Goal: Information Seeking & Learning: Check status

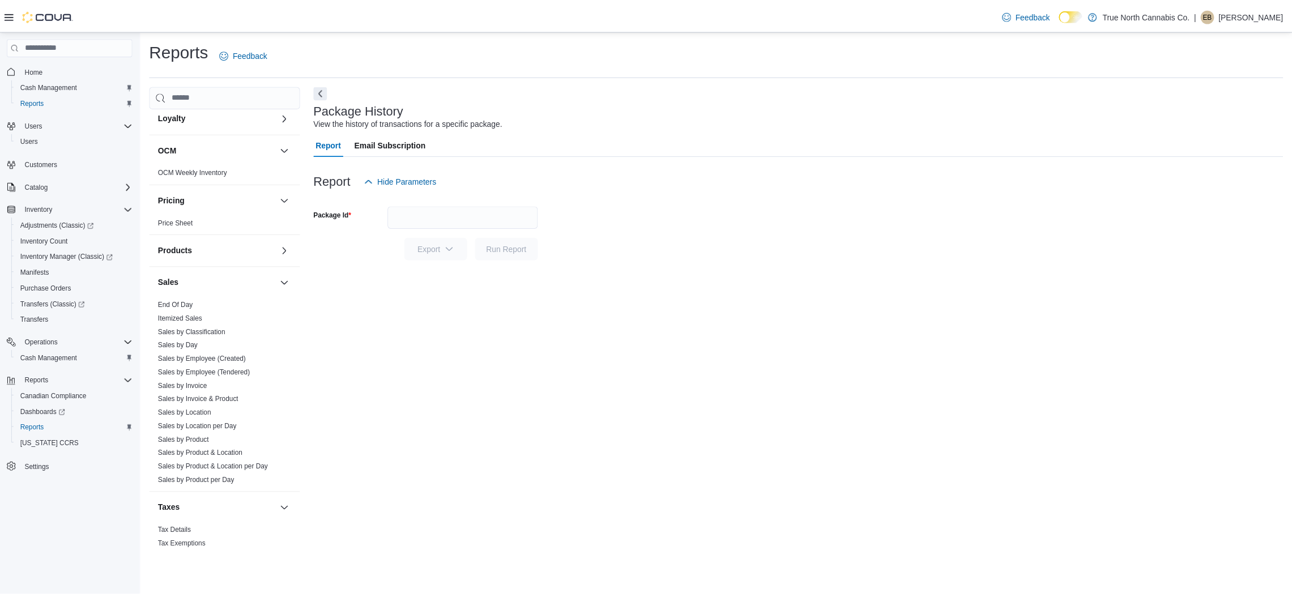
scroll to position [491, 0]
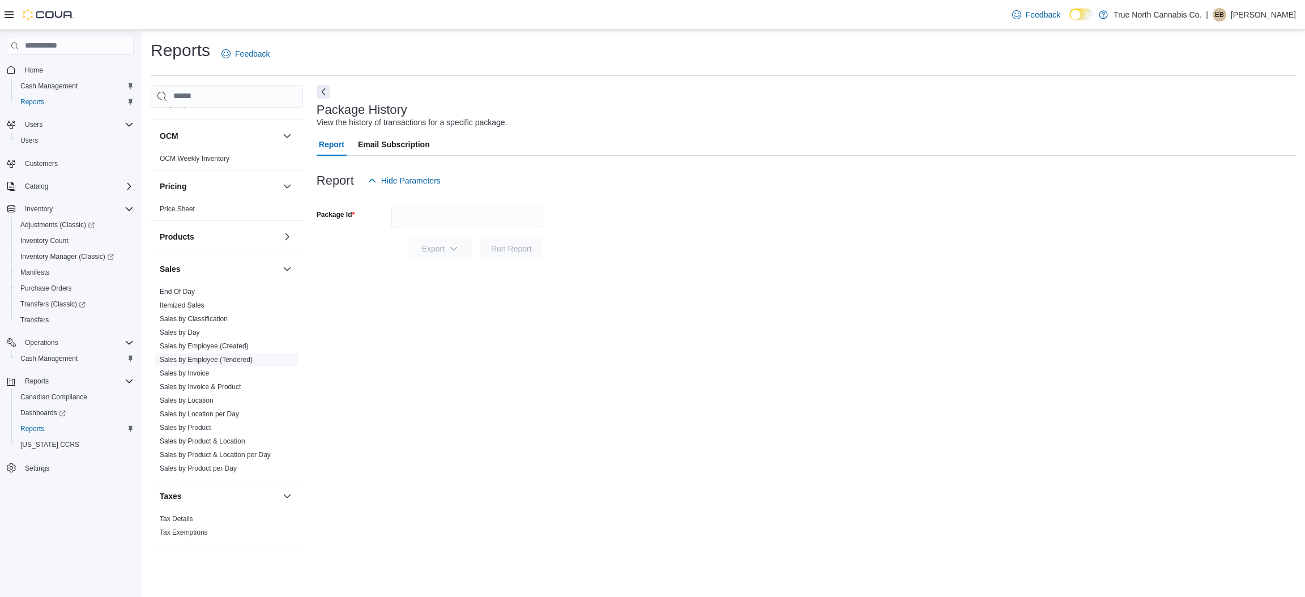
click at [215, 361] on link "Sales by Employee (Tendered)" at bounding box center [206, 360] width 93 height 8
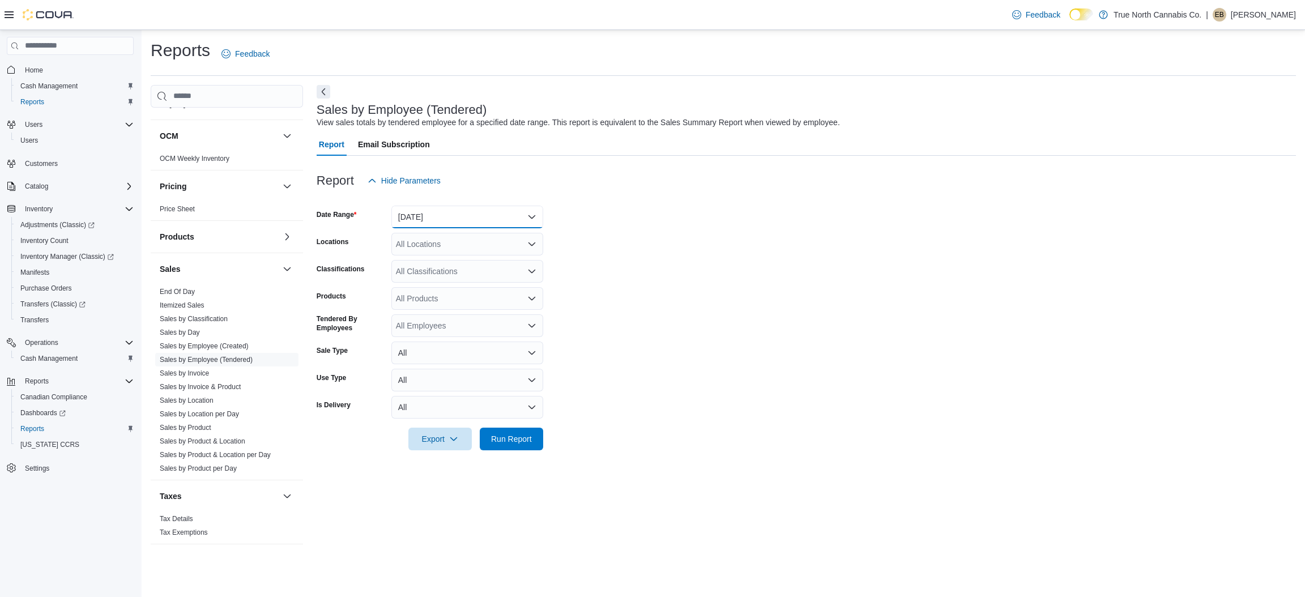
click at [434, 224] on button "Yesterday" at bounding box center [467, 217] width 152 height 23
click at [431, 211] on button "Yesterday" at bounding box center [467, 217] width 152 height 23
click at [441, 244] on div "All Locations" at bounding box center [467, 244] width 152 height 23
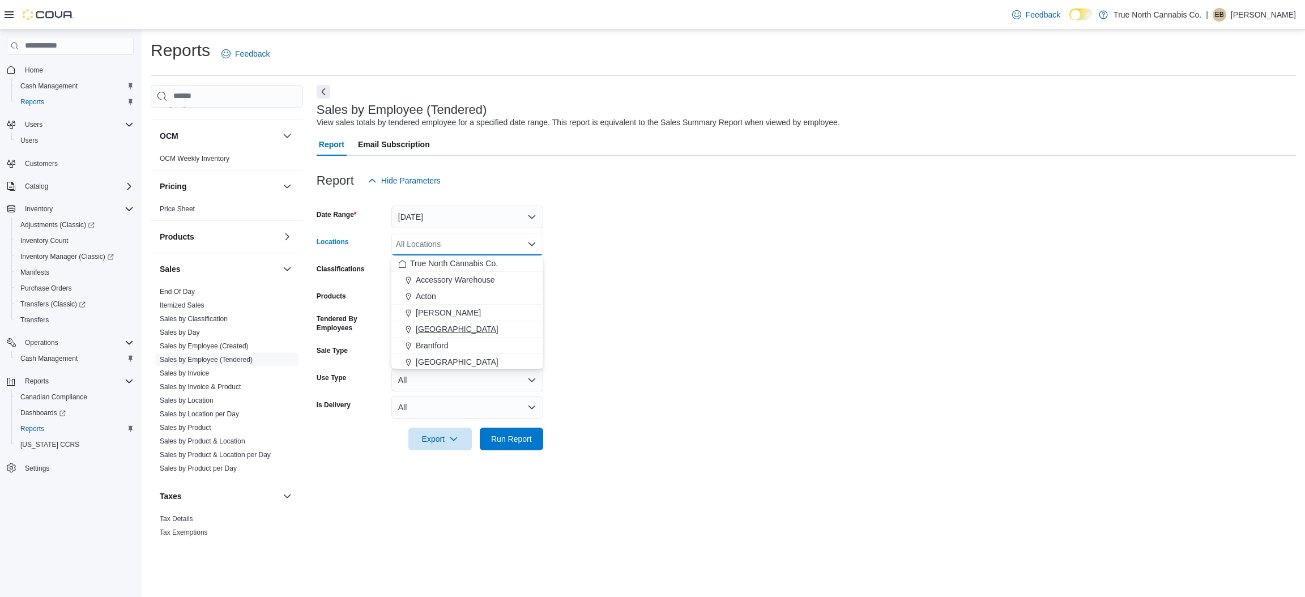
click at [438, 326] on span "Belleville" at bounding box center [457, 328] width 83 height 11
click at [365, 272] on div "Classifications" at bounding box center [352, 271] width 70 height 23
click at [437, 327] on div "All Employees" at bounding box center [467, 325] width 152 height 23
type input "*****"
click at [444, 363] on span "Katie Rockman" at bounding box center [467, 361] width 138 height 11
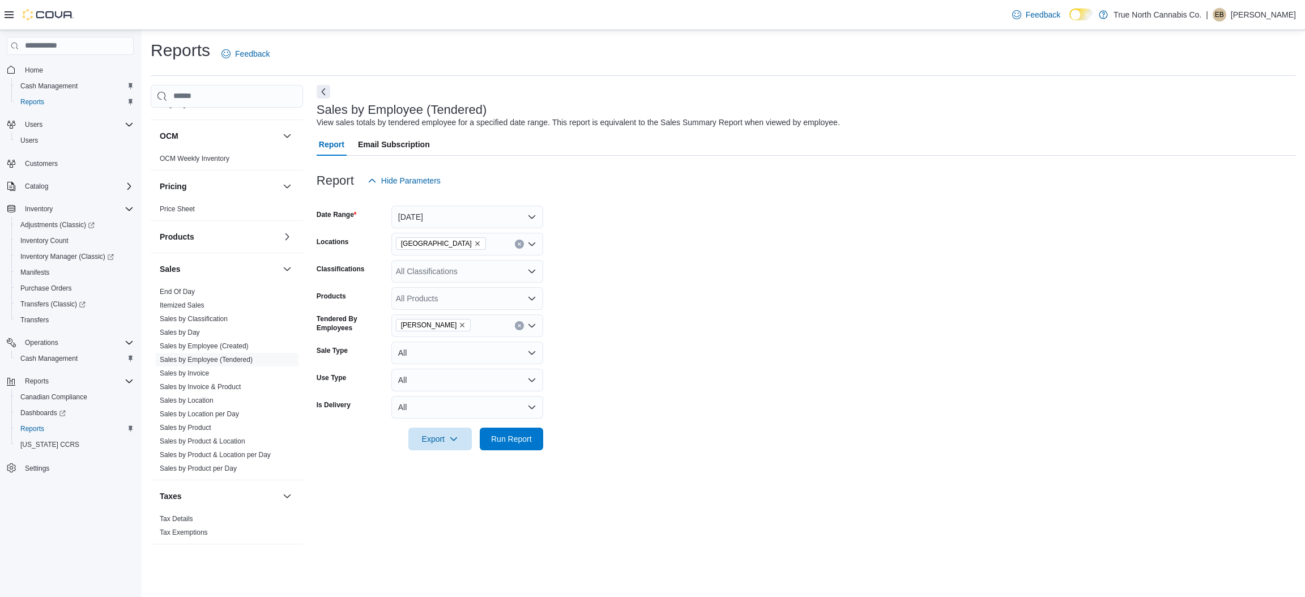
click at [708, 226] on form "Date Range Yesterday Locations Belleville Classifications All Classifications P…" at bounding box center [807, 321] width 980 height 258
click at [519, 433] on span "Run Report" at bounding box center [511, 438] width 41 height 11
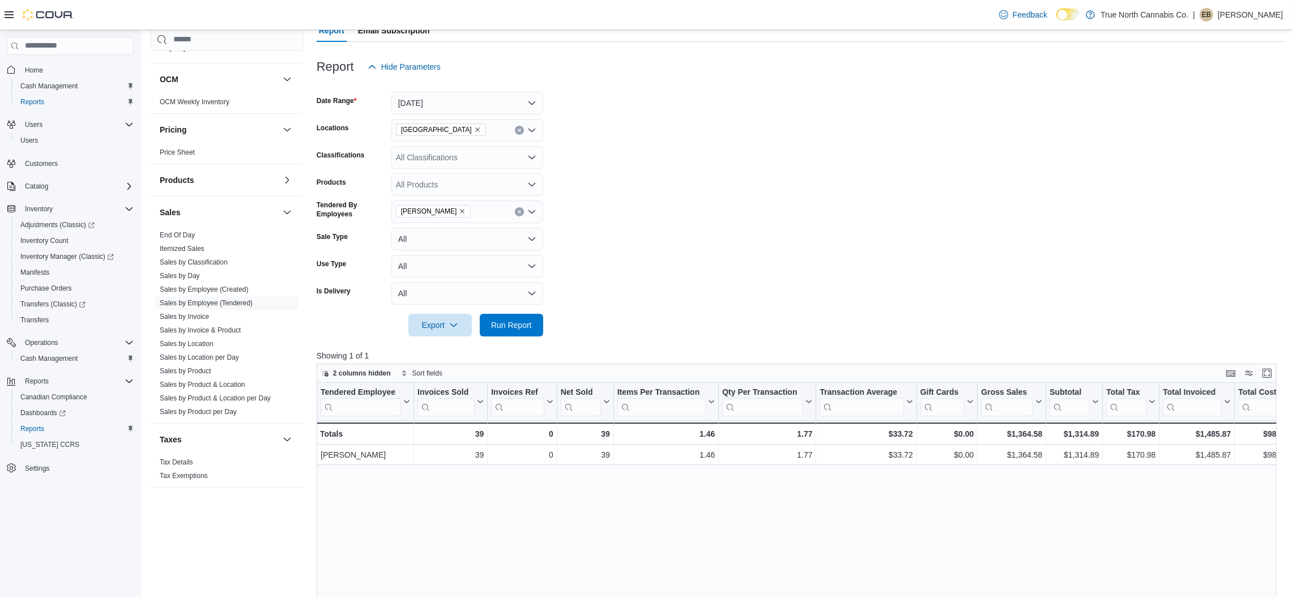
scroll to position [127, 0]
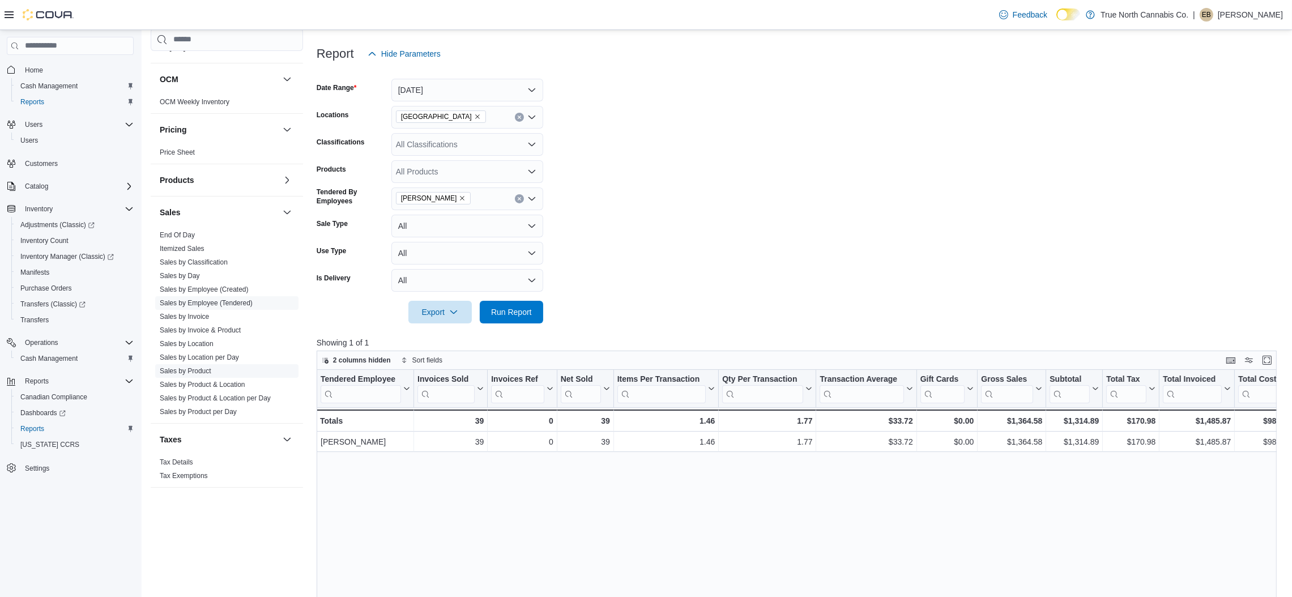
click at [198, 370] on link "Sales by Product" at bounding box center [186, 371] width 52 height 8
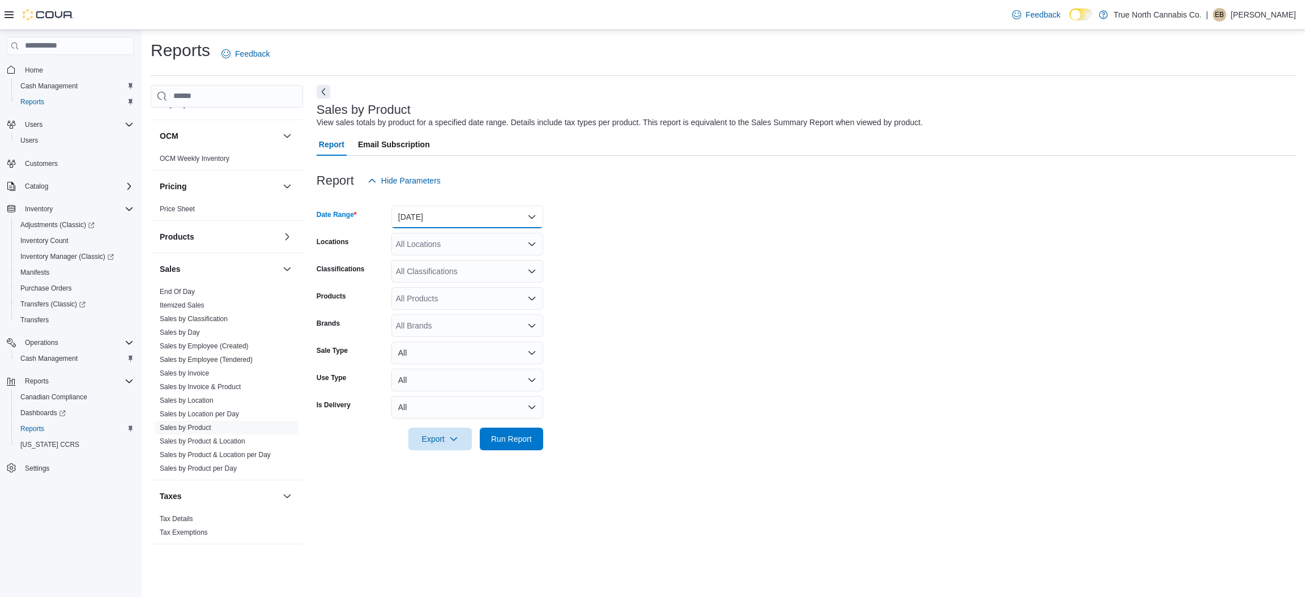
click at [428, 220] on button "Yesterday" at bounding box center [467, 217] width 152 height 23
click at [606, 159] on div at bounding box center [807, 163] width 980 height 14
click at [427, 240] on div "All Locations" at bounding box center [467, 244] width 152 height 23
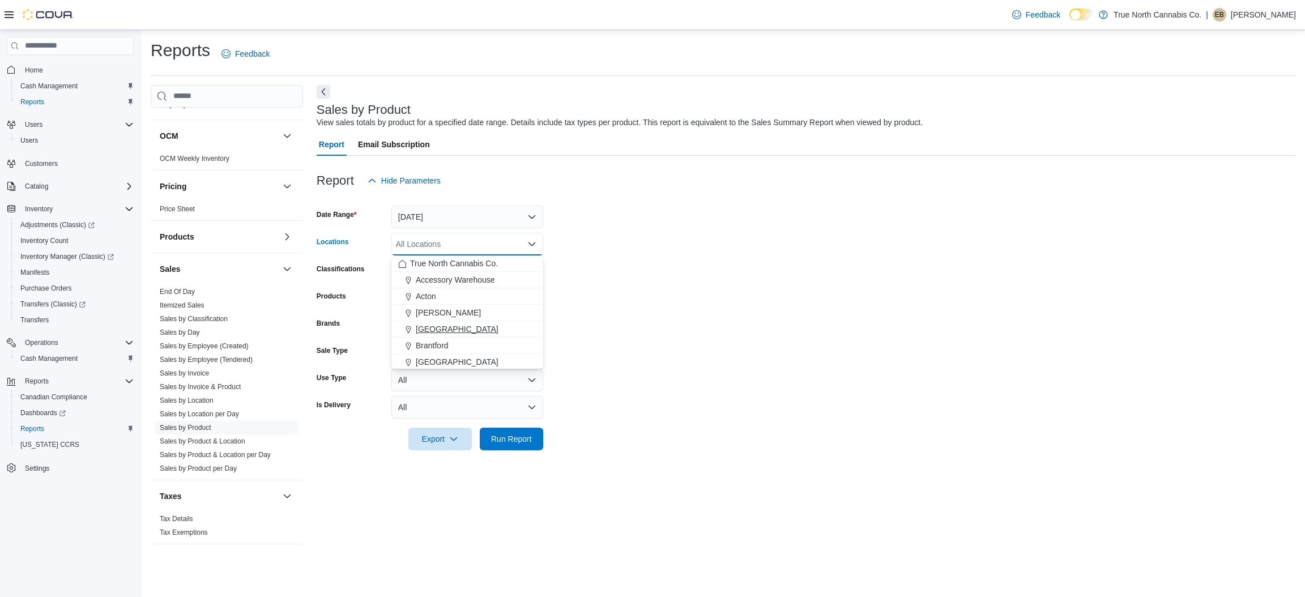
click at [433, 331] on span "Belleville" at bounding box center [457, 328] width 83 height 11
click at [535, 159] on div at bounding box center [807, 163] width 980 height 14
click at [530, 270] on icon "Open list of options" at bounding box center [531, 271] width 9 height 9
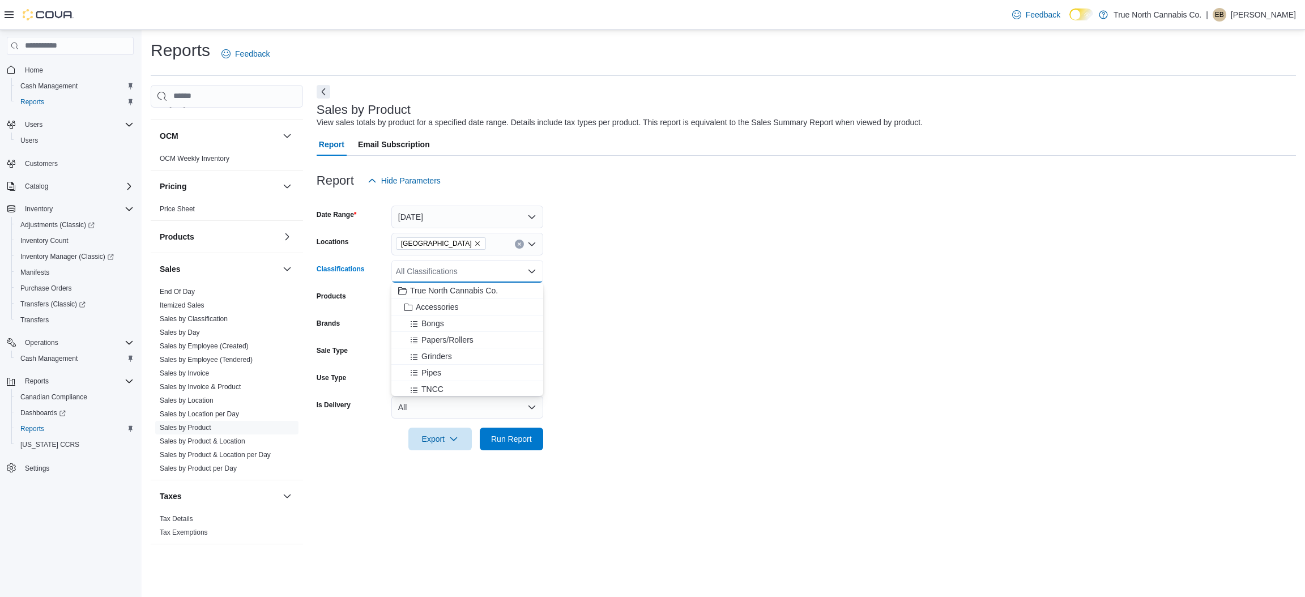
click at [530, 270] on icon "Close list of options" at bounding box center [531, 271] width 9 height 9
click at [531, 268] on icon "Open list of options" at bounding box center [531, 271] width 9 height 9
click at [507, 441] on span "Run Report" at bounding box center [511, 438] width 41 height 11
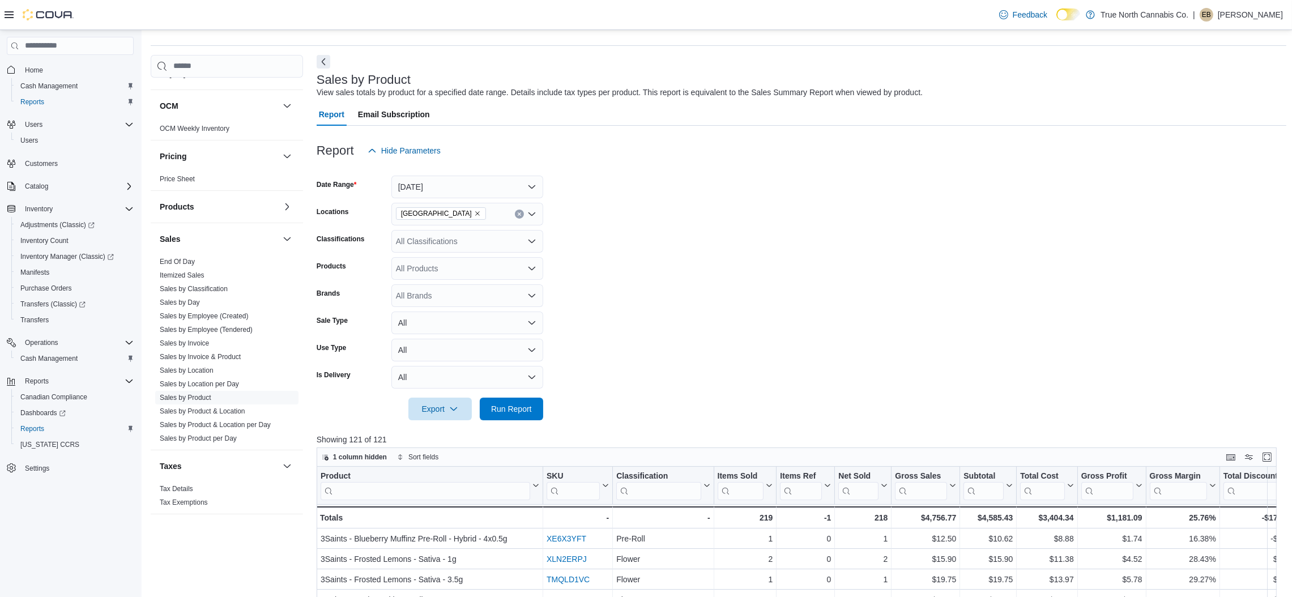
scroll to position [28, 0]
click at [202, 358] on link "Sales by Invoice & Product" at bounding box center [200, 359] width 81 height 8
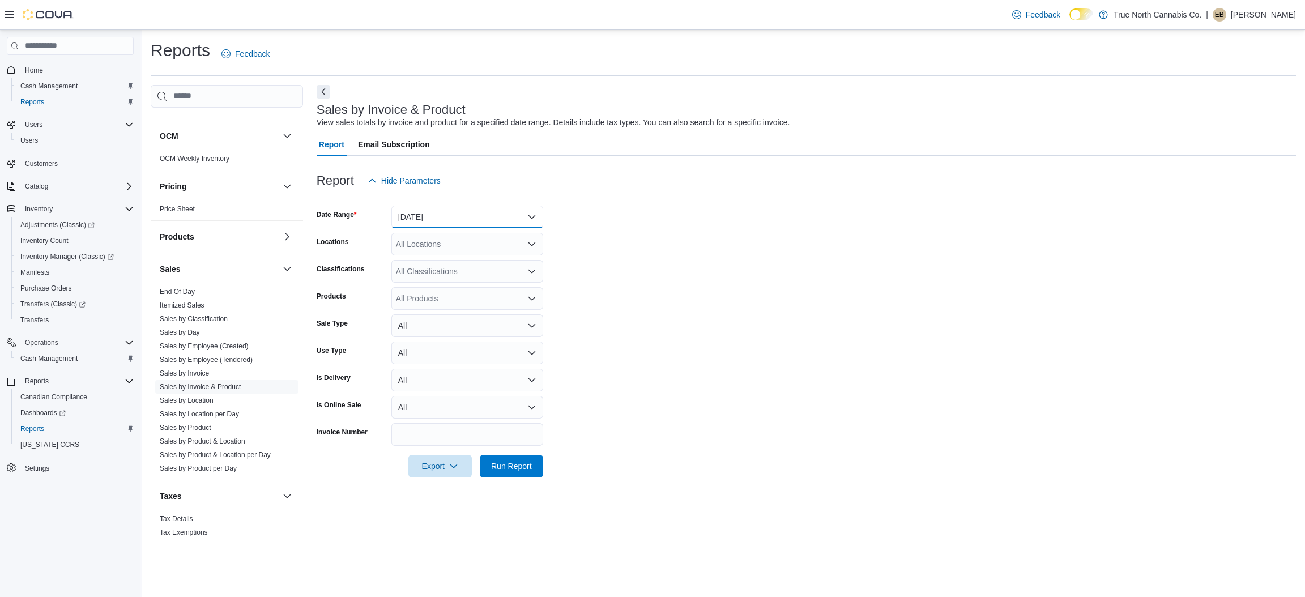
click at [474, 214] on button "Yesterday" at bounding box center [467, 217] width 152 height 23
click at [446, 251] on div "All Locations" at bounding box center [467, 244] width 152 height 23
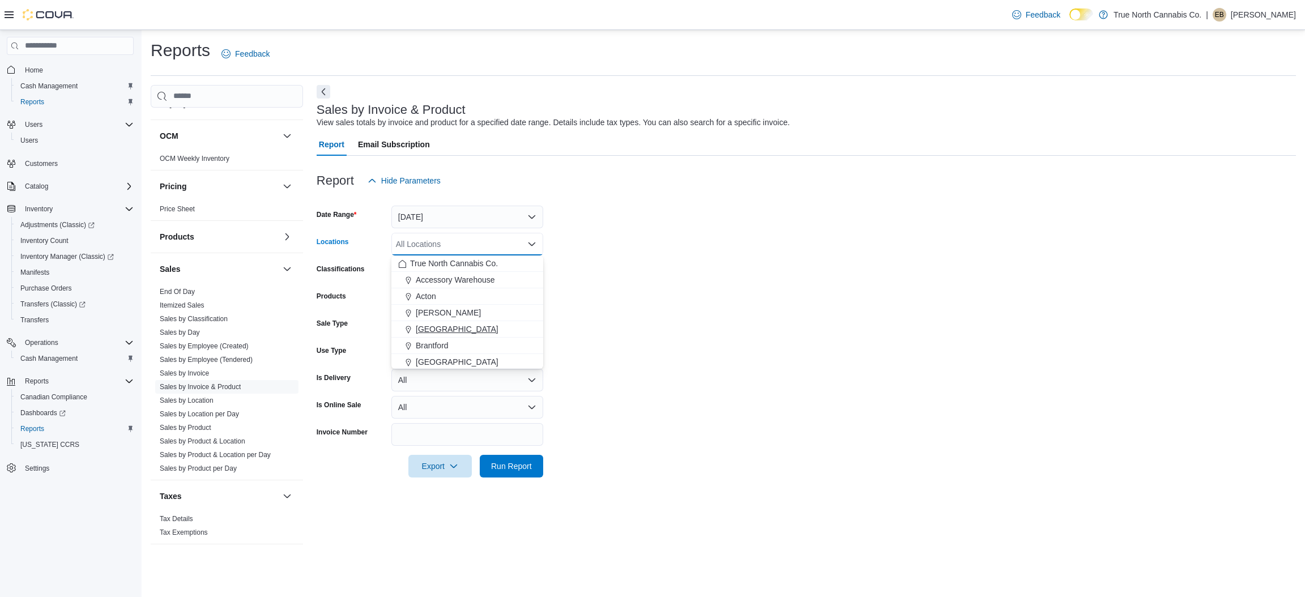
click at [430, 329] on span "Belleville" at bounding box center [457, 328] width 83 height 11
click at [358, 278] on div "Classifications" at bounding box center [352, 271] width 70 height 23
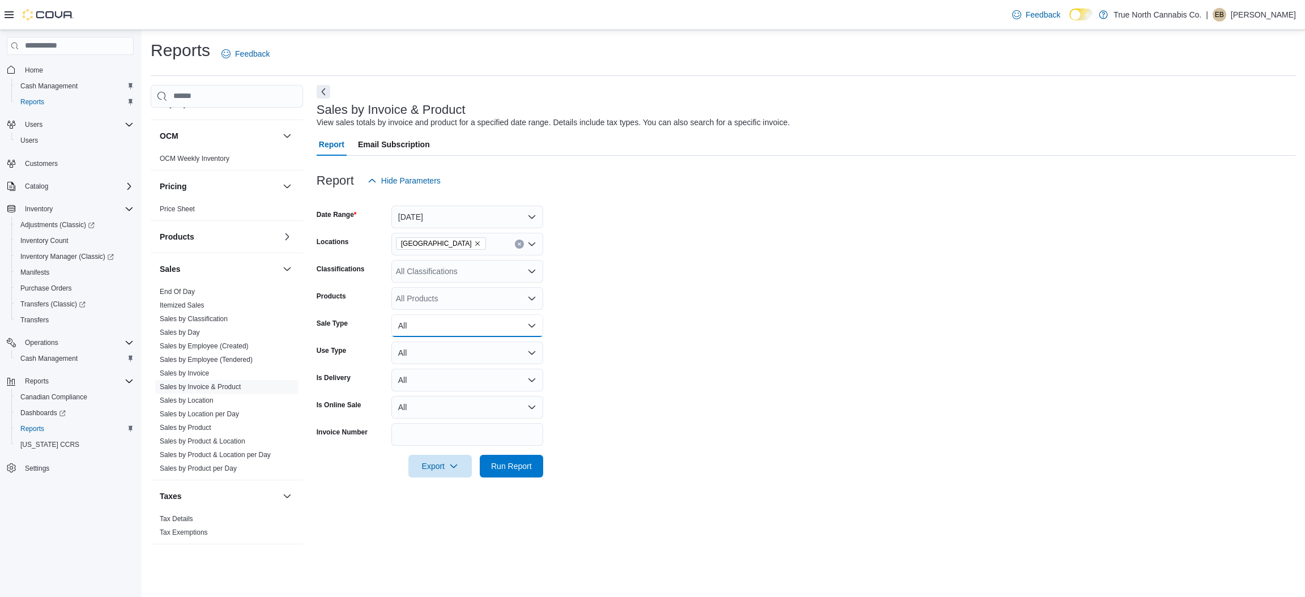
click at [417, 321] on button "All" at bounding box center [467, 325] width 152 height 23
click at [407, 350] on button "All" at bounding box center [467, 353] width 152 height 23
click at [531, 272] on icon "Open list of options" at bounding box center [532, 270] width 7 height 3
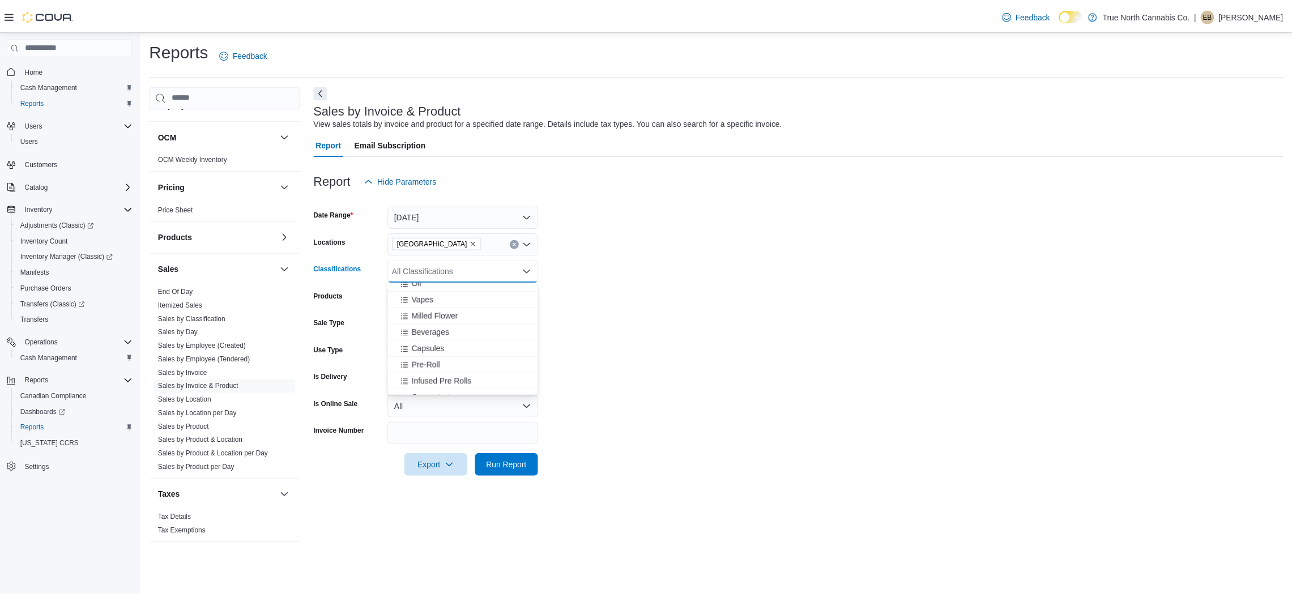
scroll to position [456, 0]
click at [437, 356] on span "Pre-Roll" at bounding box center [430, 360] width 29 height 11
click at [458, 361] on span "Infused Pre Rolls" at bounding box center [446, 360] width 61 height 11
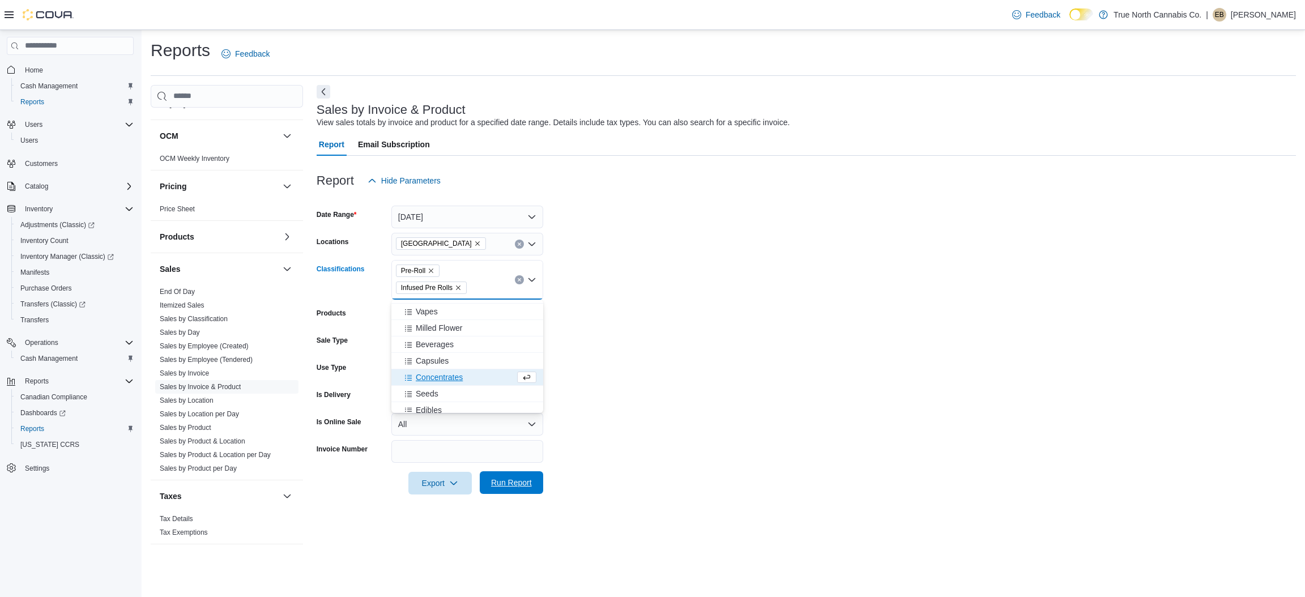
click at [519, 481] on span "Run Report" at bounding box center [511, 482] width 41 height 11
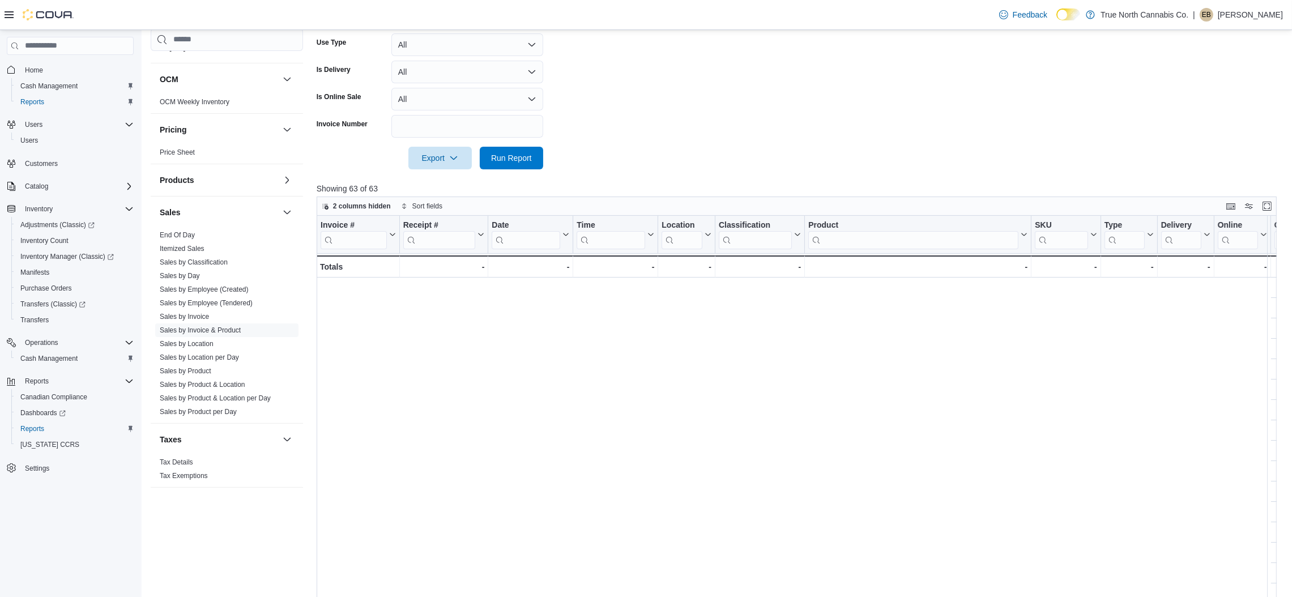
scroll to position [0, 1062]
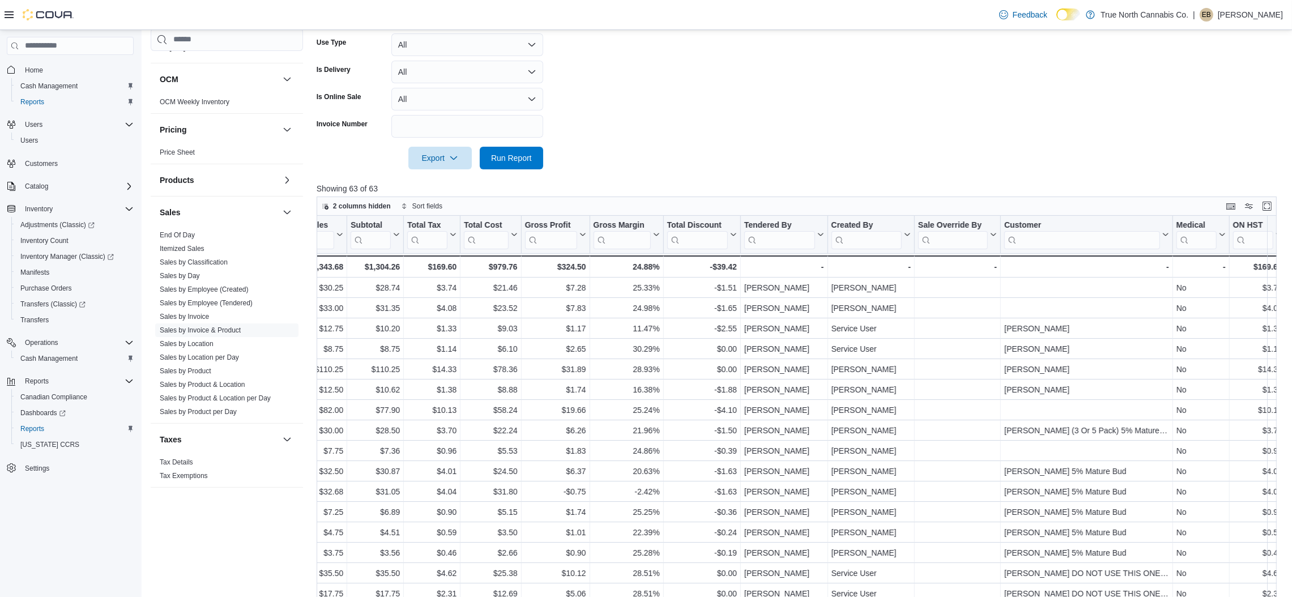
click at [867, 237] on input "search" at bounding box center [866, 240] width 71 height 18
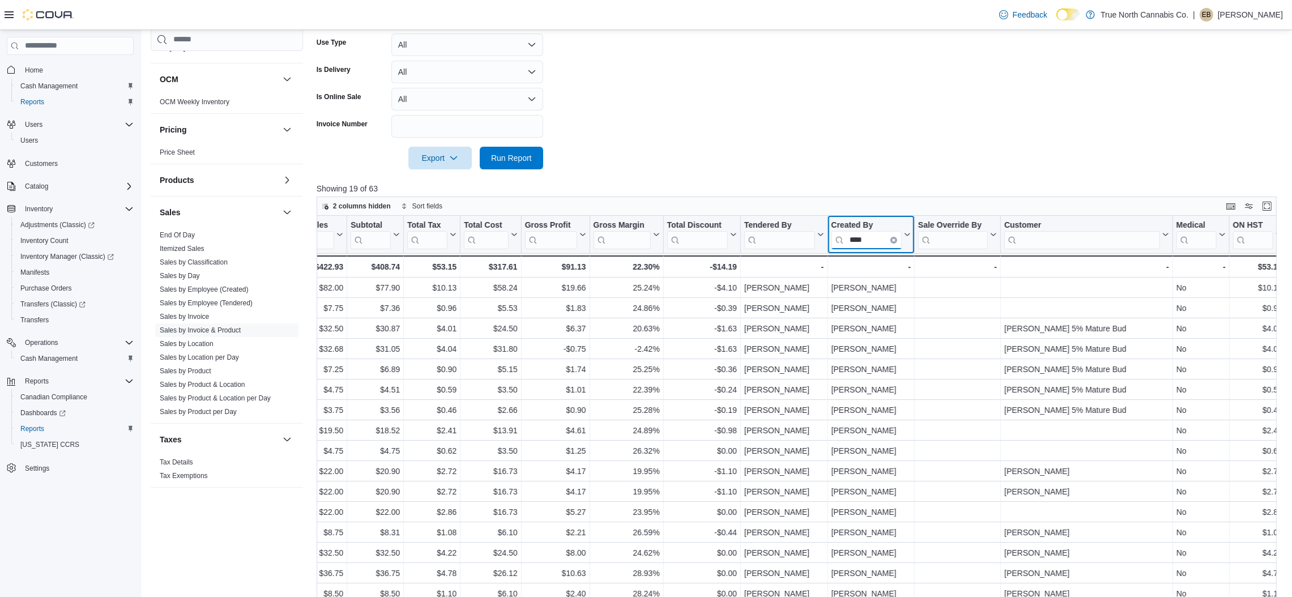
scroll to position [0, 1053]
type input "*****"
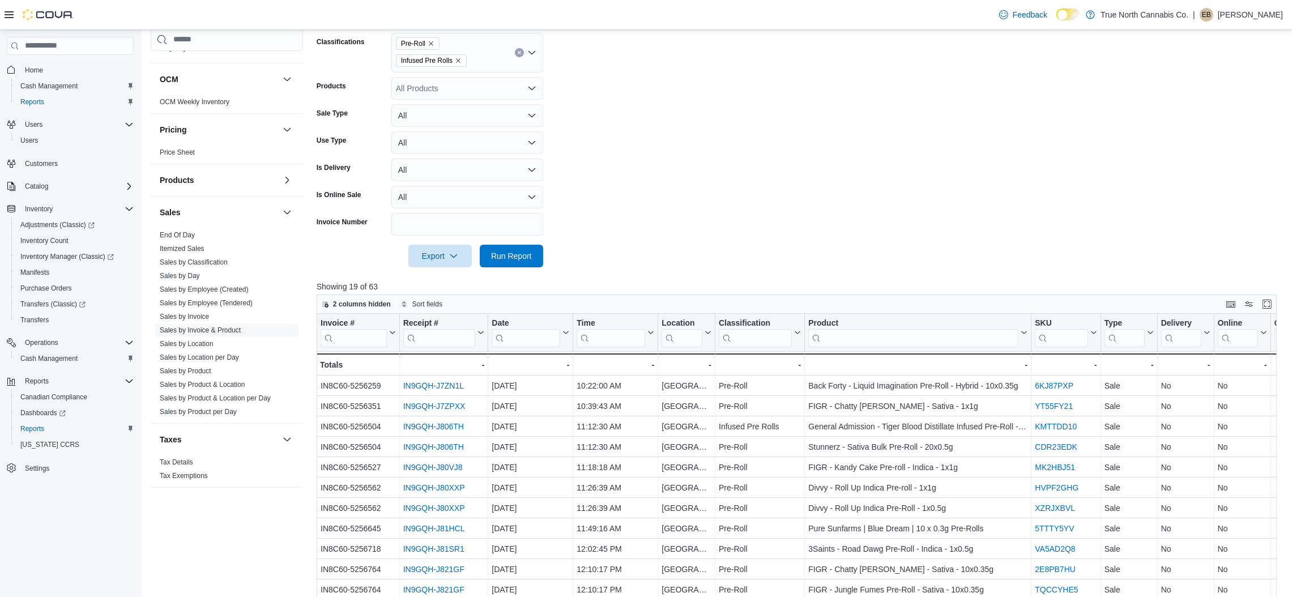
scroll to position [226, 0]
click at [458, 61] on icon "Remove Infused Pre Rolls from selection in this group" at bounding box center [458, 61] width 5 height 5
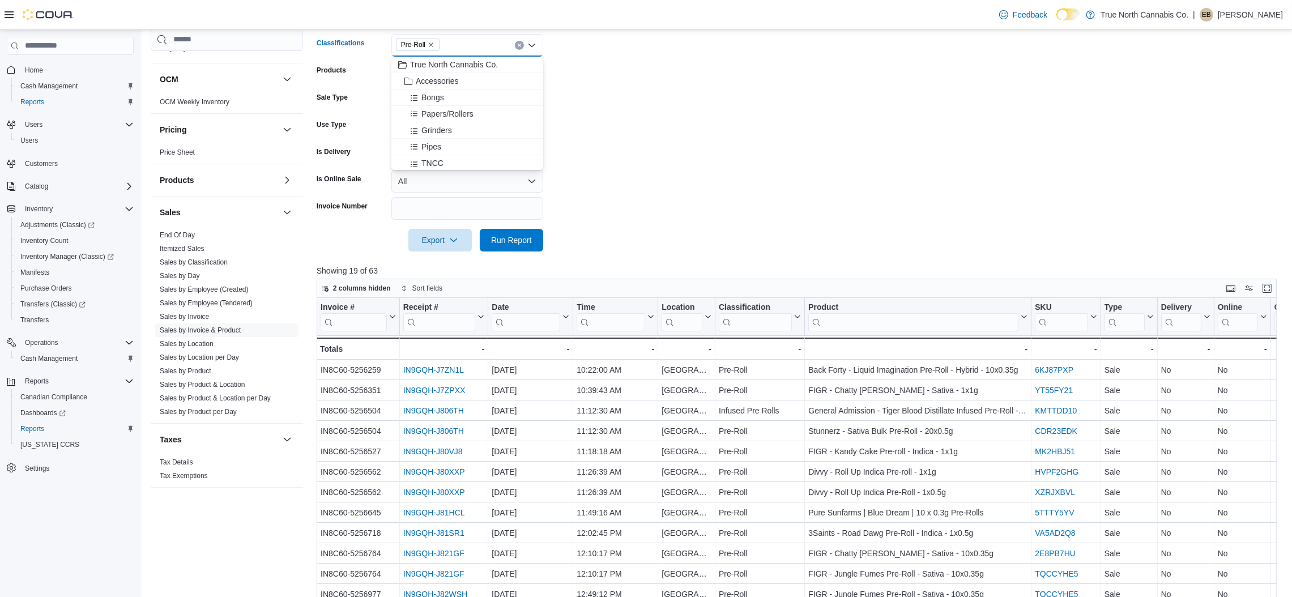
click at [671, 195] on form "Date Range Yesterday Locations Belleville Classifications Pre-Roll Combo box. S…" at bounding box center [802, 109] width 970 height 286
click at [528, 238] on span "Run Report" at bounding box center [511, 239] width 41 height 11
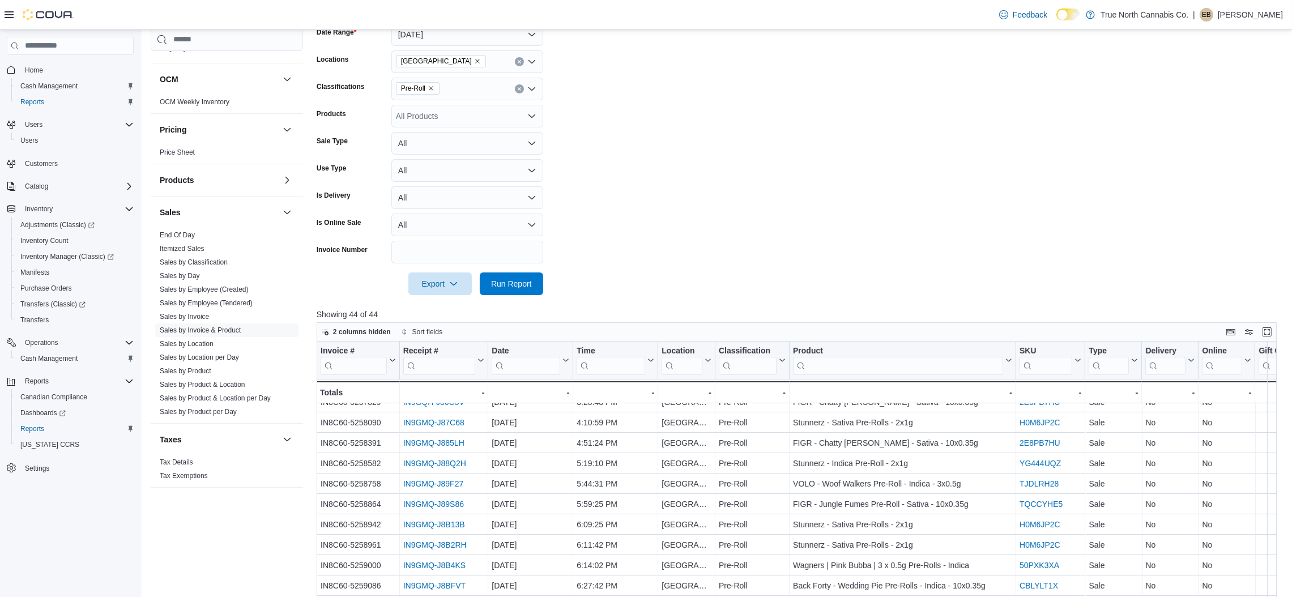
scroll to position [181, 0]
click at [431, 87] on icon "Remove Pre-Roll from selection in this group" at bounding box center [431, 89] width 7 height 7
click at [464, 168] on span "Infused Pre Rolls" at bounding box center [446, 169] width 61 height 11
click at [644, 185] on form "Date Range Yesterday Locations Belleville Classifications Infused Pre Rolls Com…" at bounding box center [802, 154] width 970 height 286
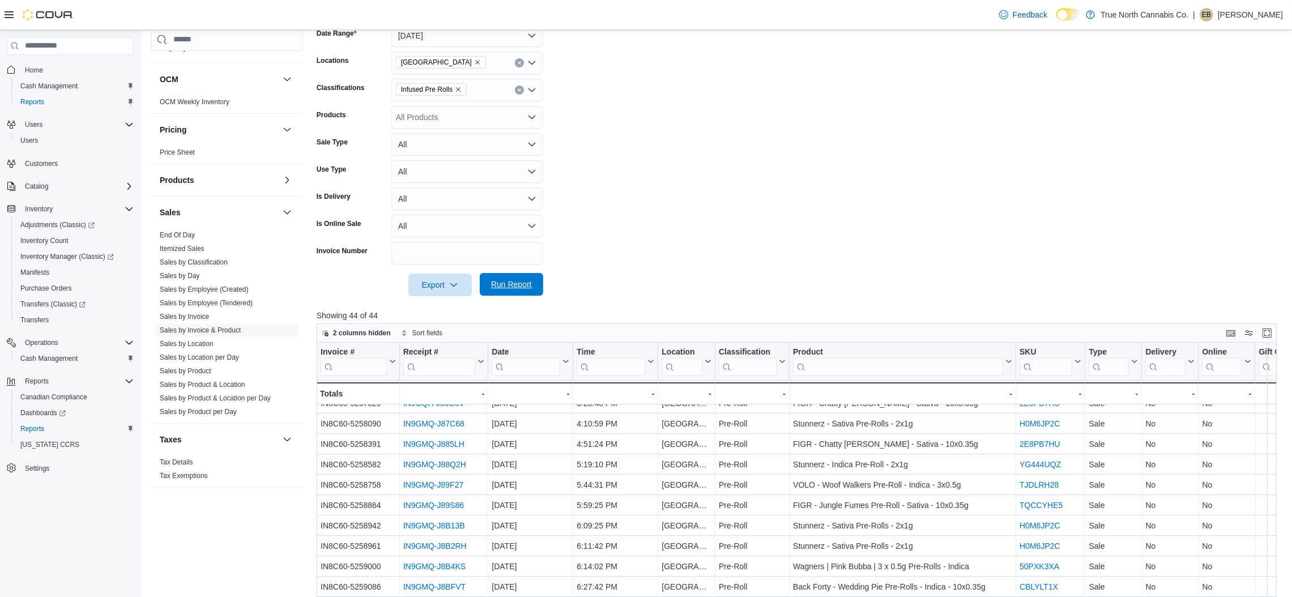
click at [507, 283] on span "Run Report" at bounding box center [511, 284] width 41 height 11
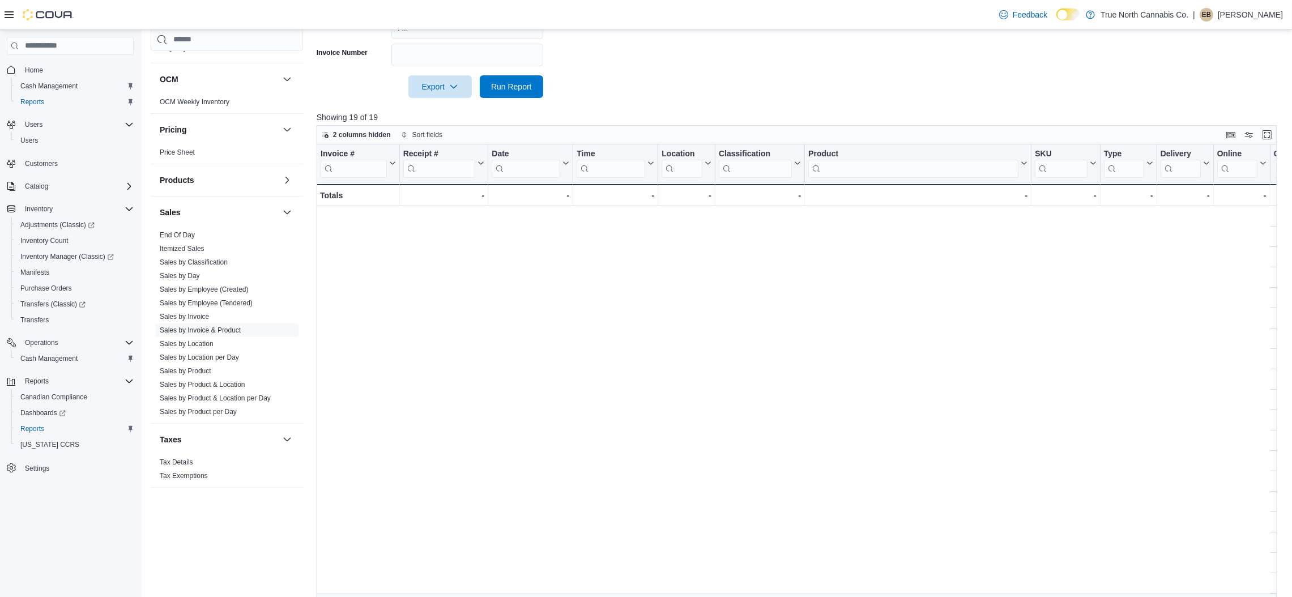
scroll to position [0, 1052]
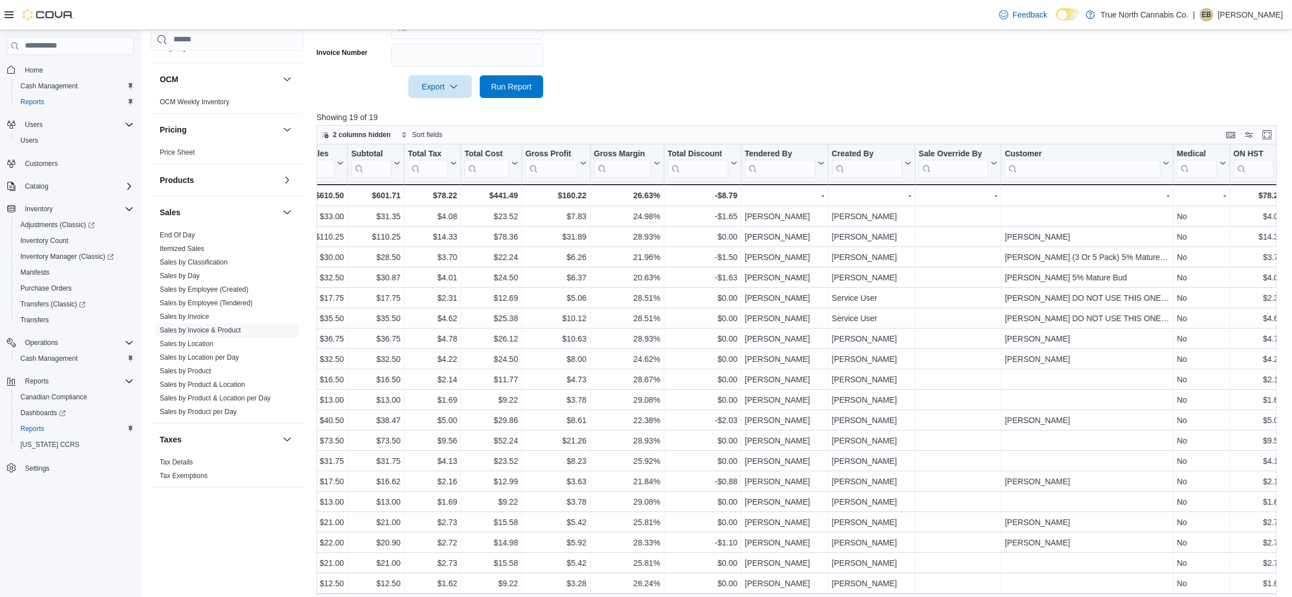
click at [786, 163] on input "search" at bounding box center [780, 168] width 71 height 18
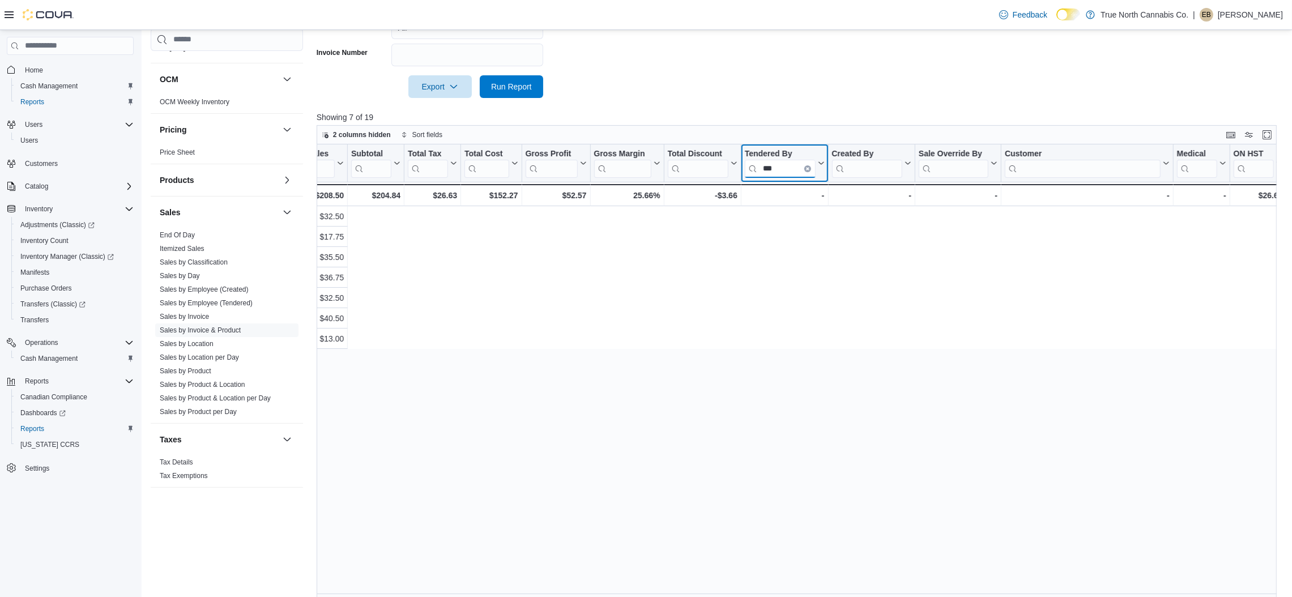
scroll to position [0, 0]
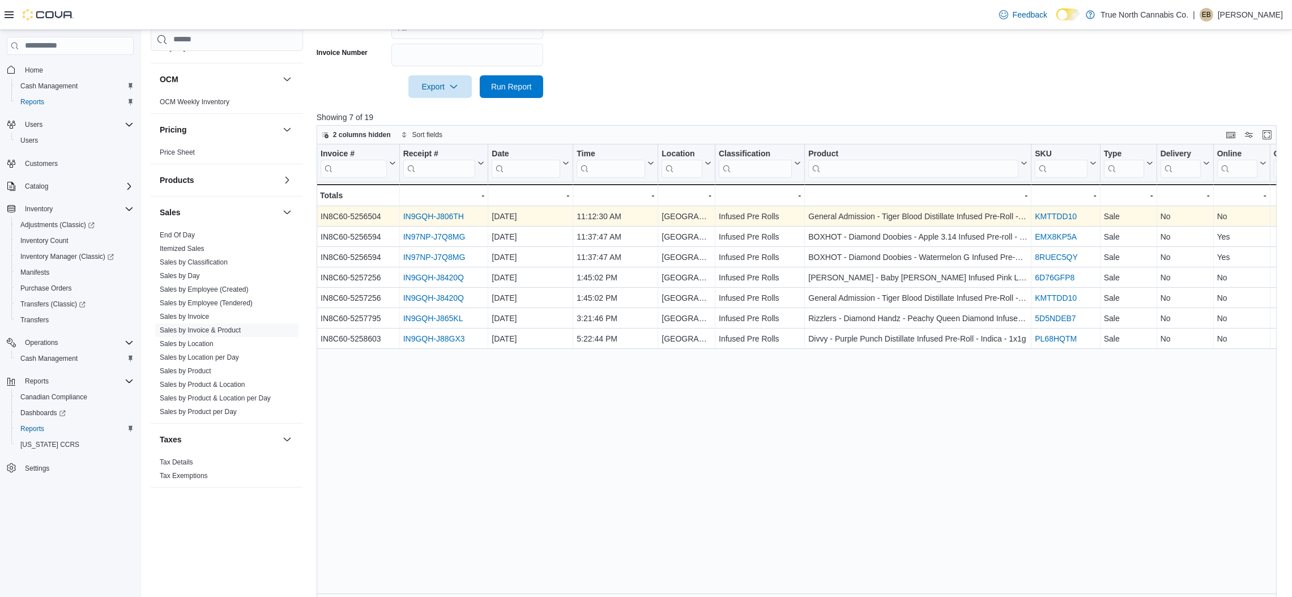
type input "***"
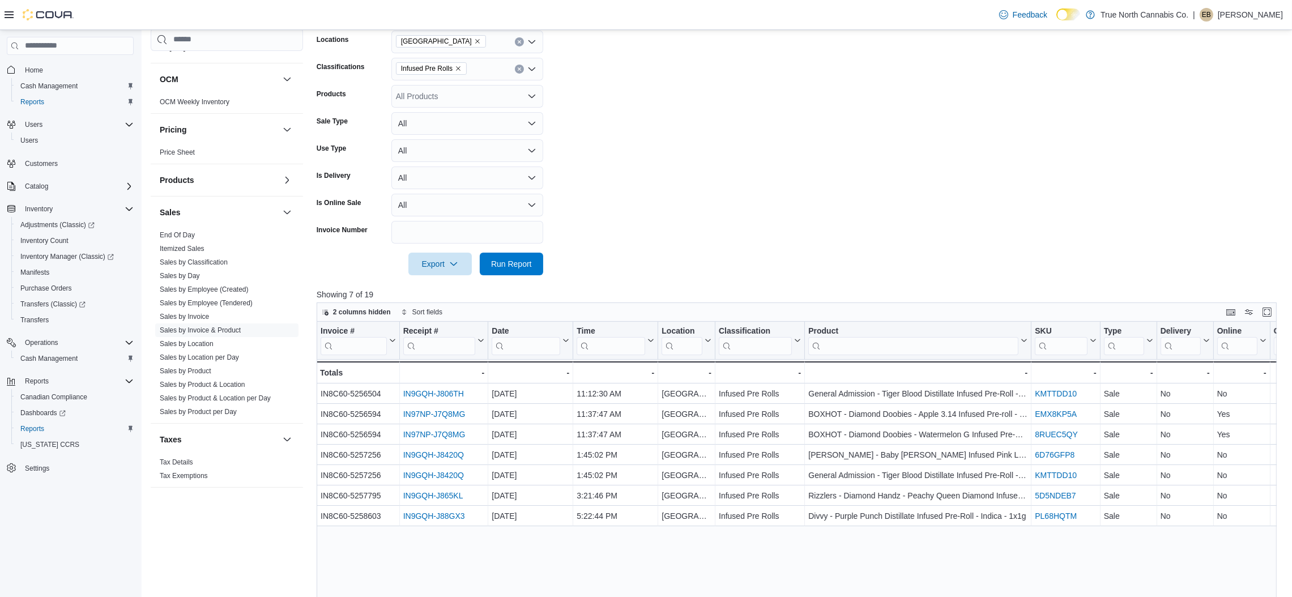
scroll to position [195, 0]
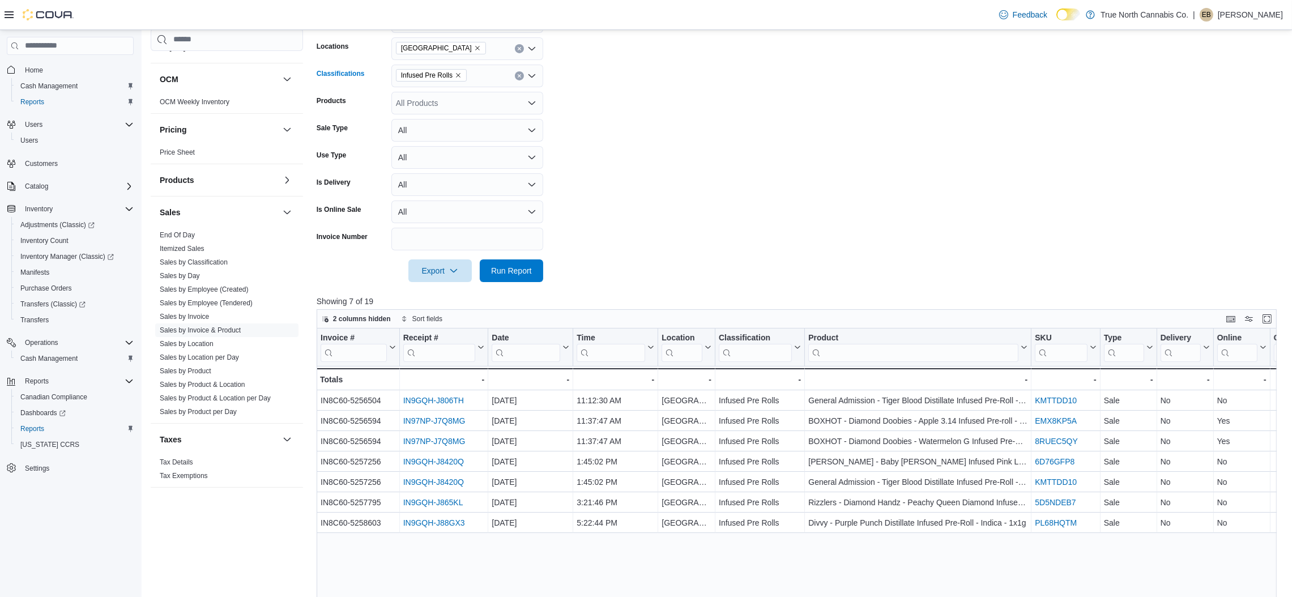
click at [521, 76] on icon "Clear input" at bounding box center [519, 76] width 5 height 5
click at [608, 112] on form "Date Range Yesterday Locations Belleville Classifications All Classifications P…" at bounding box center [802, 140] width 970 height 286
click at [522, 269] on span "Run Report" at bounding box center [511, 270] width 41 height 11
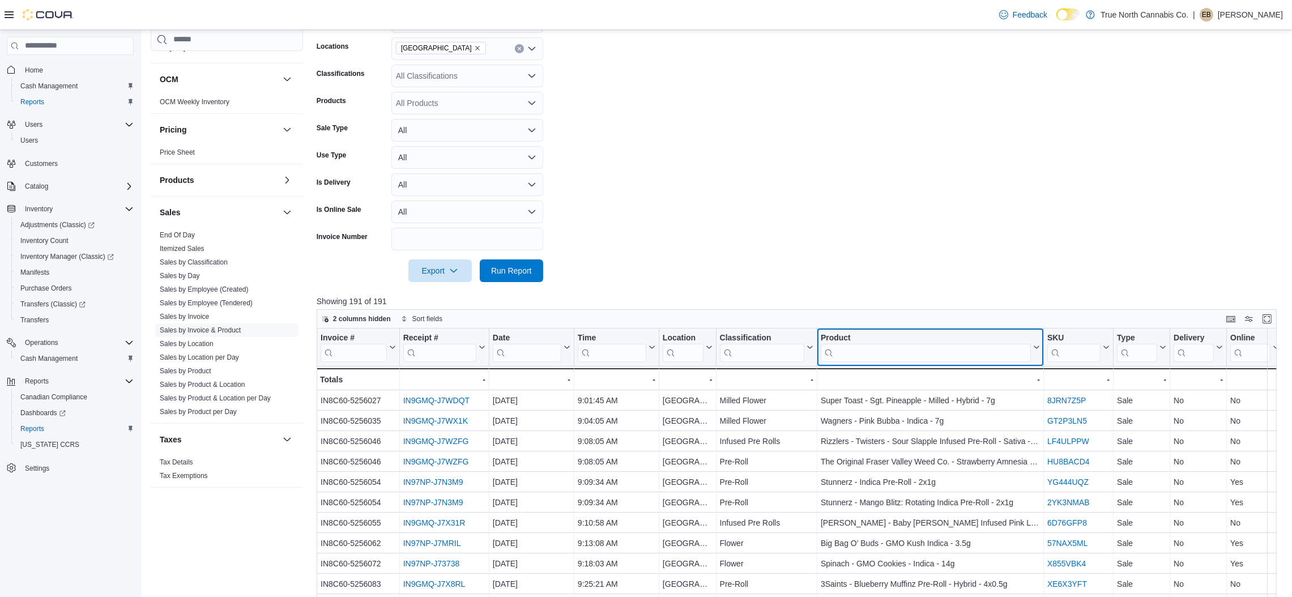
click at [906, 355] on input "search" at bounding box center [926, 352] width 210 height 18
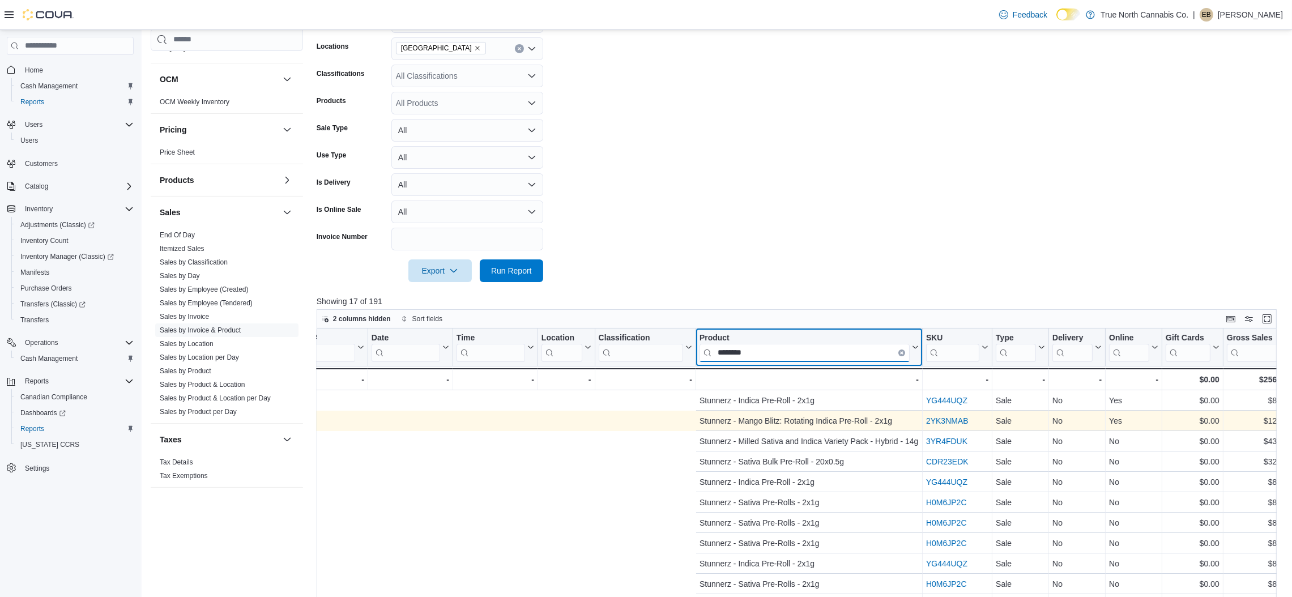
scroll to position [0, 764]
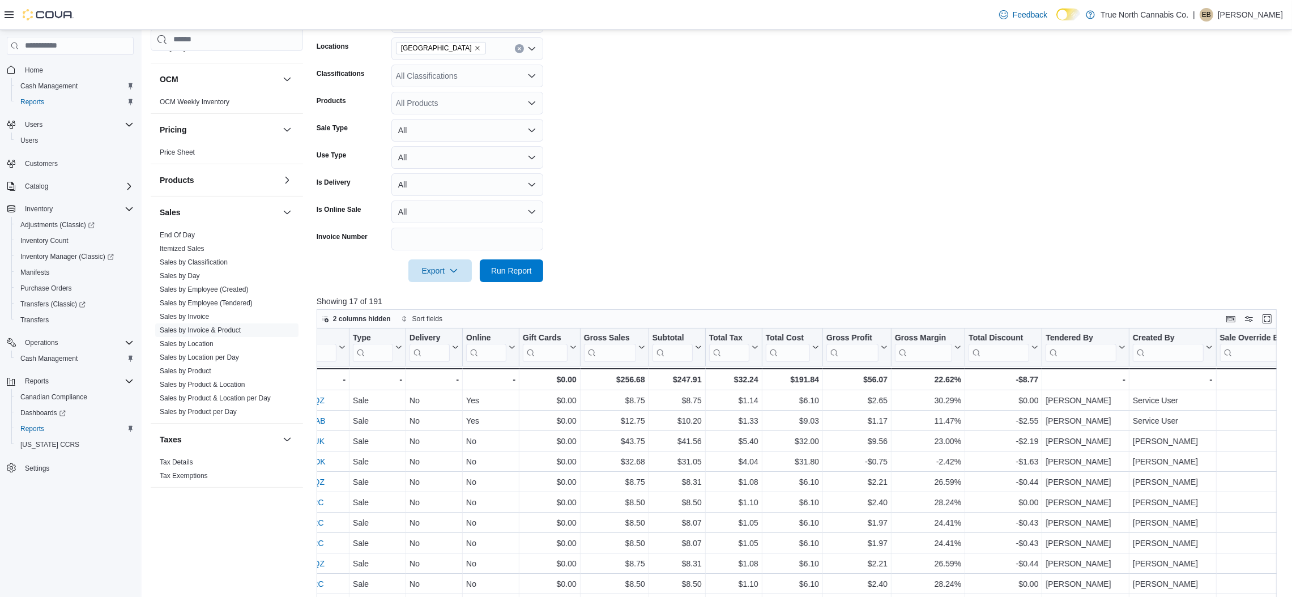
type input "********"
click at [1087, 356] on div "Invoice # Click to view column header actions Receipt # Click to view column he…" at bounding box center [570, 360] width 2036 height 62
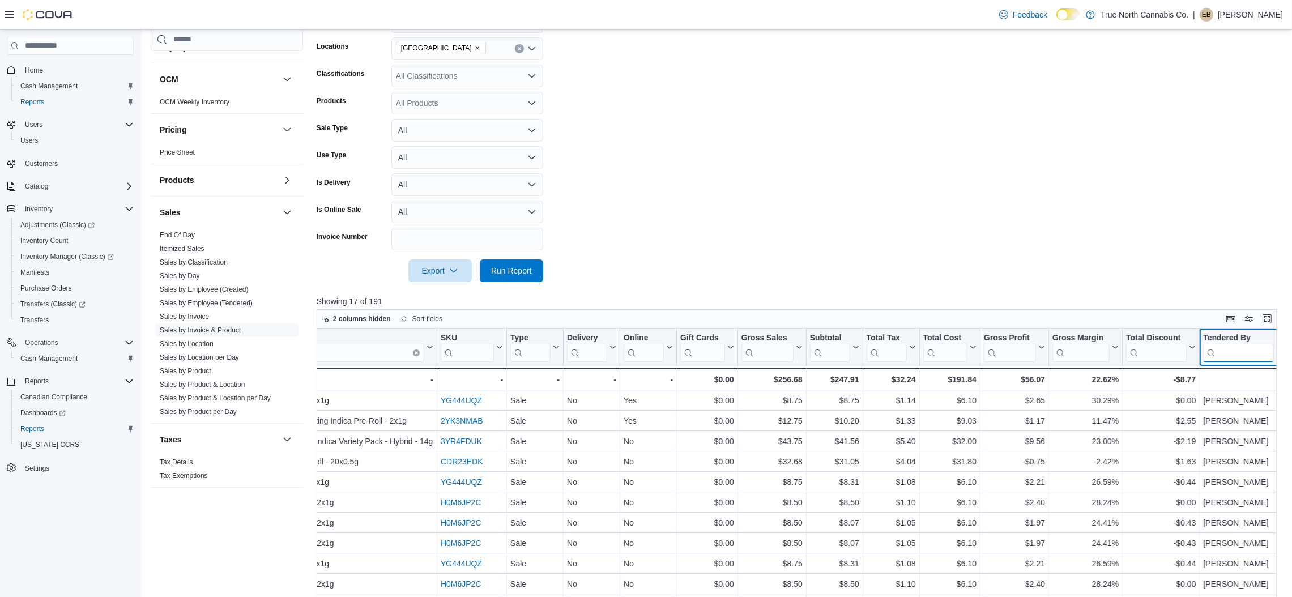
click at [1232, 350] on input "search" at bounding box center [1238, 352] width 71 height 18
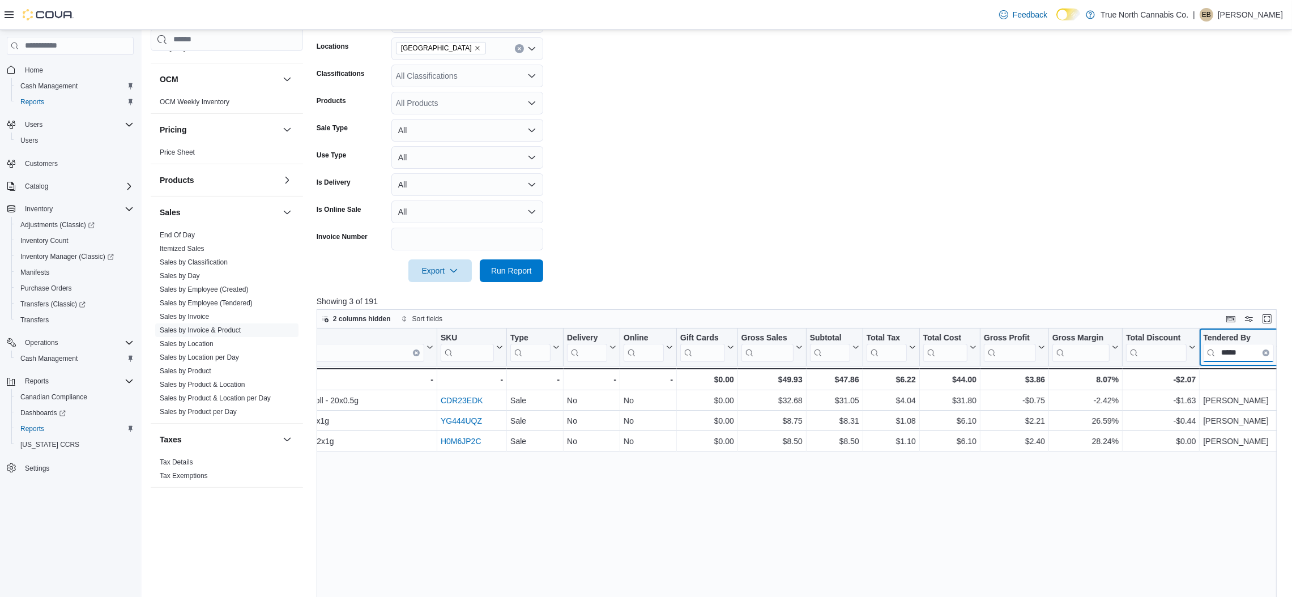
type input "*****"
click at [530, 74] on icon "Open list of options" at bounding box center [532, 75] width 7 height 3
click at [440, 141] on span "Beverages" at bounding box center [435, 142] width 38 height 11
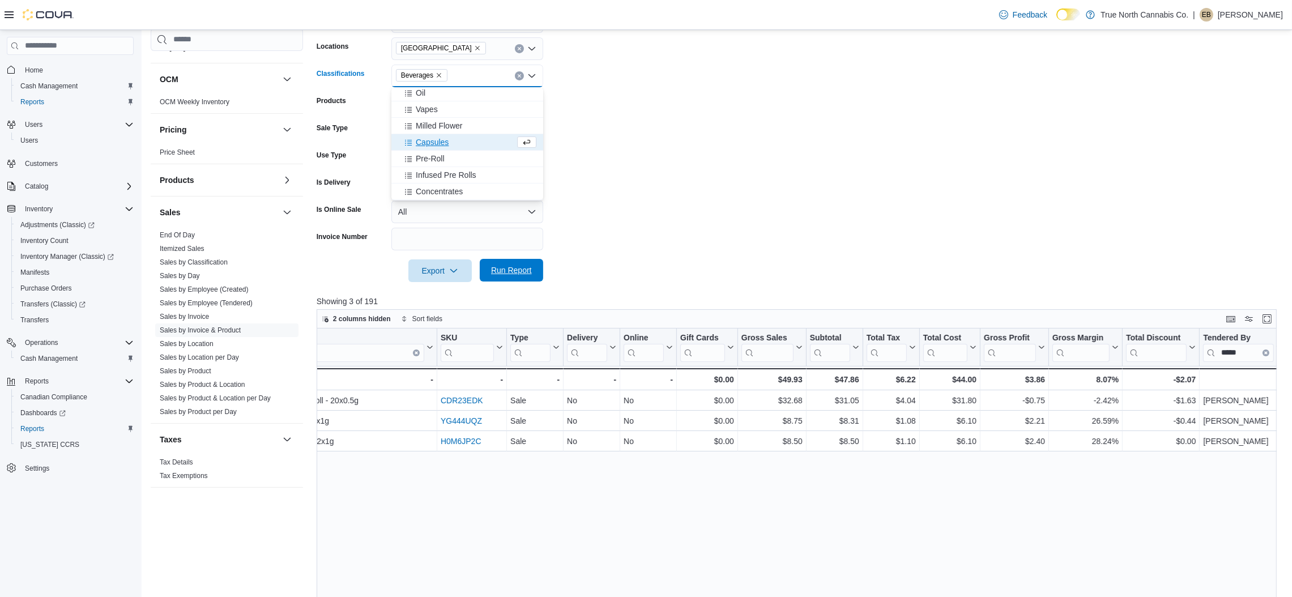
click at [525, 270] on span "Run Report" at bounding box center [511, 270] width 41 height 11
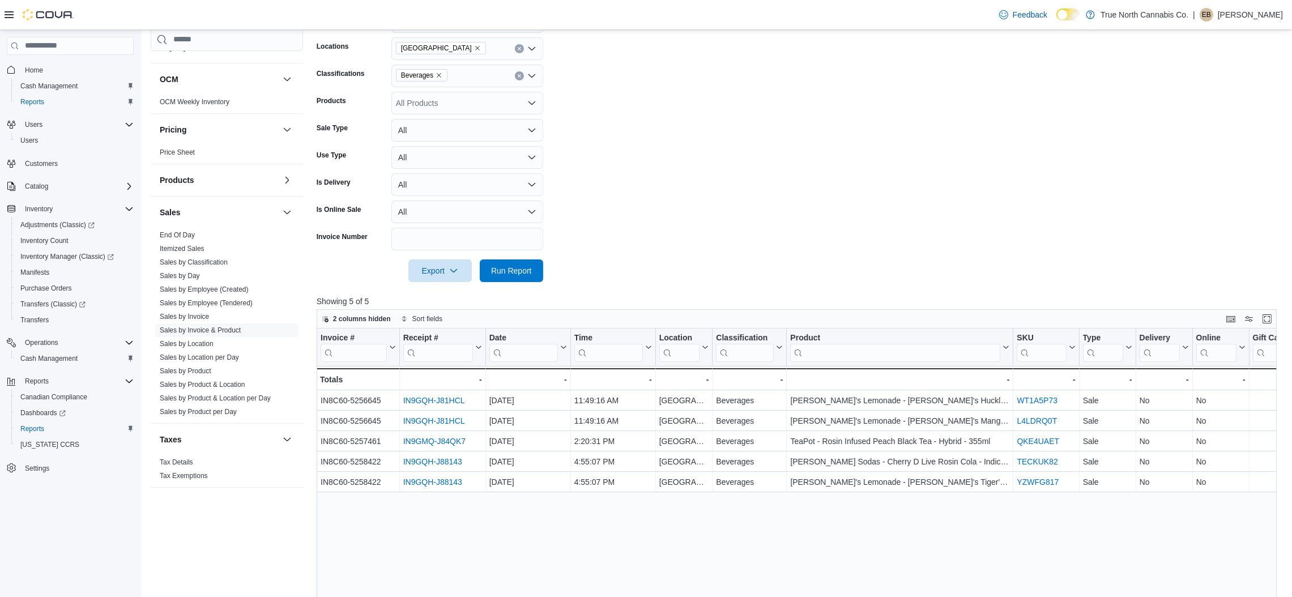
click at [596, 84] on form "Date Range Yesterday Locations Belleville Classifications Beverages Products Al…" at bounding box center [802, 140] width 970 height 286
click at [521, 75] on icon "Clear input" at bounding box center [519, 76] width 5 height 5
click at [625, 75] on form "Date Range Yesterday Locations Belleville Classifications All Classifications C…" at bounding box center [802, 140] width 970 height 286
click at [528, 271] on span "Run Report" at bounding box center [511, 270] width 41 height 11
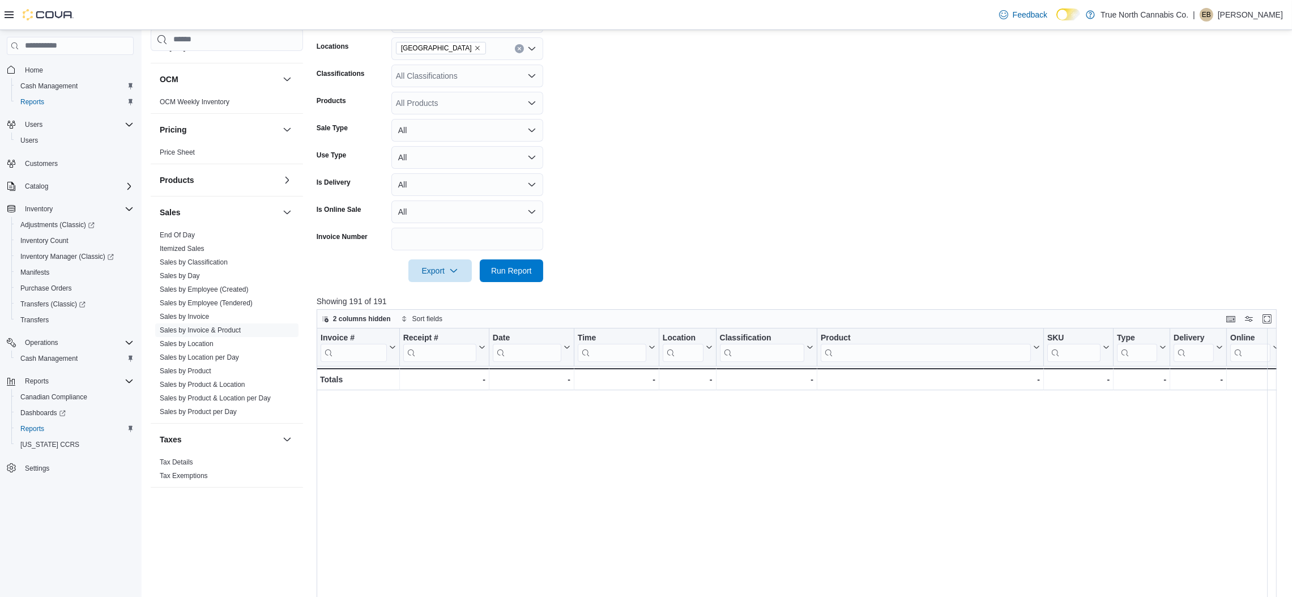
scroll to position [0, 1074]
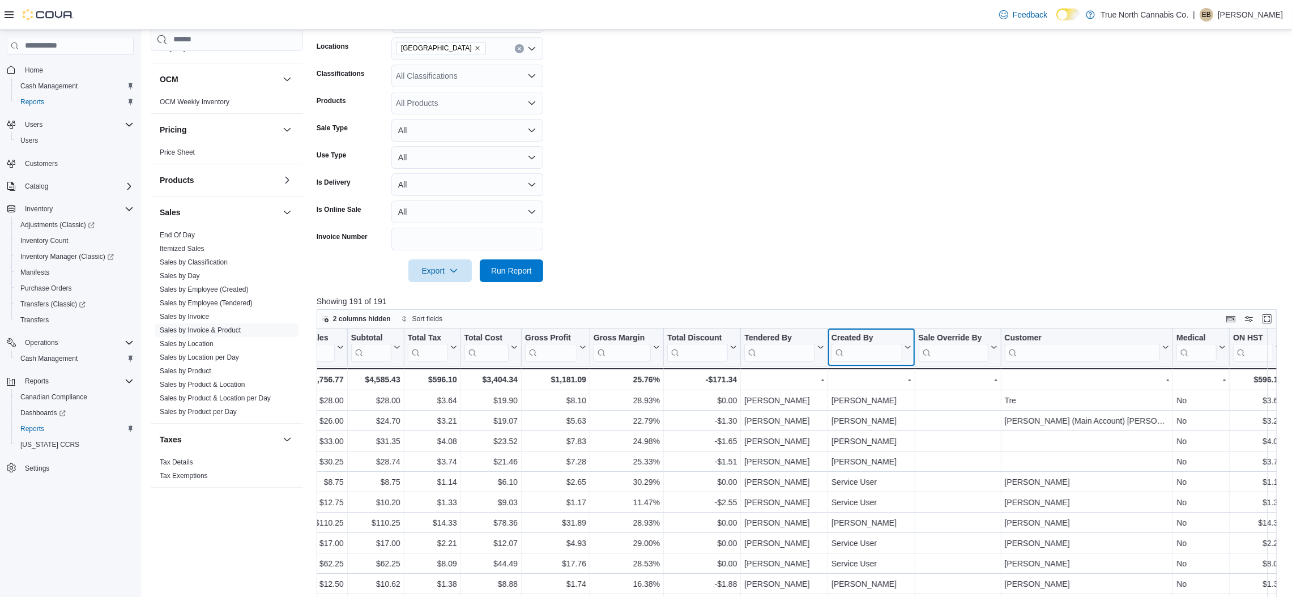
click at [878, 352] on input "search" at bounding box center [867, 352] width 71 height 18
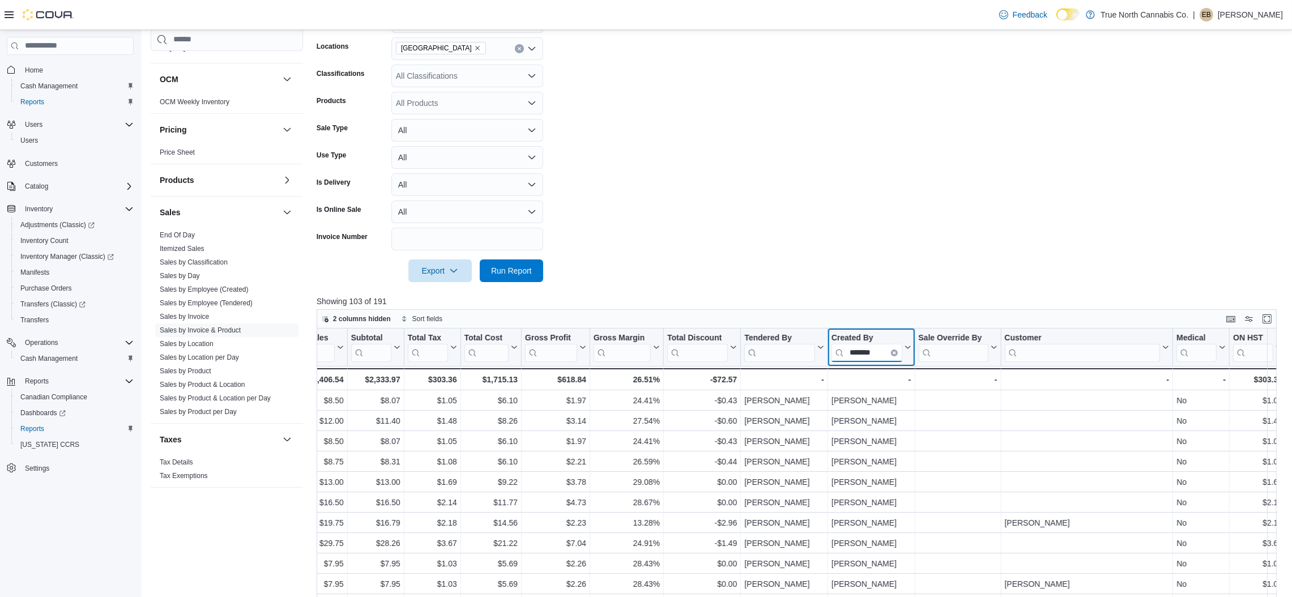
type input "*******"
click at [861, 251] on div at bounding box center [802, 254] width 970 height 9
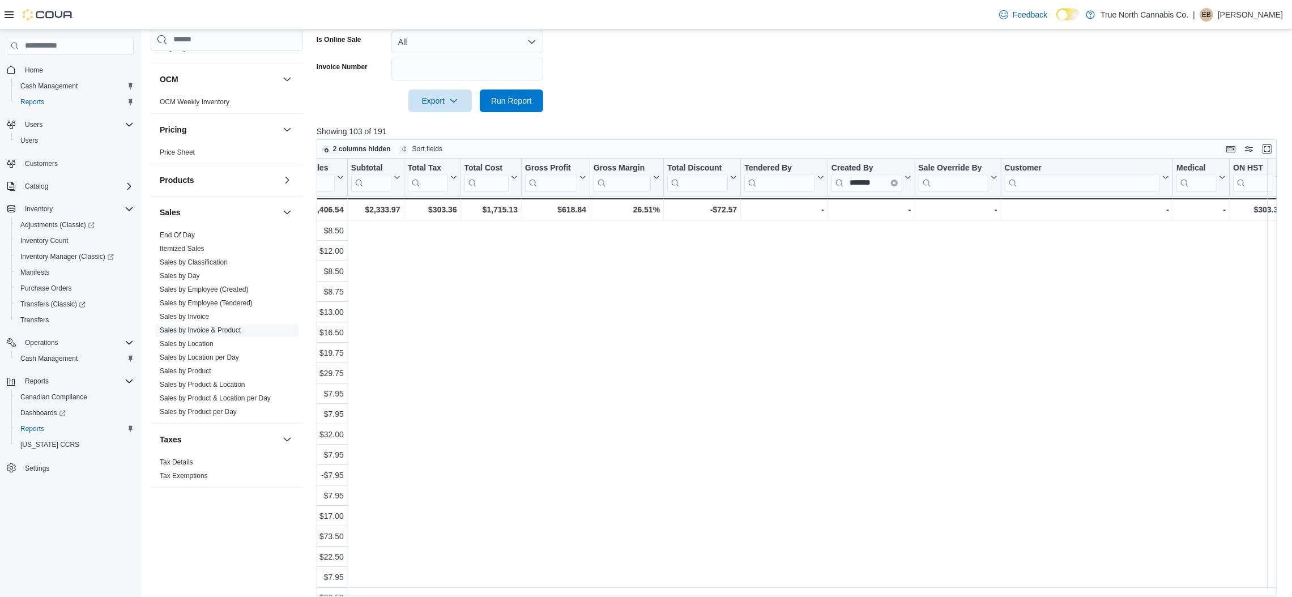
scroll to position [0, 0]
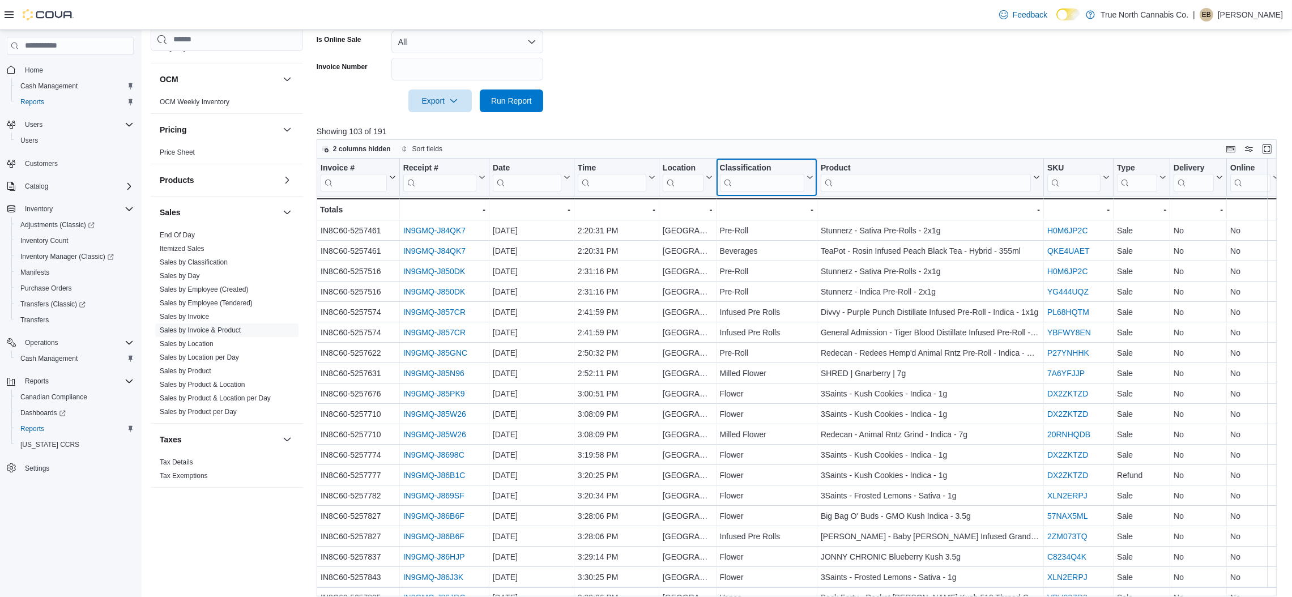
click at [808, 180] on icon at bounding box center [808, 177] width 9 height 7
click at [777, 220] on span "Sort A-Z" at bounding box center [766, 220] width 23 height 9
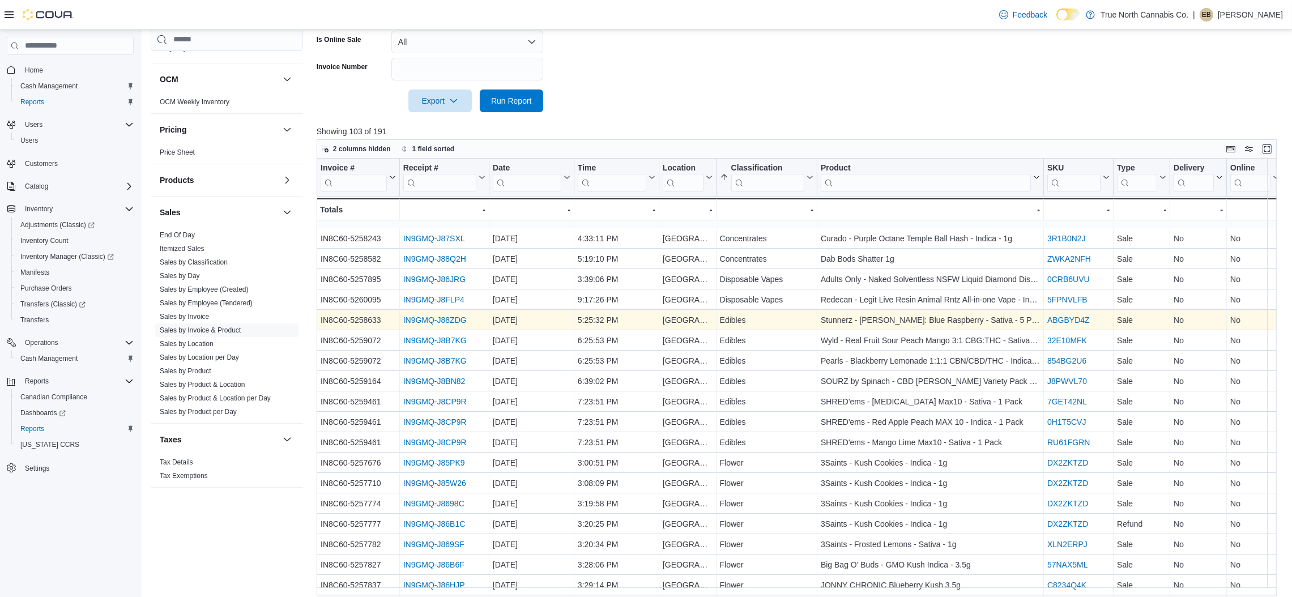
scroll to position [85, 0]
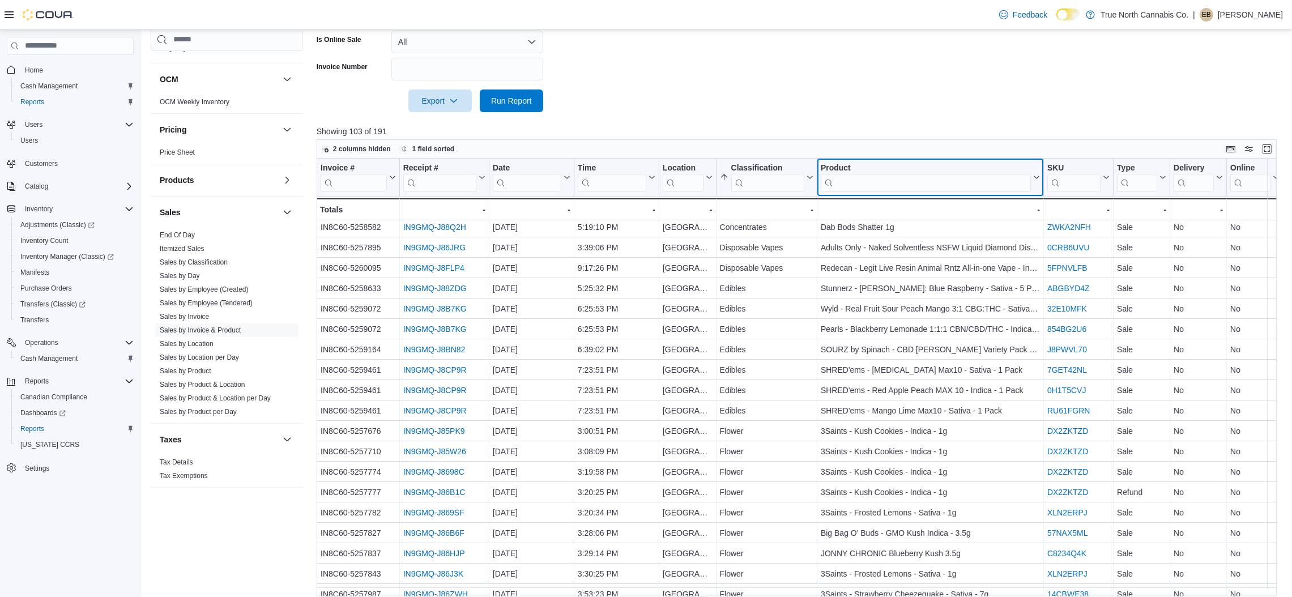
click at [859, 180] on input "search" at bounding box center [926, 182] width 210 height 18
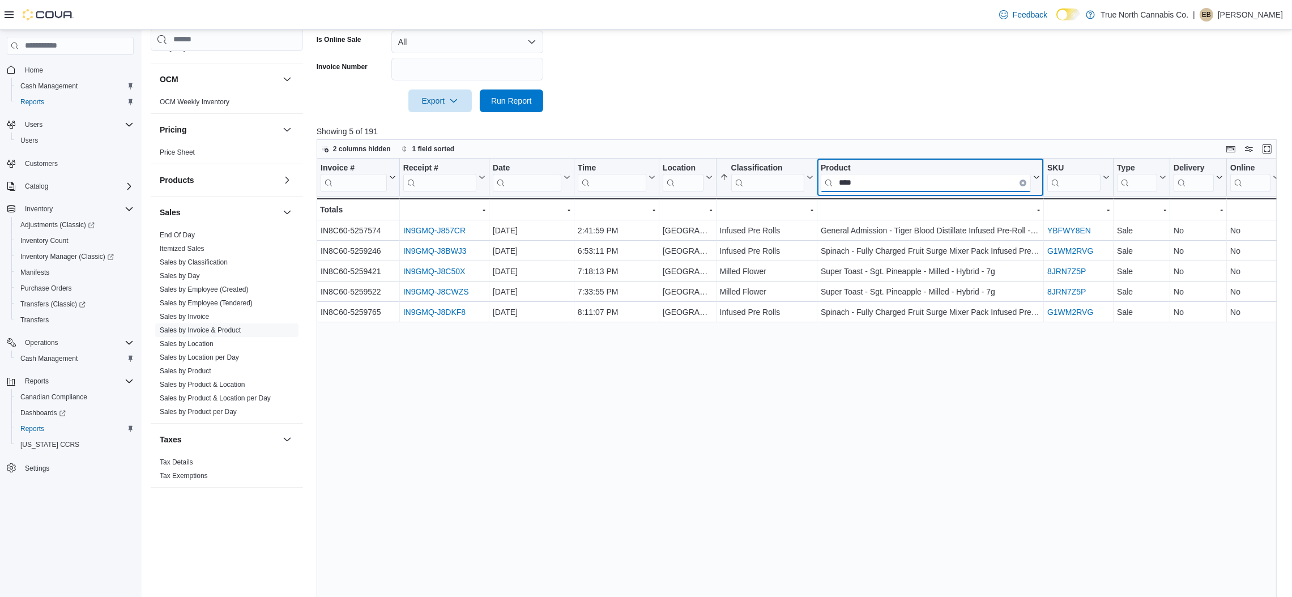
scroll to position [0, 0]
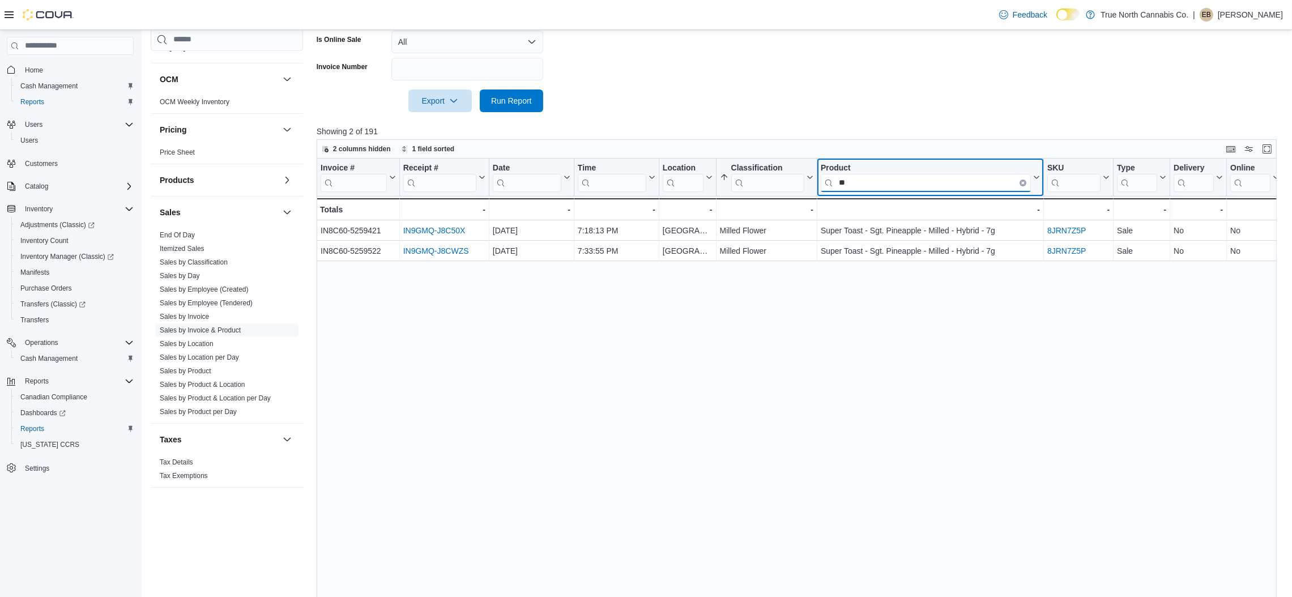
type input "*"
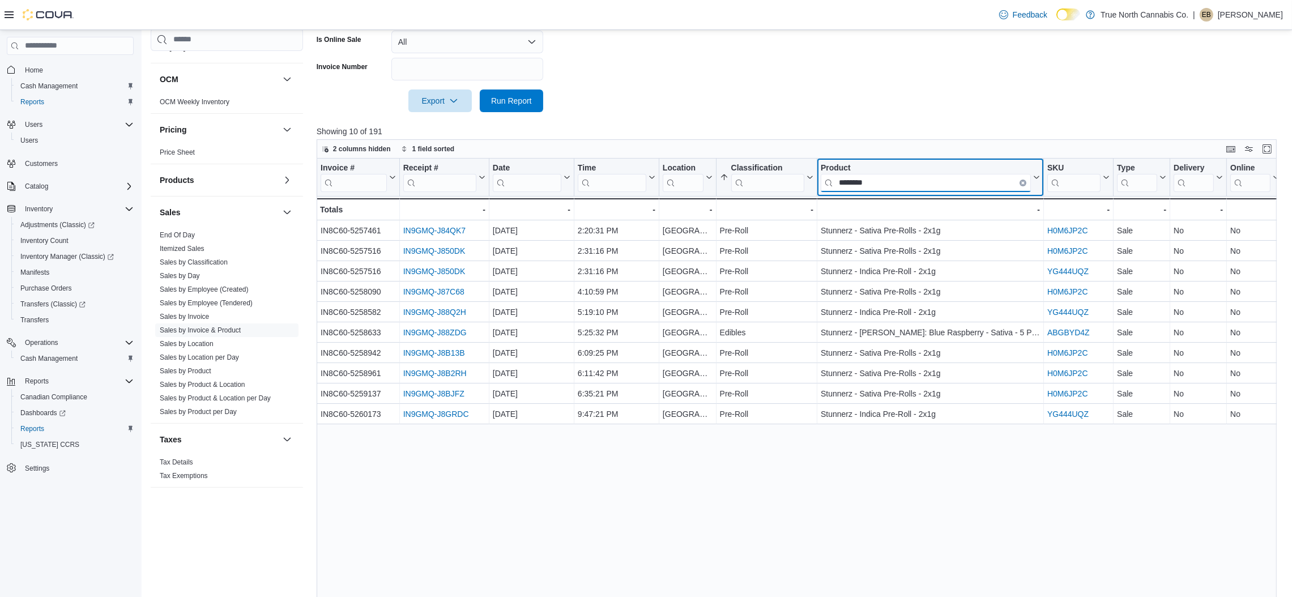
drag, startPoint x: 882, startPoint y: 185, endPoint x: 823, endPoint y: 182, distance: 59.0
click at [823, 182] on input "********" at bounding box center [926, 182] width 210 height 18
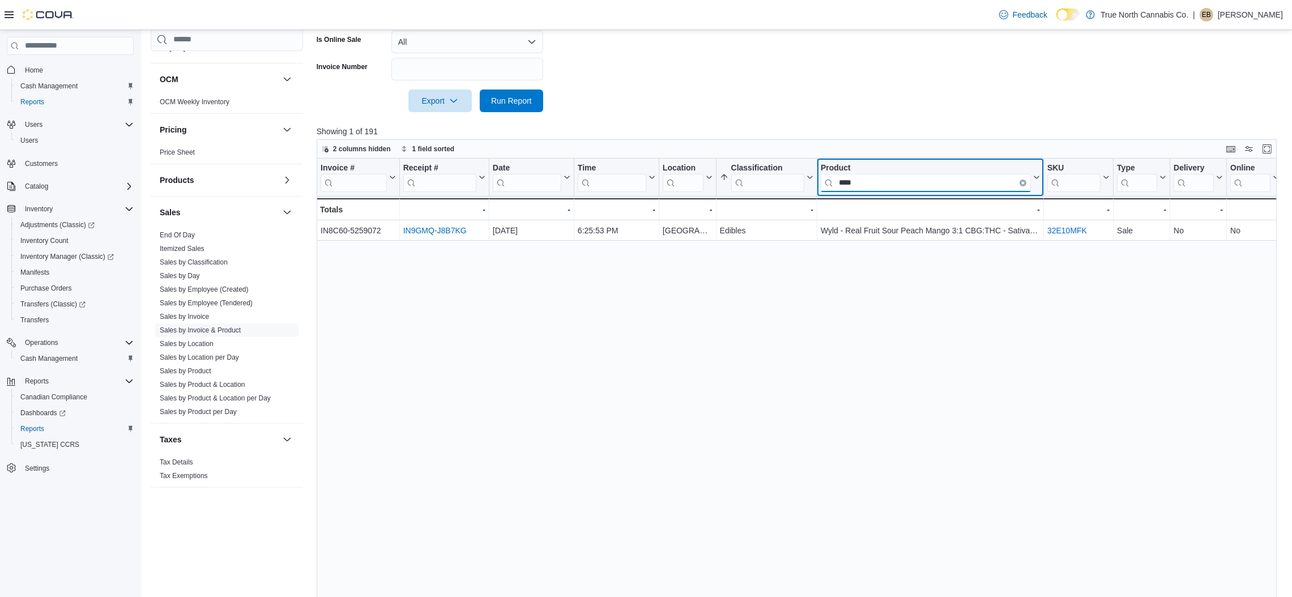
type input "****"
click at [1025, 180] on button "Clear input" at bounding box center [1023, 182] width 7 height 7
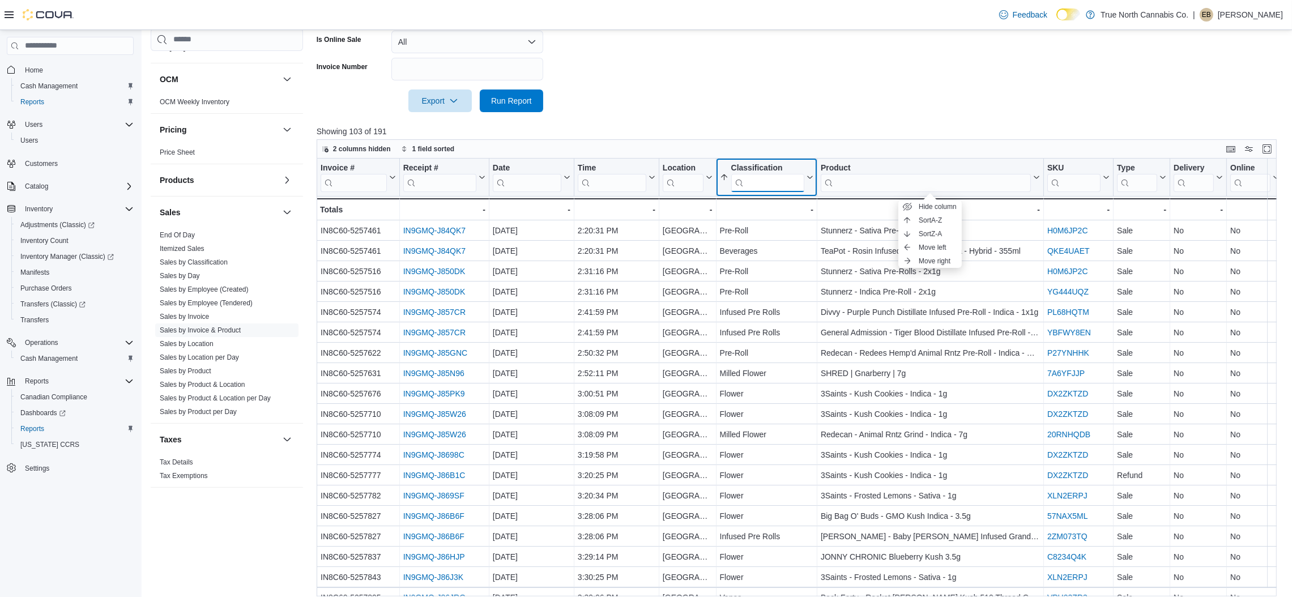
click at [784, 180] on input "search" at bounding box center [767, 182] width 73 height 18
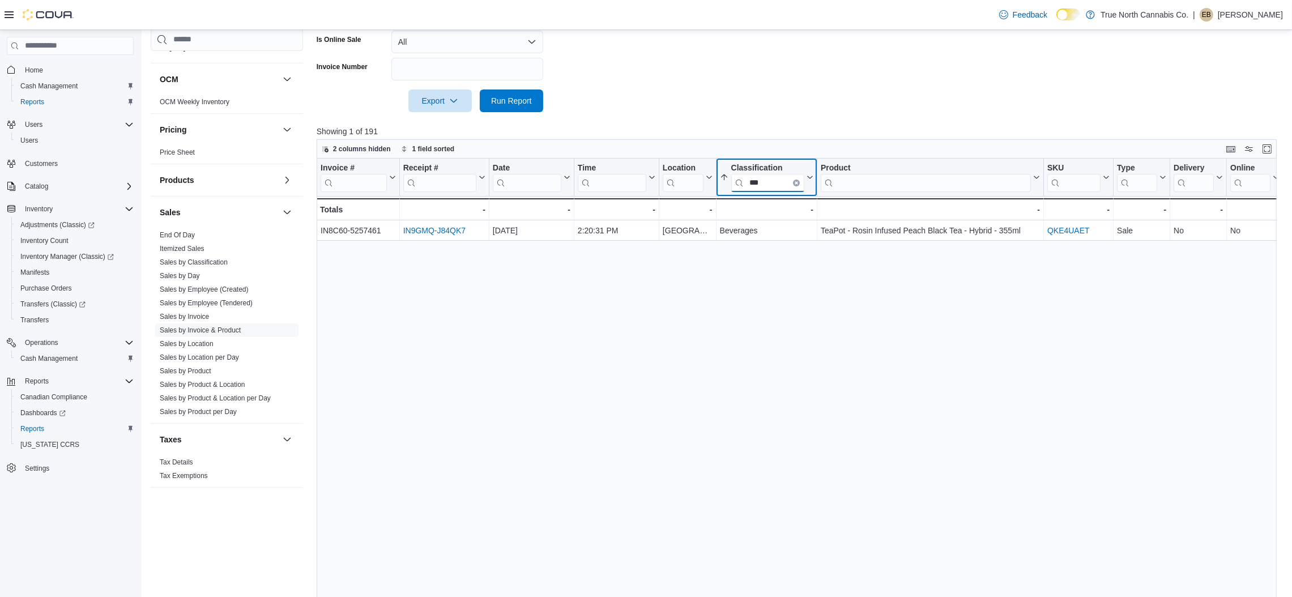
type input "***"
click at [798, 182] on icon "Clear input" at bounding box center [796, 182] width 3 height 3
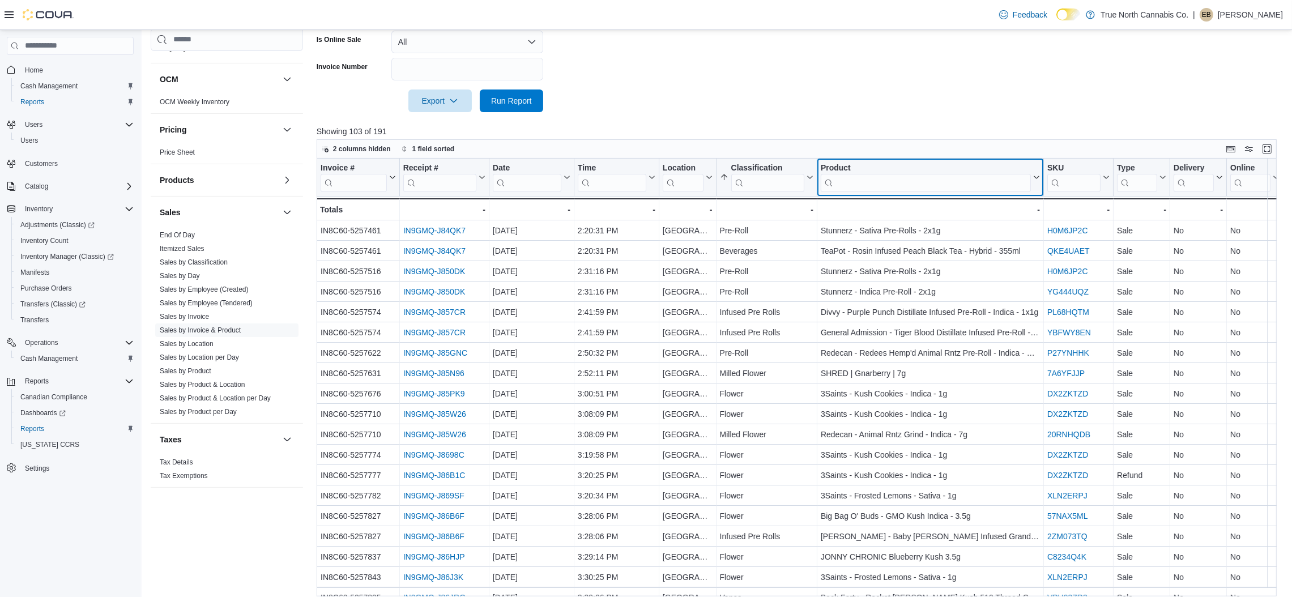
click at [861, 185] on input "search" at bounding box center [926, 182] width 210 height 18
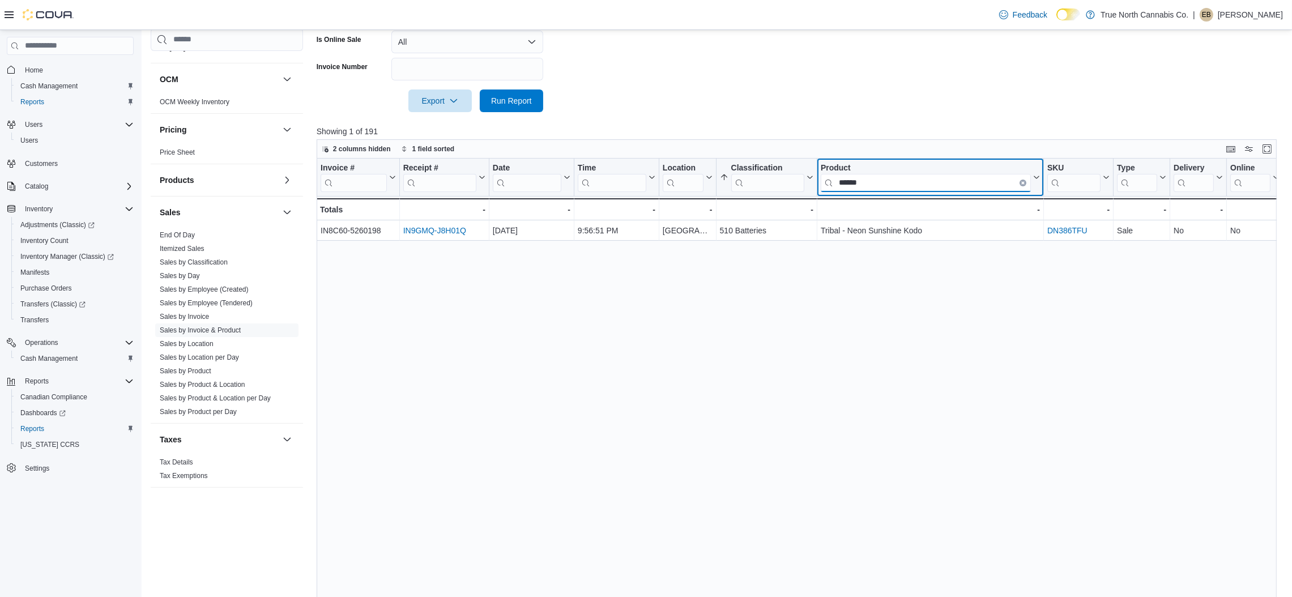
type input "******"
click at [1023, 180] on button "Clear input" at bounding box center [1023, 182] width 7 height 7
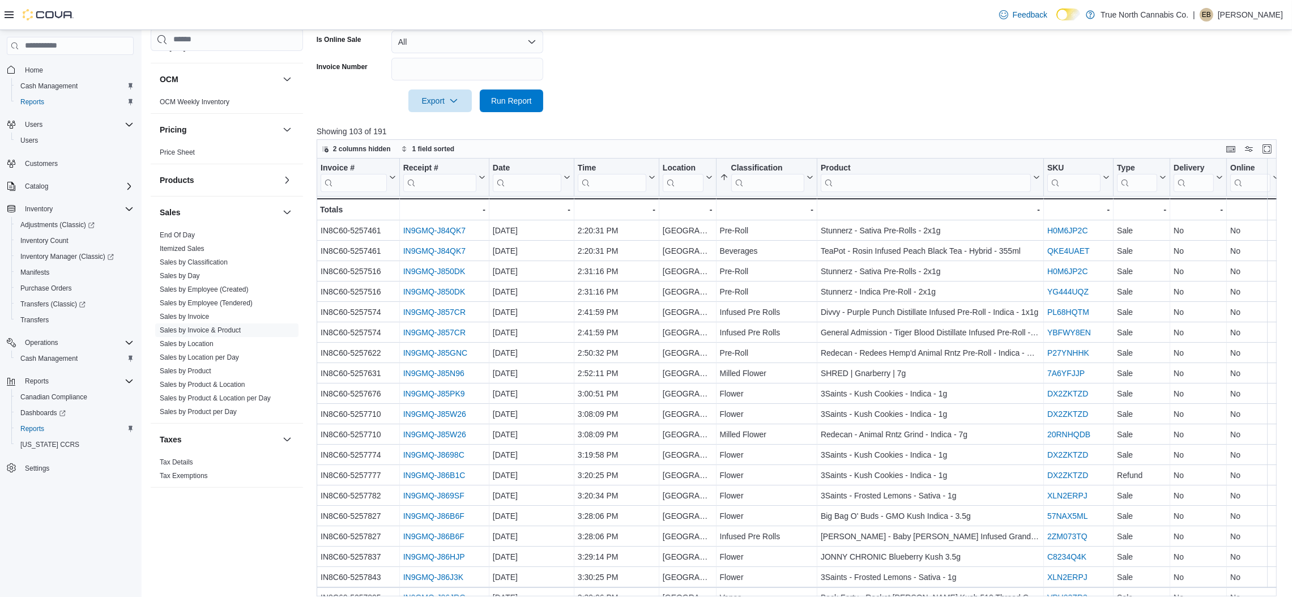
click at [776, 180] on input "search" at bounding box center [767, 182] width 73 height 18
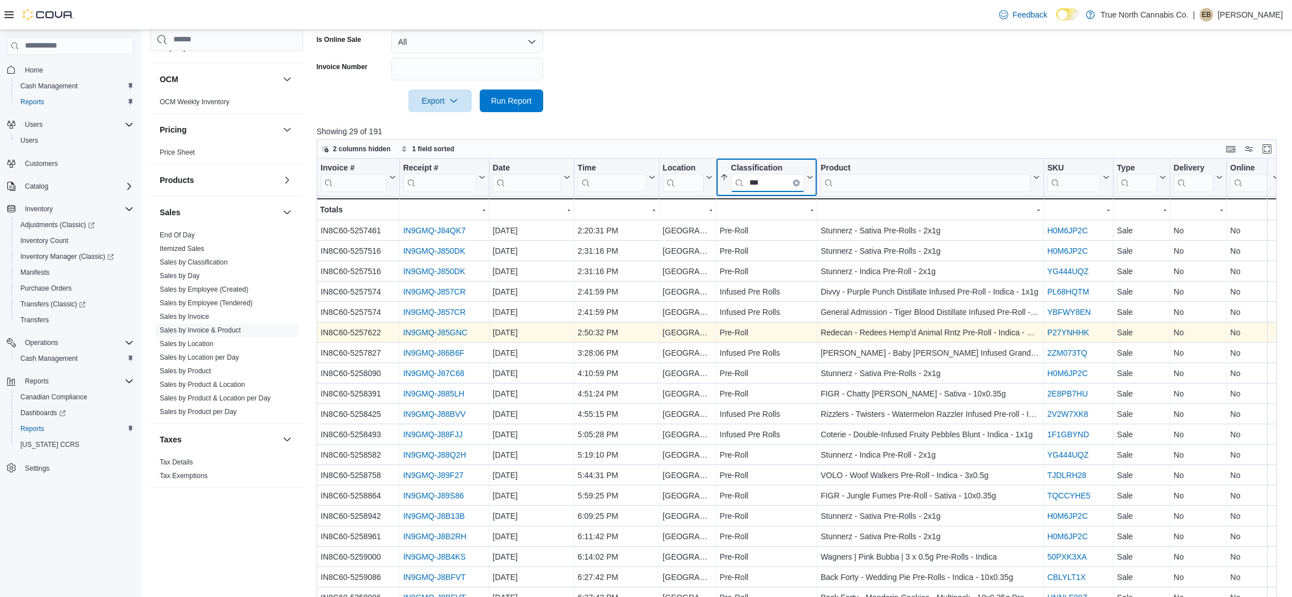
type input "***"
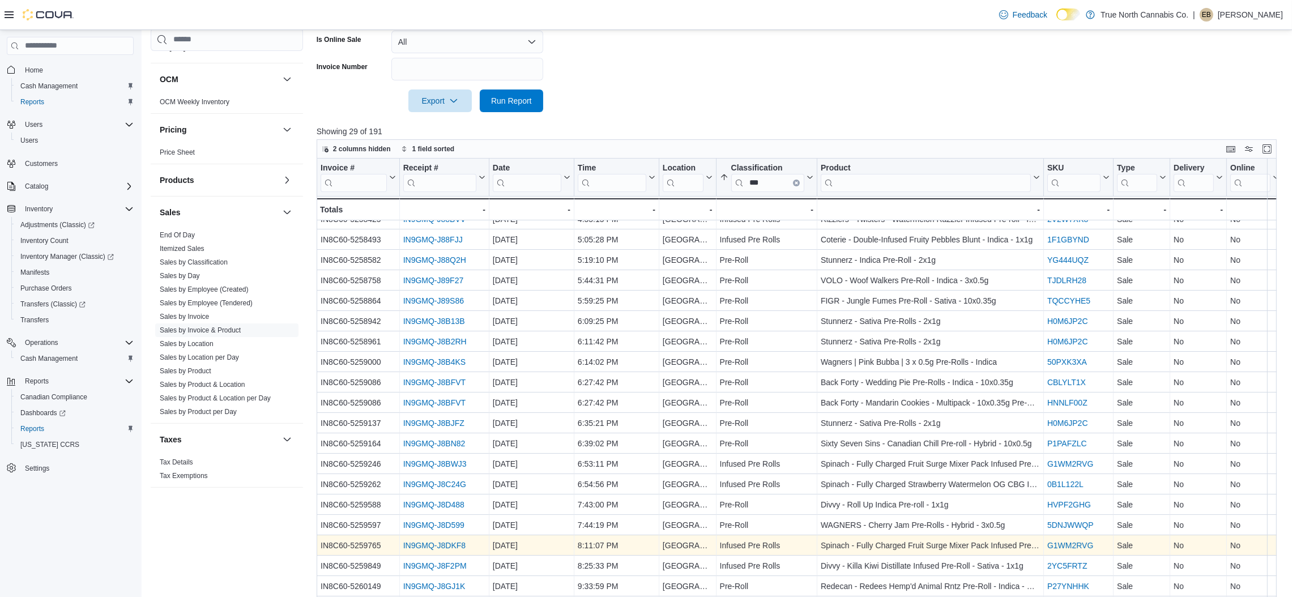
scroll to position [394, 0]
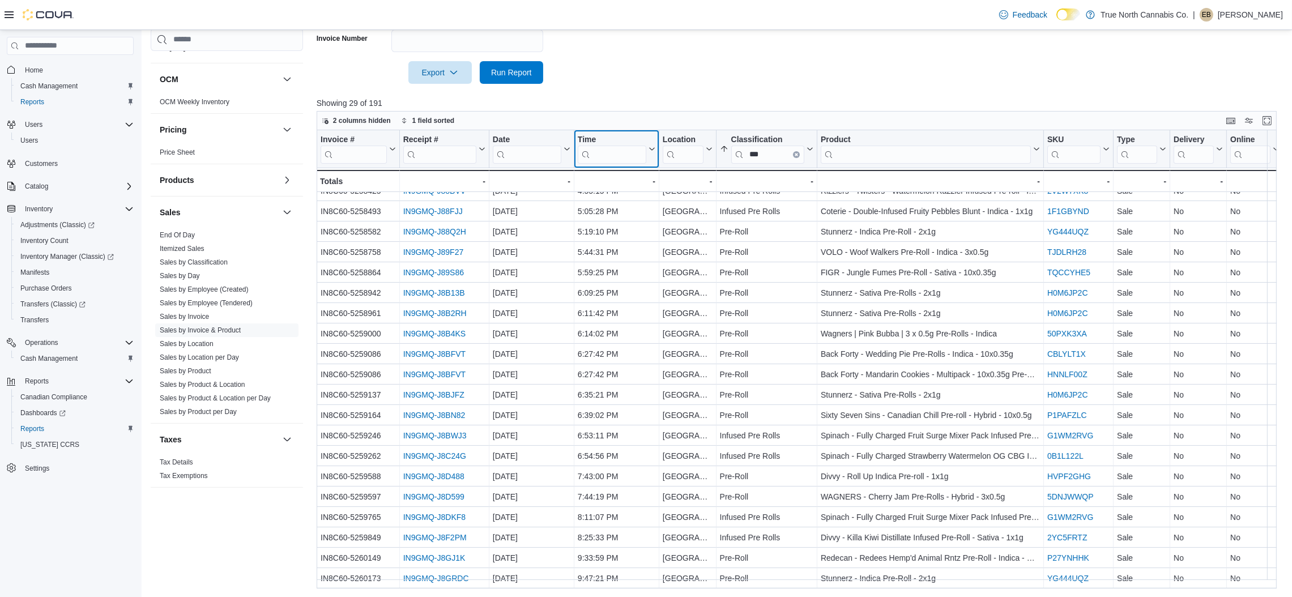
click at [650, 151] on icon at bounding box center [650, 149] width 9 height 7
click at [626, 192] on span "Sort Low-High" at bounding box center [624, 192] width 43 height 9
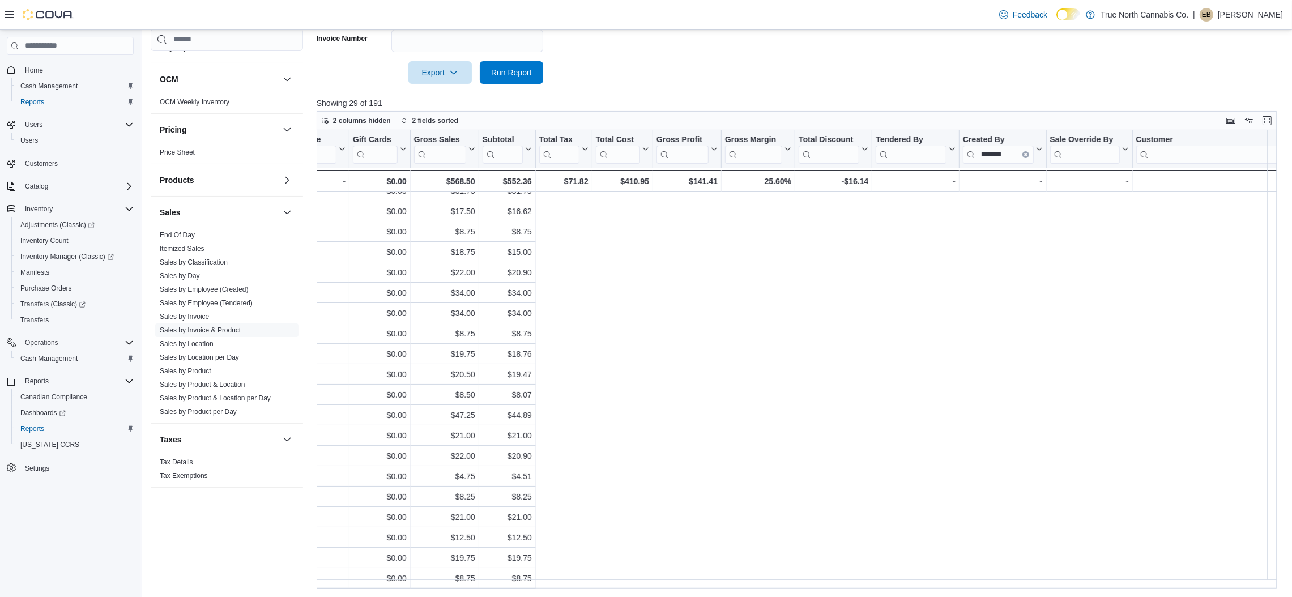
scroll to position [203, 0]
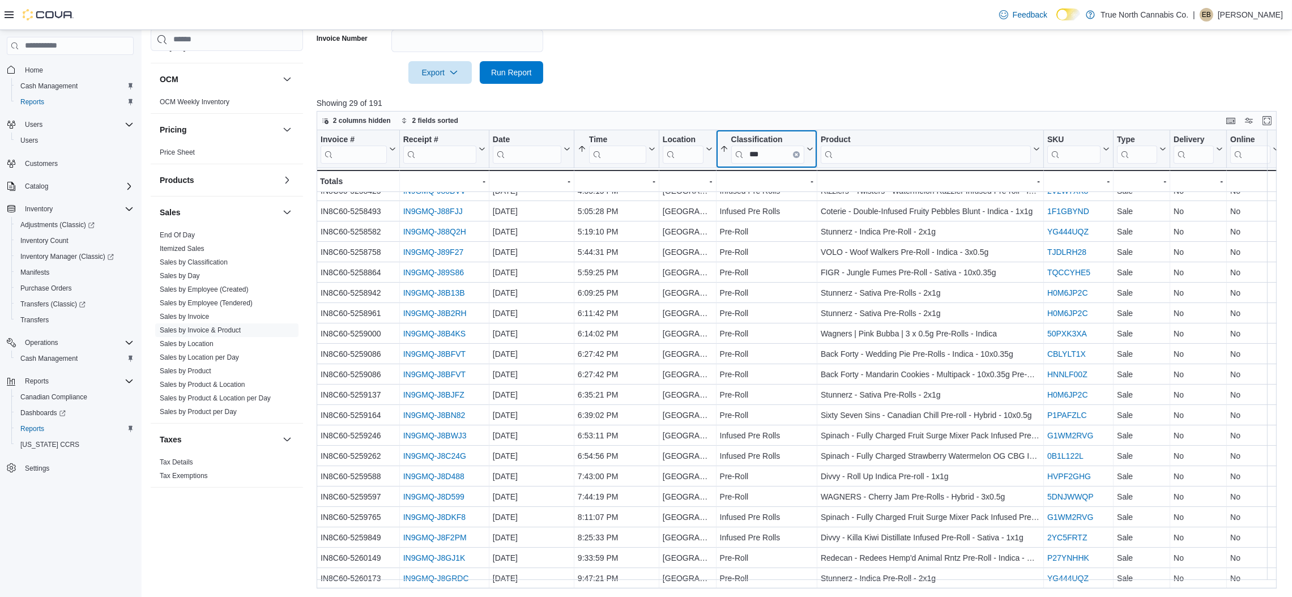
click at [796, 154] on icon "Clear input" at bounding box center [796, 154] width 2 height 2
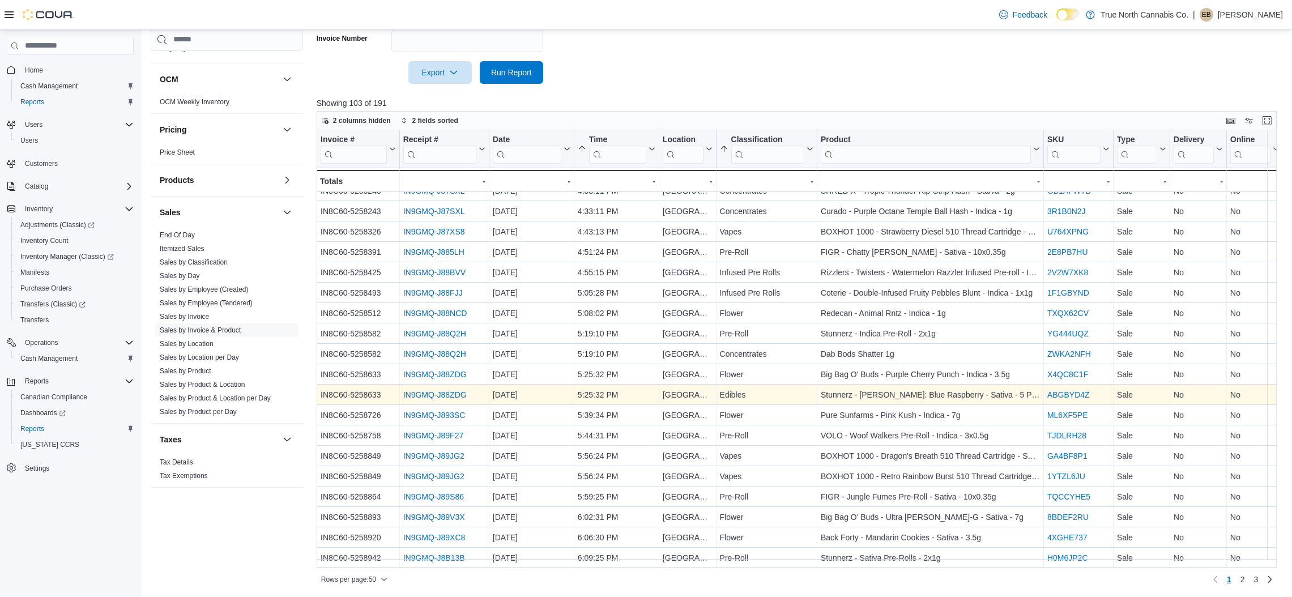
scroll to position [652, 0]
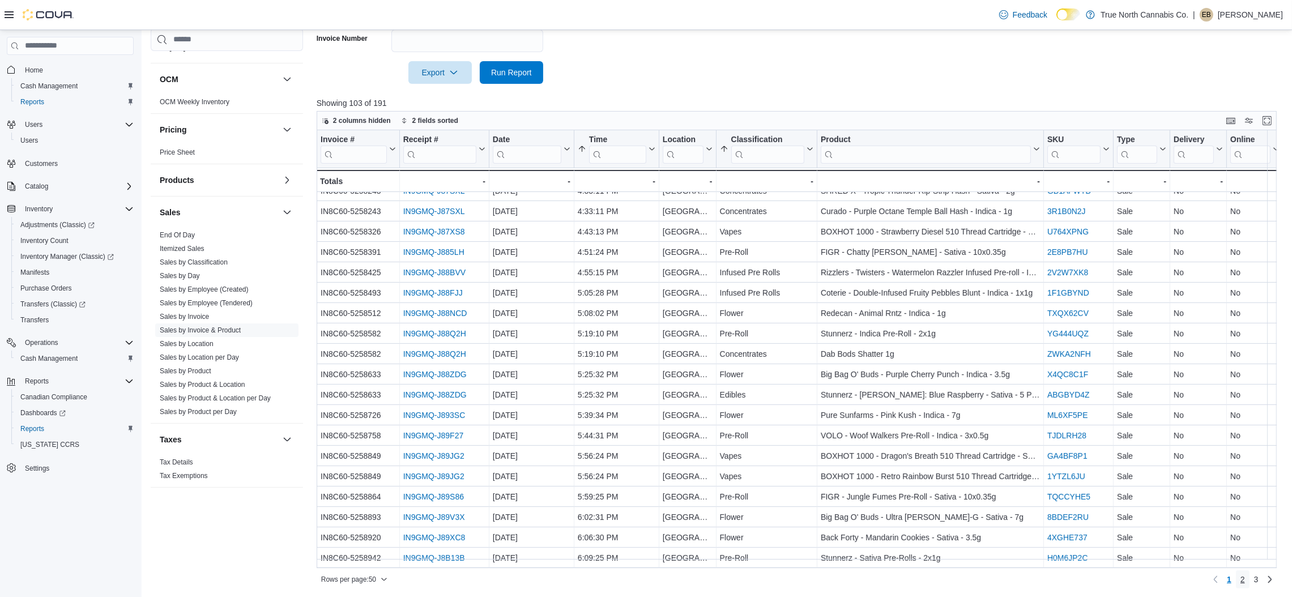
click at [1245, 580] on span "2" at bounding box center [1243, 579] width 5 height 11
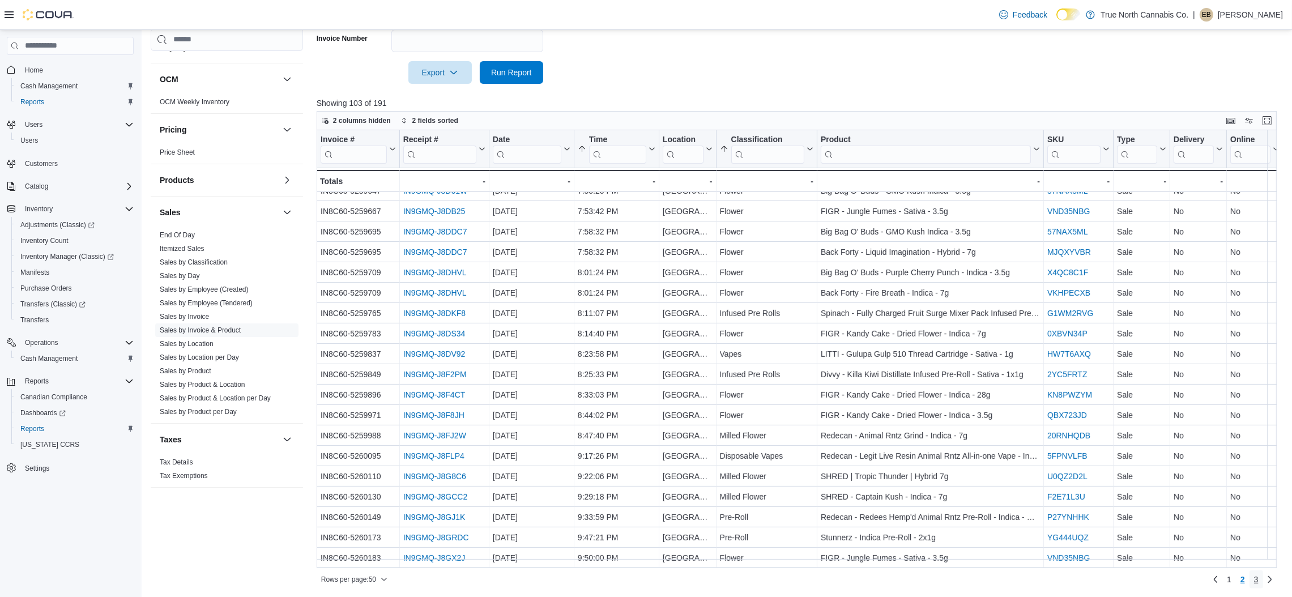
click at [1259, 577] on span "3" at bounding box center [1256, 579] width 5 height 11
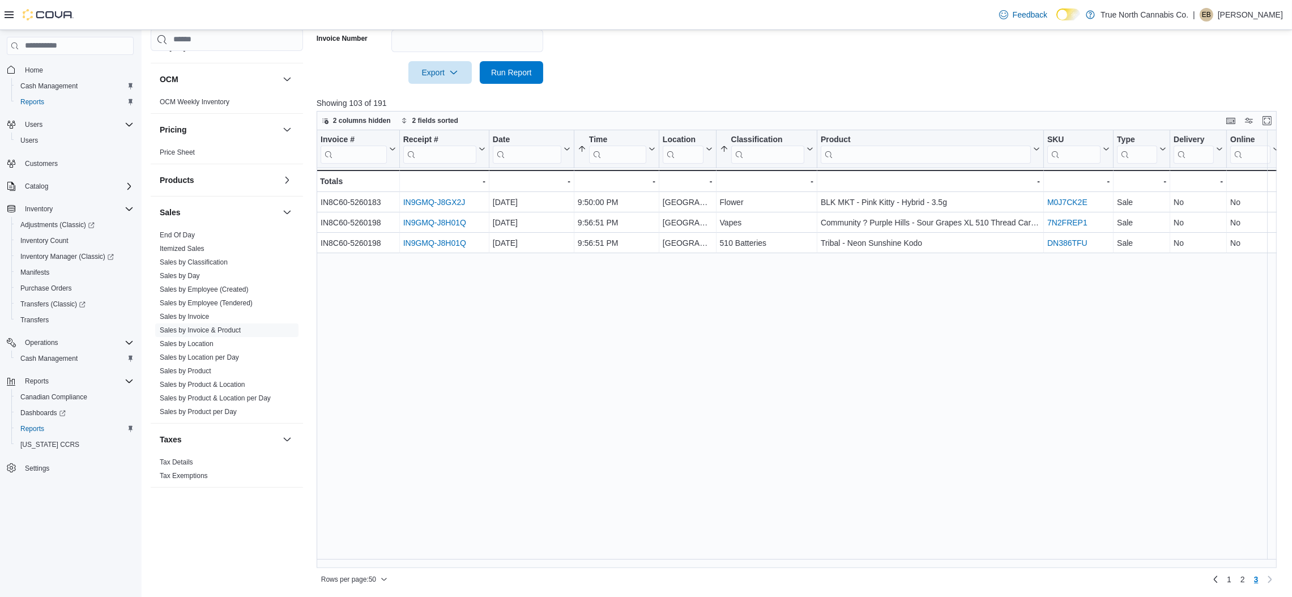
scroll to position [0, 0]
click at [1232, 579] on span "1" at bounding box center [1229, 579] width 5 height 11
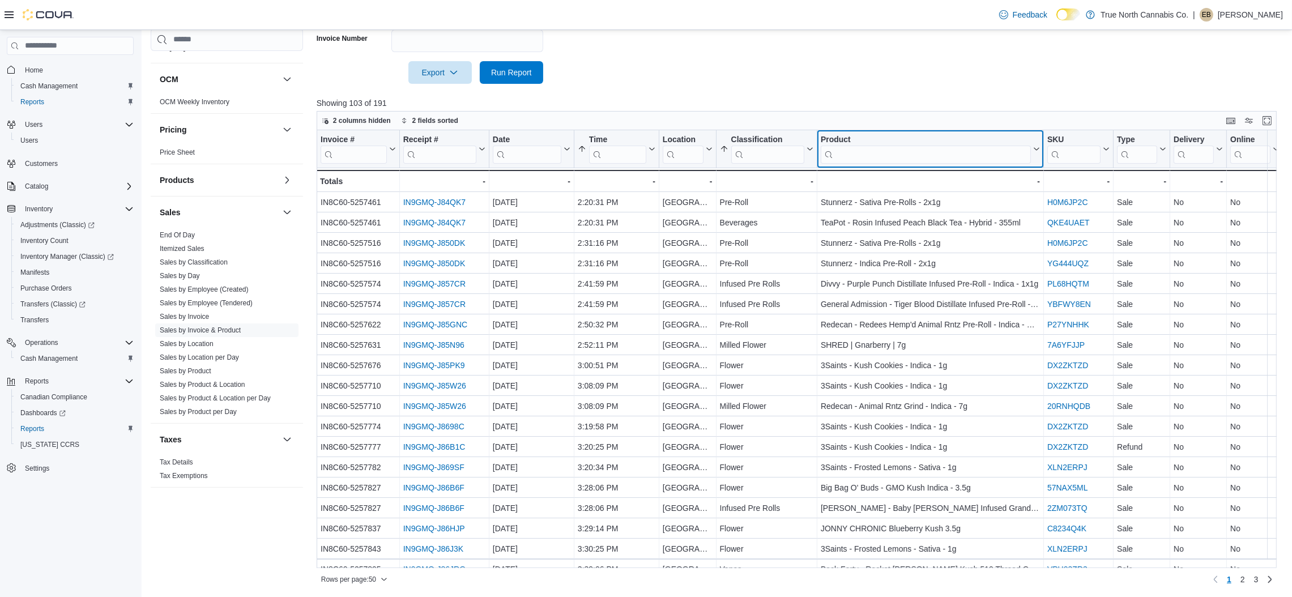
click at [867, 157] on input "search" at bounding box center [926, 154] width 210 height 18
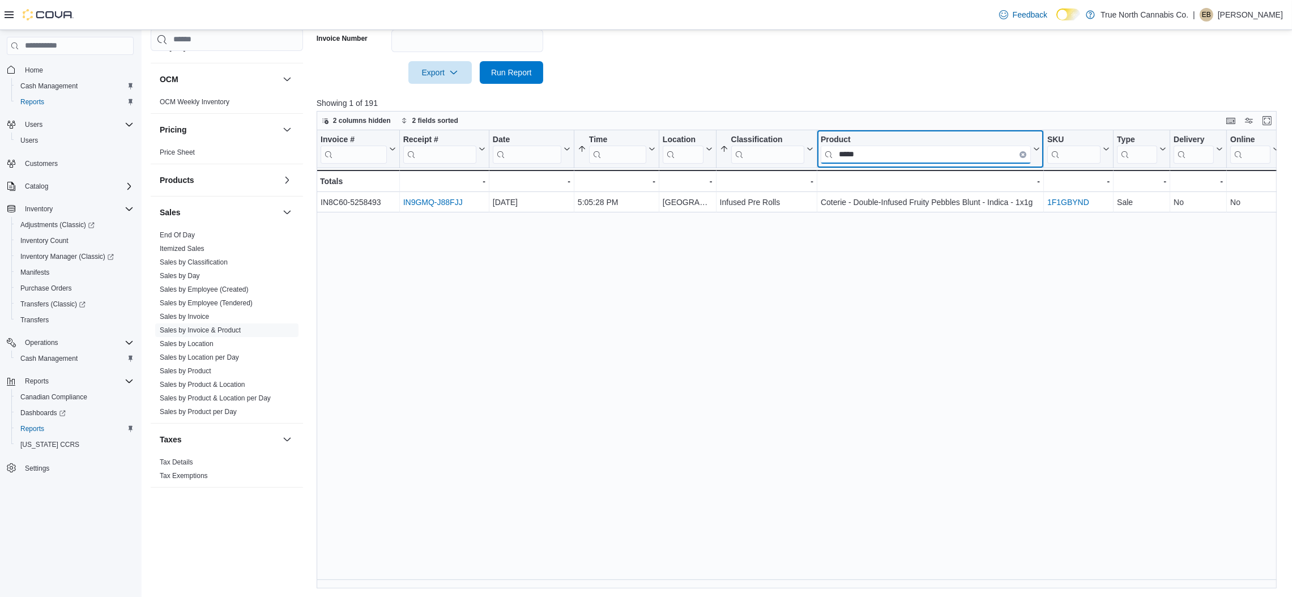
drag, startPoint x: 909, startPoint y: 157, endPoint x: 827, endPoint y: 163, distance: 81.7
click at [827, 163] on div "Product ***** Click to view column header actions" at bounding box center [931, 149] width 227 height 38
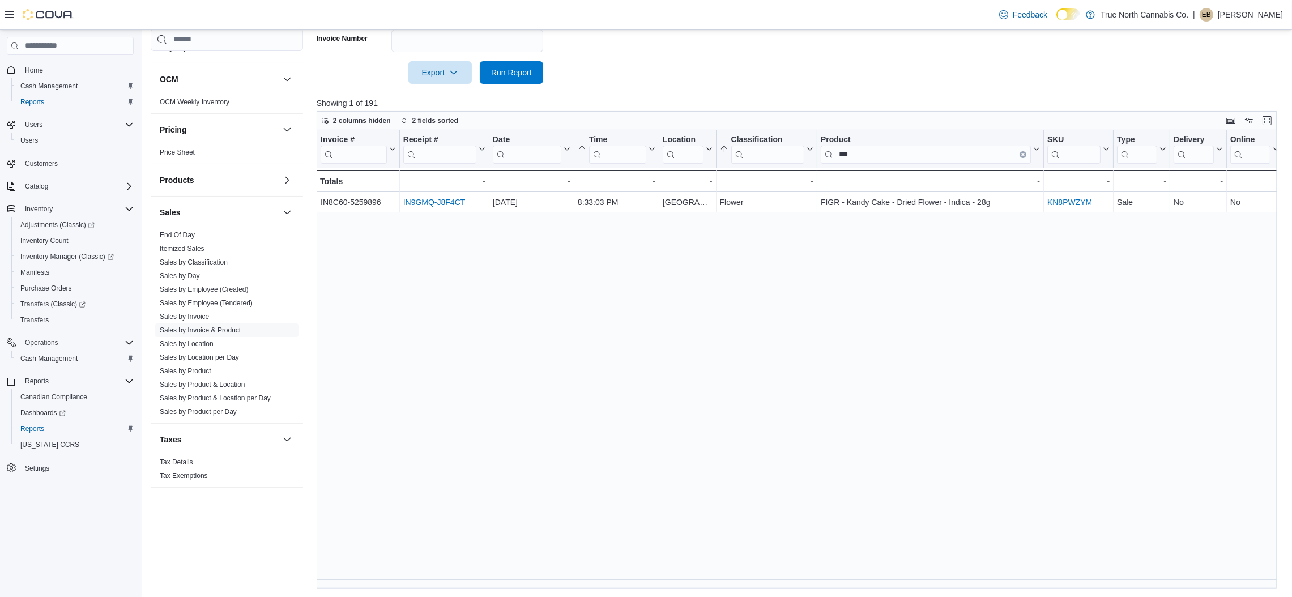
click at [820, 84] on div at bounding box center [802, 91] width 970 height 14
drag, startPoint x: 869, startPoint y: 156, endPoint x: 832, endPoint y: 155, distance: 37.4
click at [832, 155] on input "***" at bounding box center [926, 154] width 210 height 18
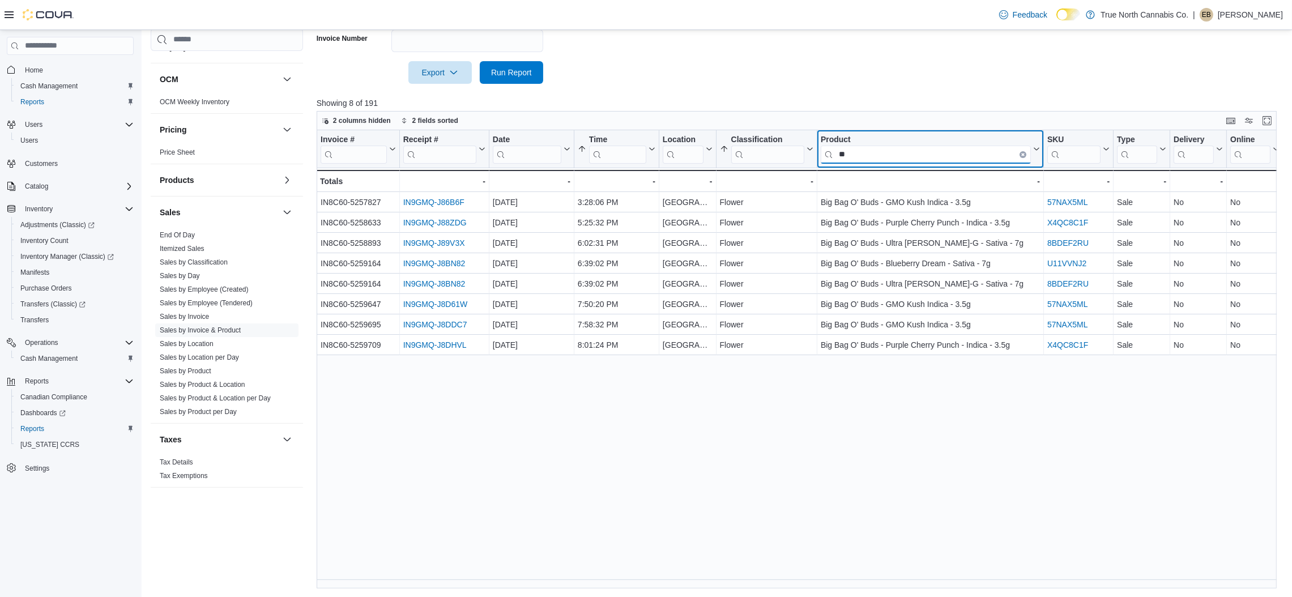
type input "*"
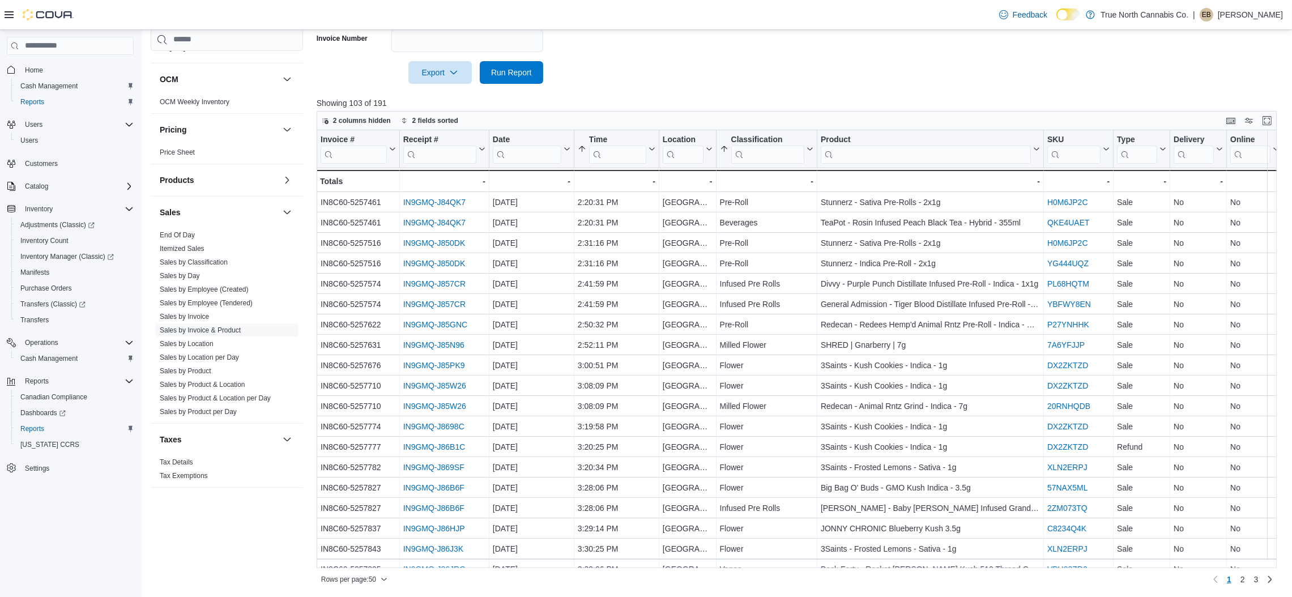
click at [904, 158] on input "search" at bounding box center [926, 154] width 210 height 18
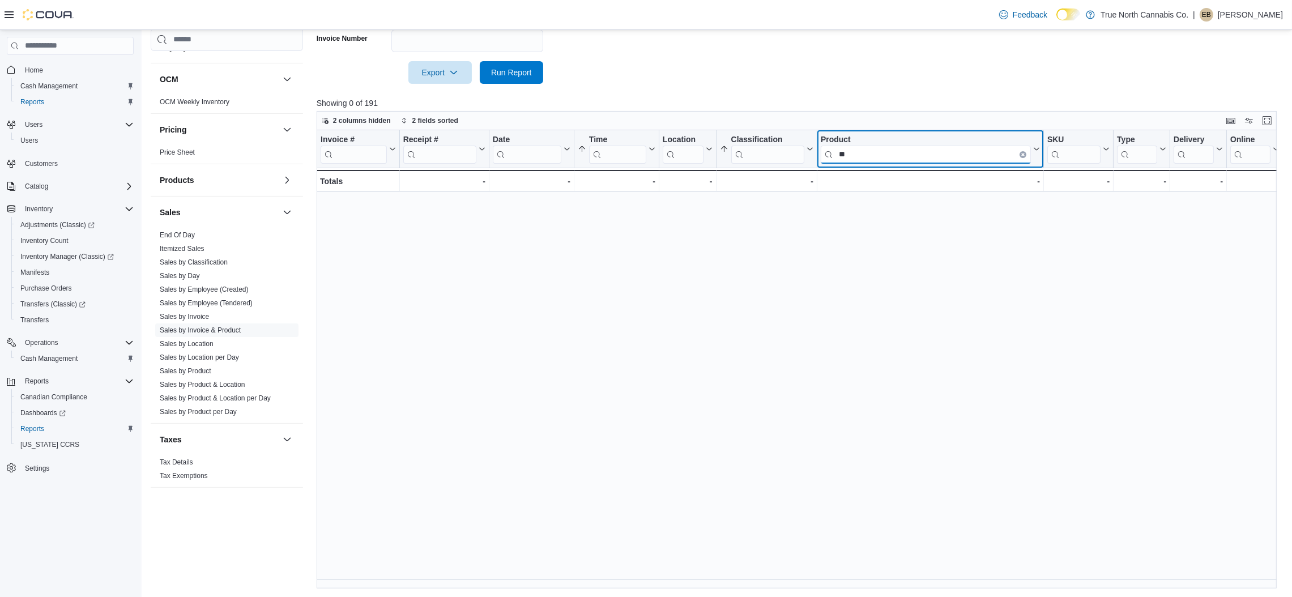
type input "*"
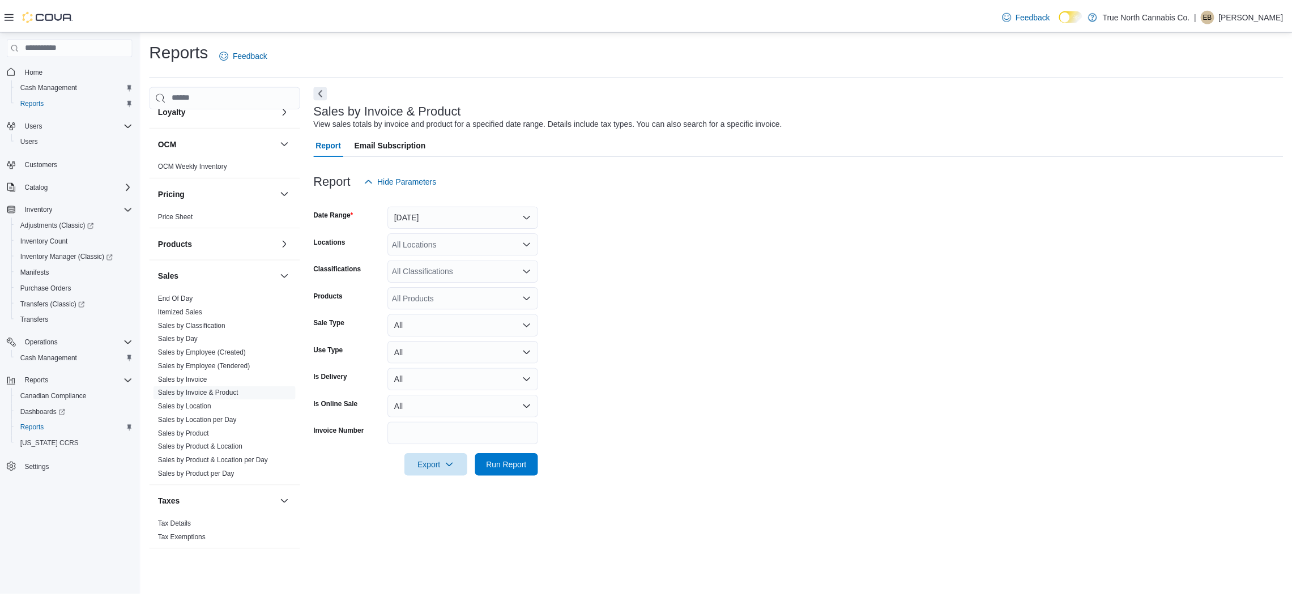
scroll to position [491, 0]
click at [199, 369] on link "Sales by Invoice" at bounding box center [184, 373] width 49 height 8
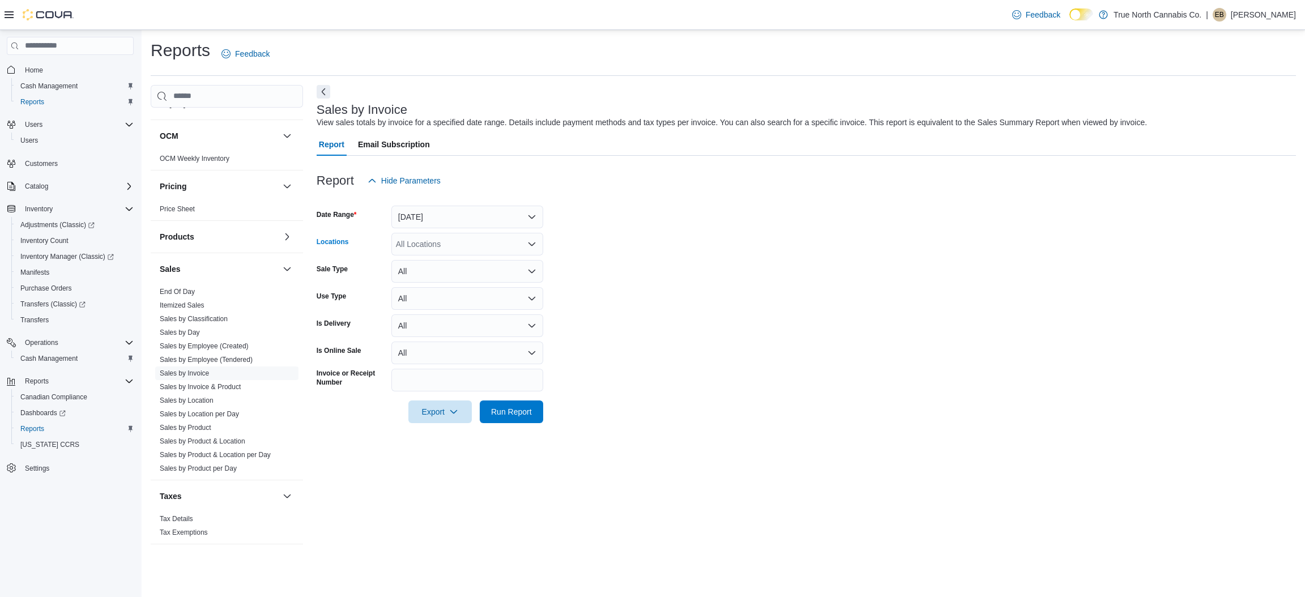
click at [456, 241] on div "All Locations" at bounding box center [467, 244] width 152 height 23
click at [438, 331] on span "Belleville" at bounding box center [457, 328] width 83 height 11
drag, startPoint x: 627, startPoint y: 395, endPoint x: 585, endPoint y: 401, distance: 41.7
click at [624, 396] on div at bounding box center [807, 395] width 980 height 9
click at [514, 416] on span "Run Report" at bounding box center [511, 411] width 41 height 11
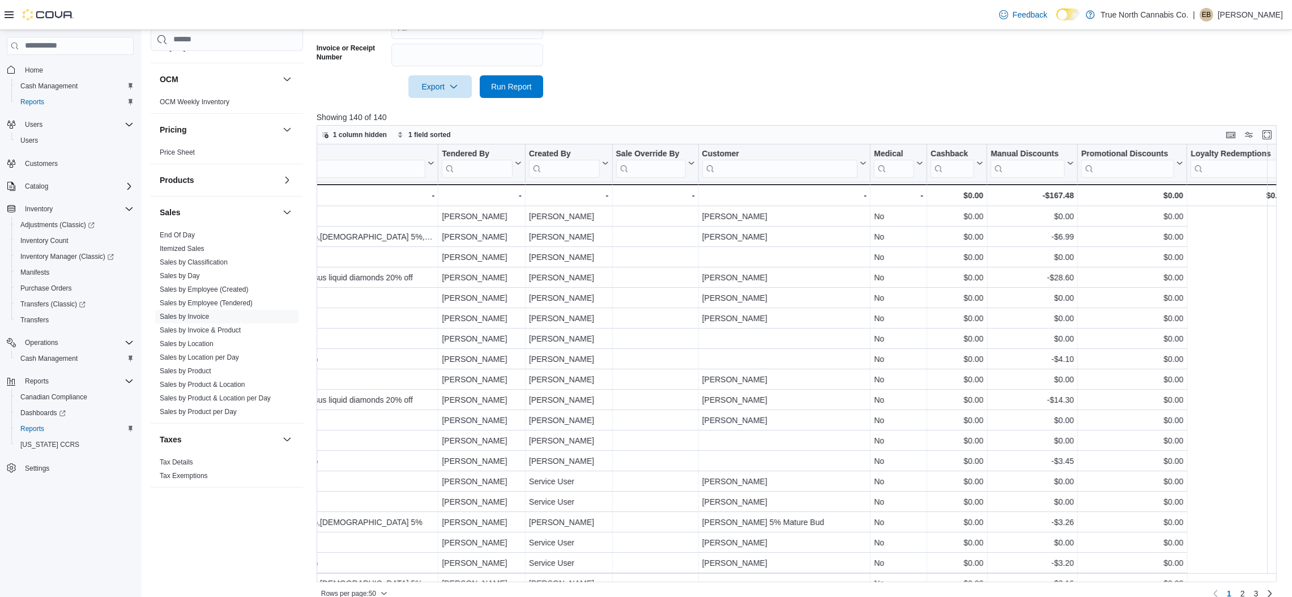
scroll to position [0, 1076]
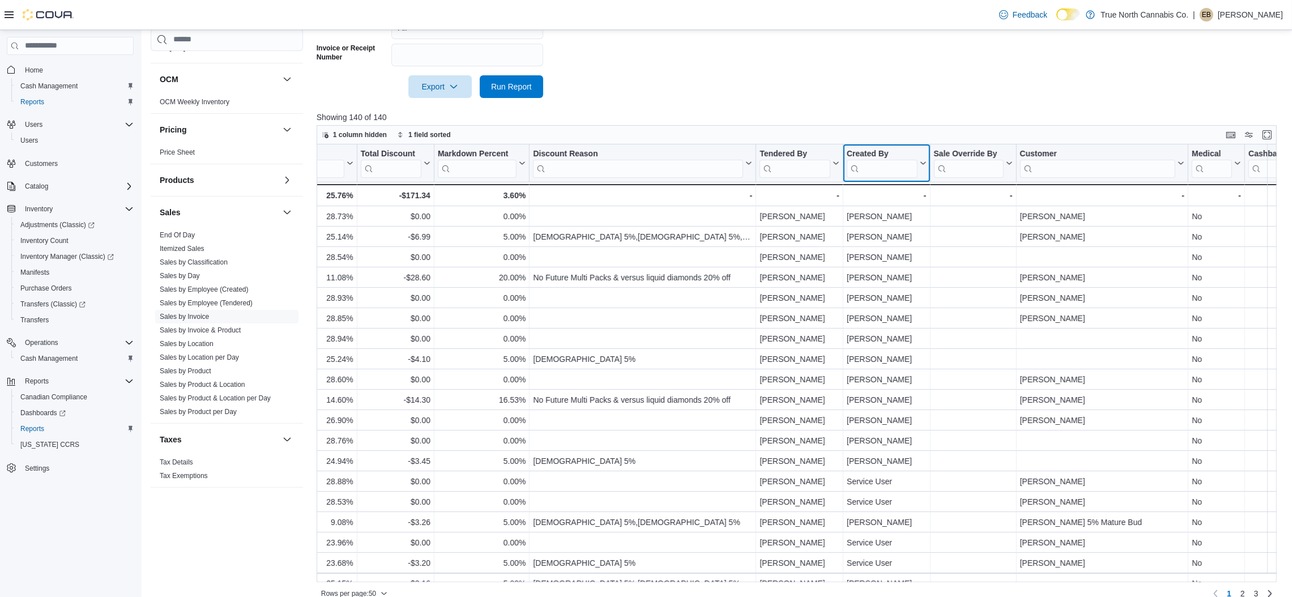
click at [884, 169] on input "search" at bounding box center [882, 168] width 71 height 18
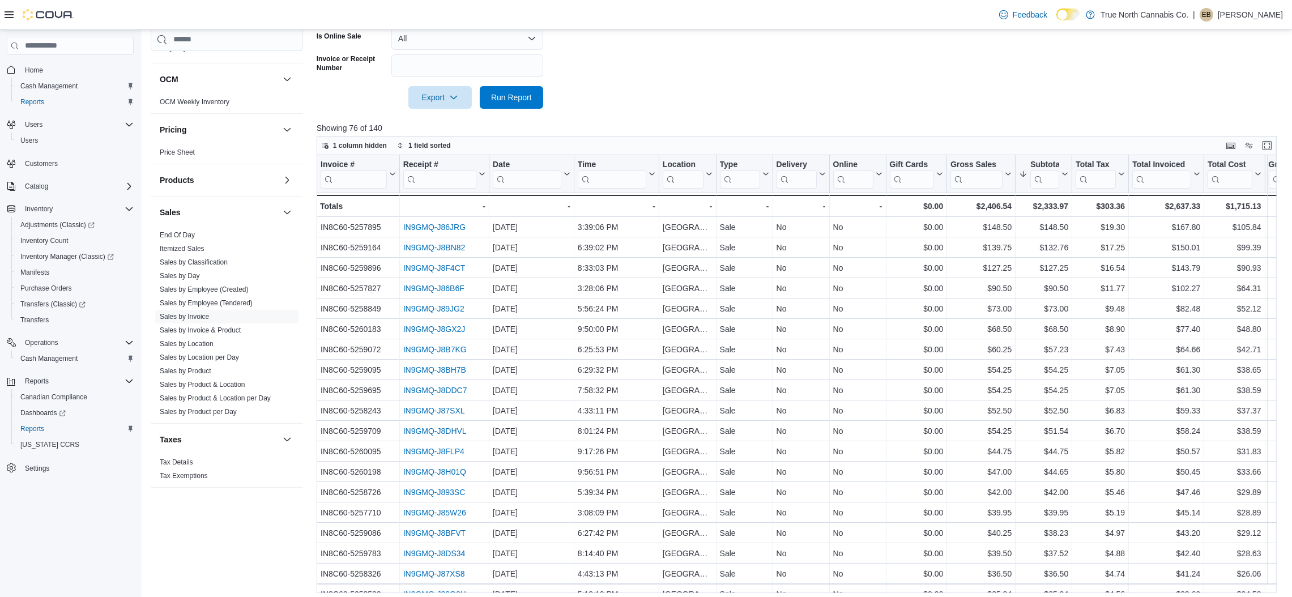
scroll to position [311, 0]
type input "****"
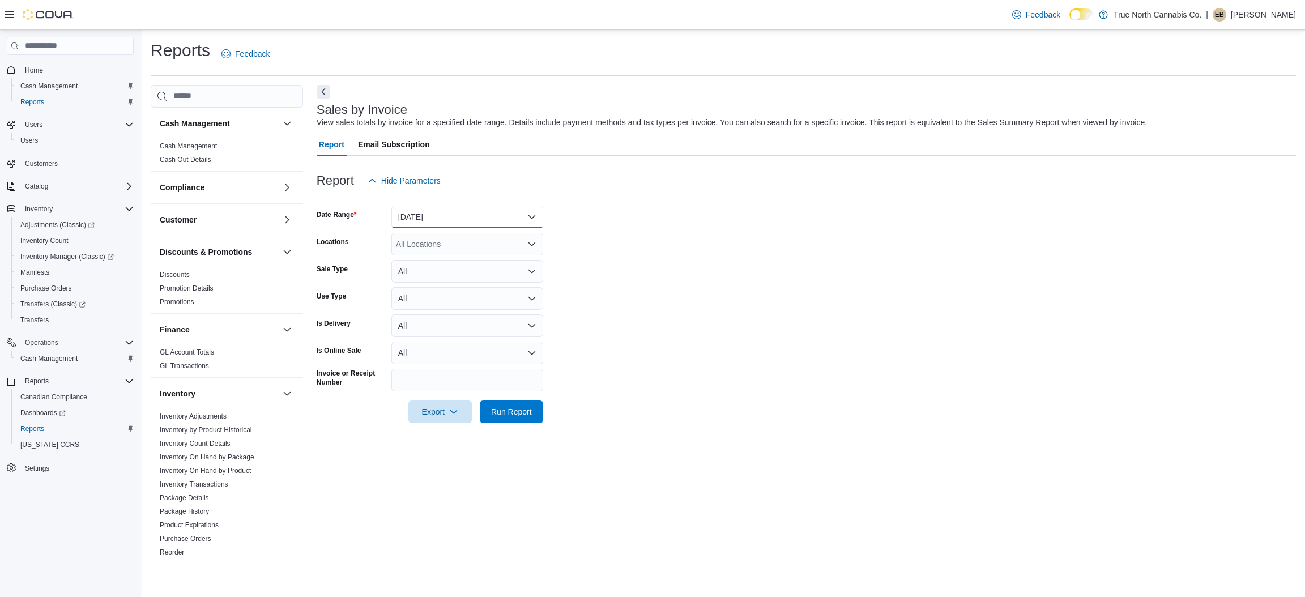
click at [533, 217] on button "Yesterday" at bounding box center [467, 217] width 152 height 23
click at [445, 236] on span "Custom Date" at bounding box center [474, 240] width 129 height 14
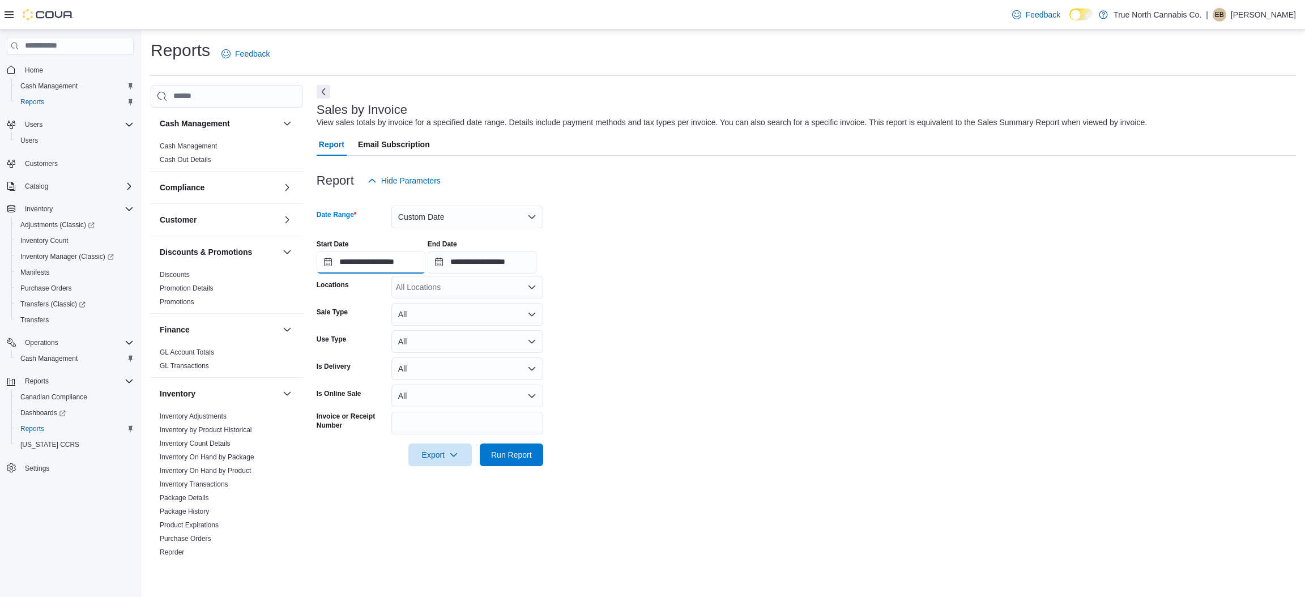
click at [326, 263] on input "**********" at bounding box center [371, 262] width 109 height 23
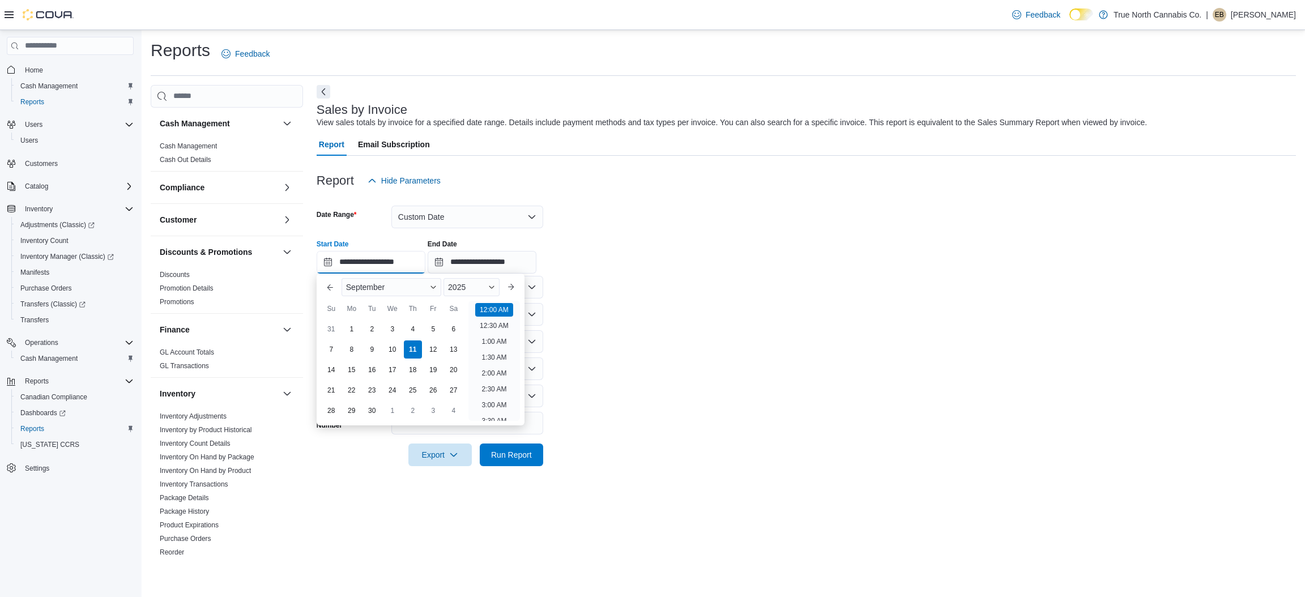
scroll to position [35, 0]
click at [354, 345] on div "8" at bounding box center [352, 349] width 20 height 20
type input "**********"
click at [447, 261] on input "**********" at bounding box center [482, 262] width 109 height 23
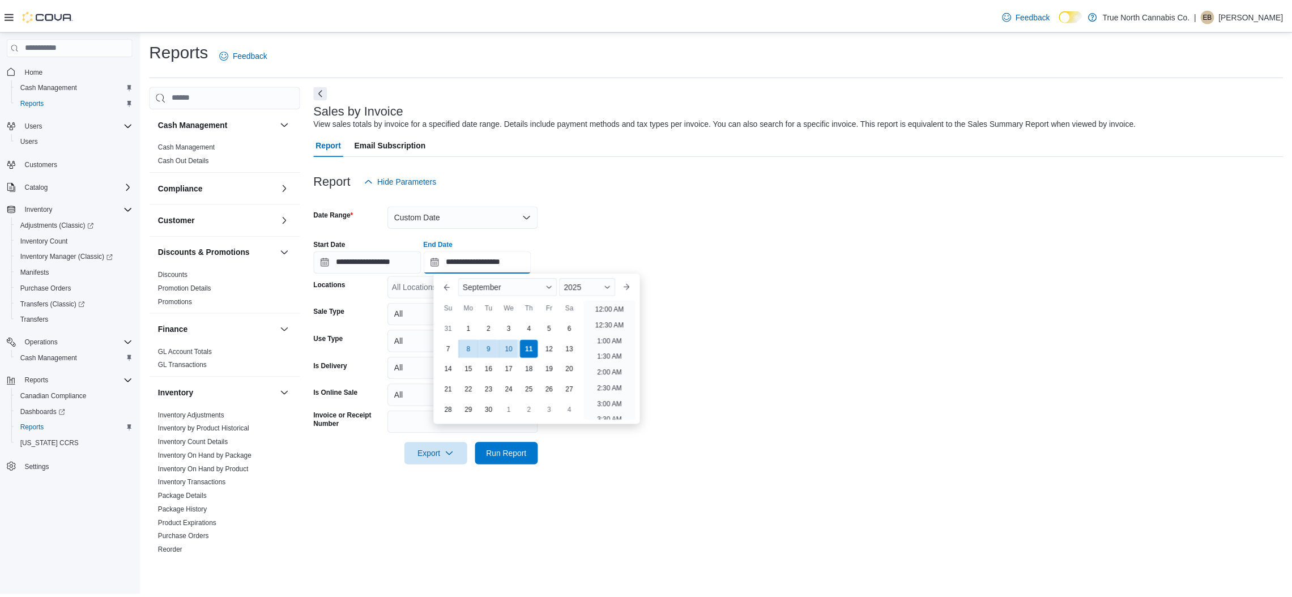
scroll to position [643, 0]
click at [472, 344] on div "8" at bounding box center [473, 349] width 20 height 20
type input "**********"
click at [823, 169] on div "Report Hide Parameters" at bounding box center [807, 180] width 980 height 23
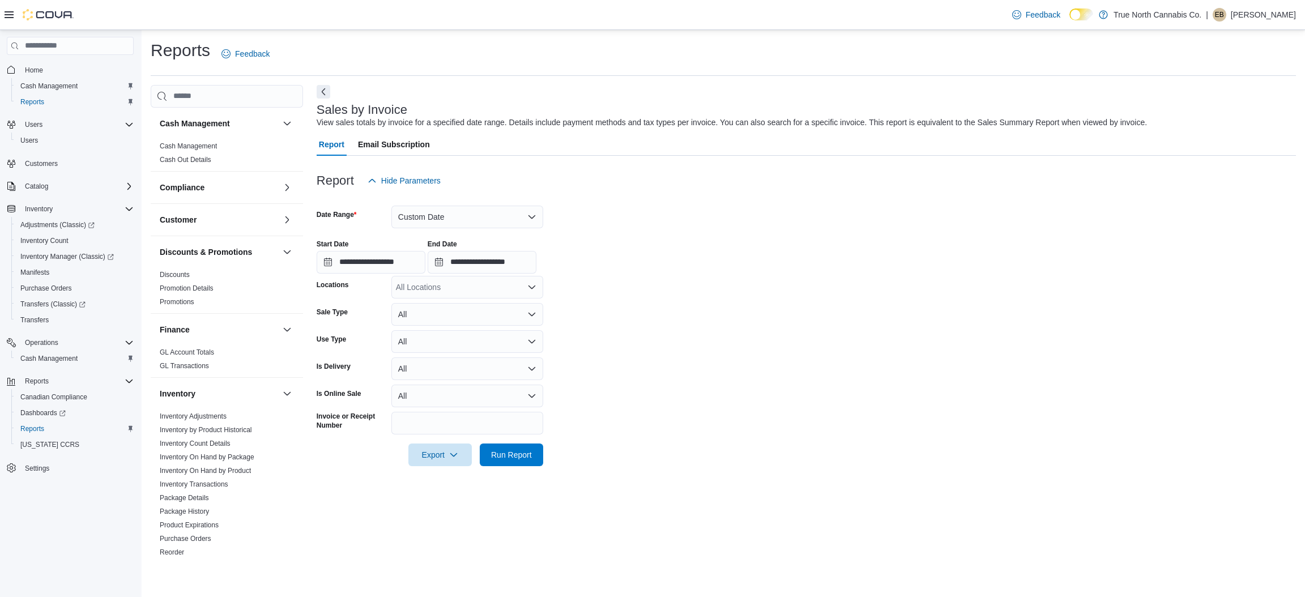
click at [533, 287] on icon "Open list of options" at bounding box center [532, 286] width 7 height 3
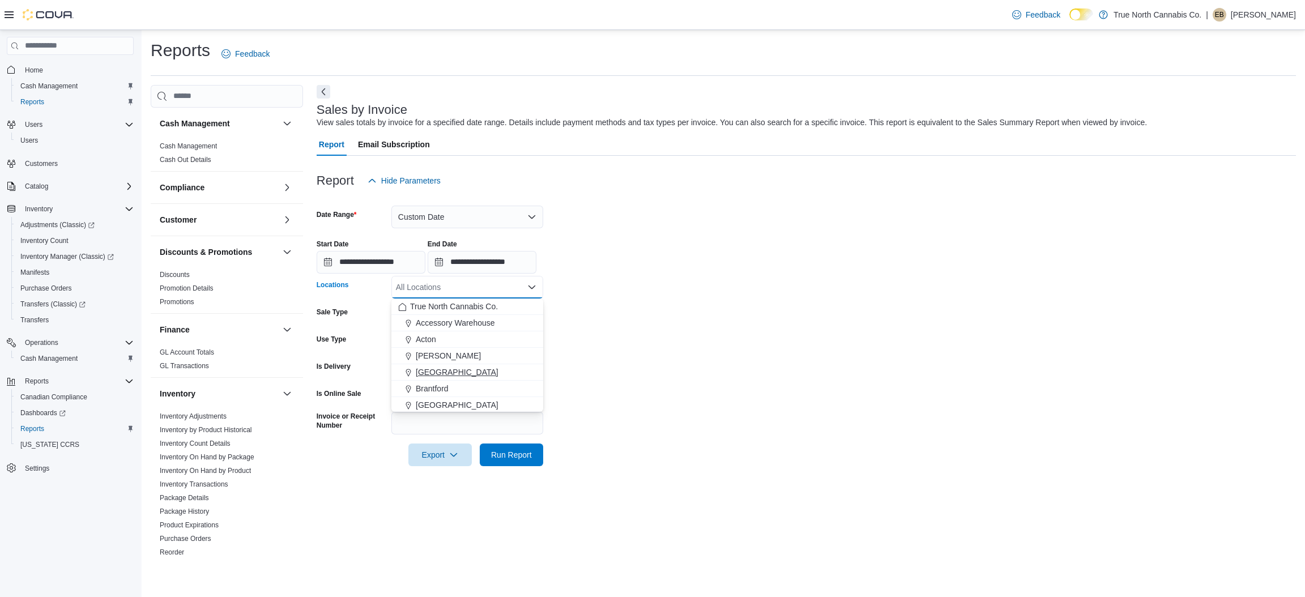
click at [424, 373] on span "Belleville" at bounding box center [457, 372] width 83 height 11
click at [612, 180] on div "Report Hide Parameters" at bounding box center [807, 180] width 980 height 23
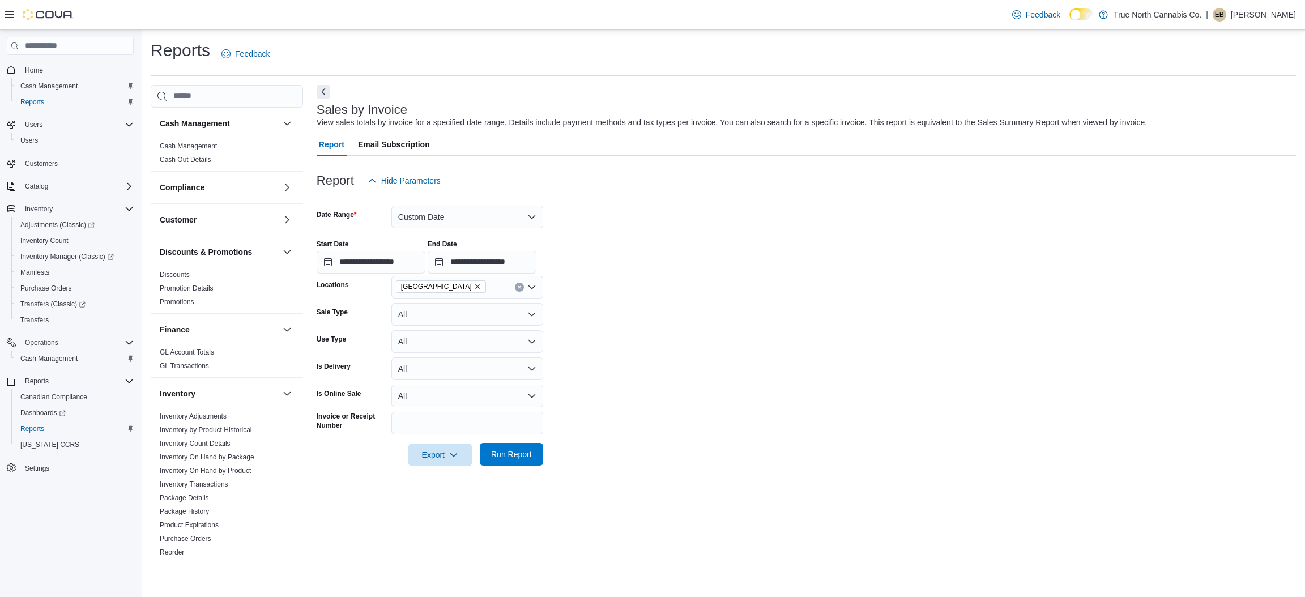
click at [526, 450] on span "Run Report" at bounding box center [511, 454] width 41 height 11
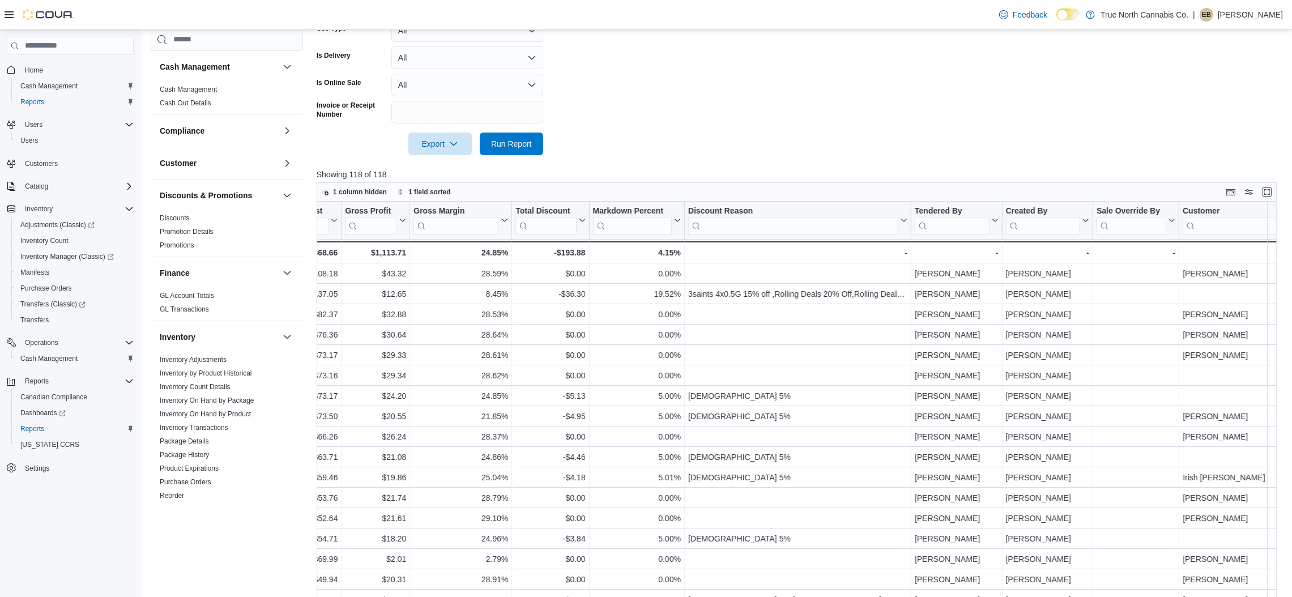
scroll to position [0, 934]
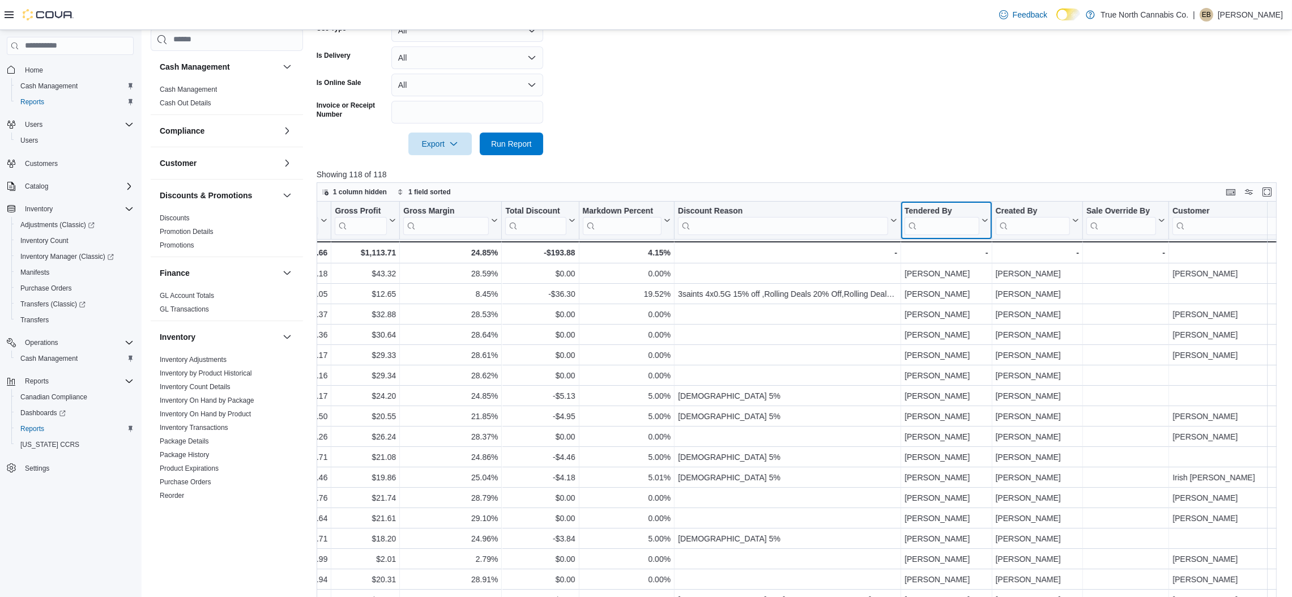
click at [937, 224] on input "search" at bounding box center [942, 225] width 75 height 18
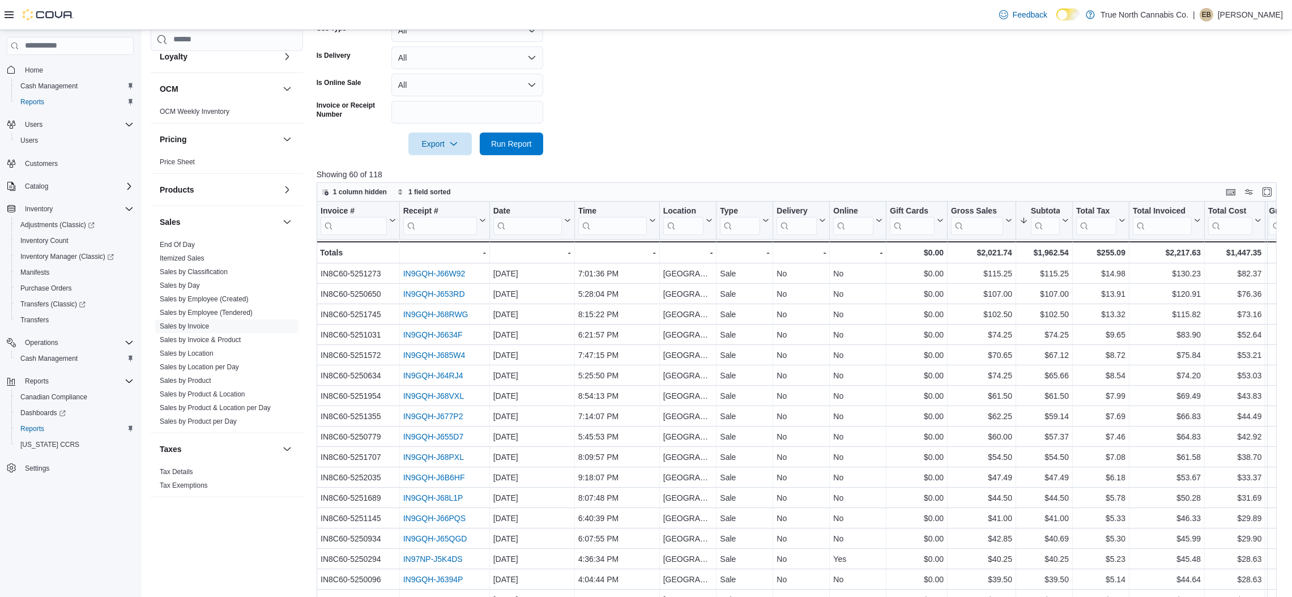
scroll to position [491, 0]
type input "***"
click at [205, 327] on link "Sales by Invoice & Product" at bounding box center [200, 330] width 81 height 8
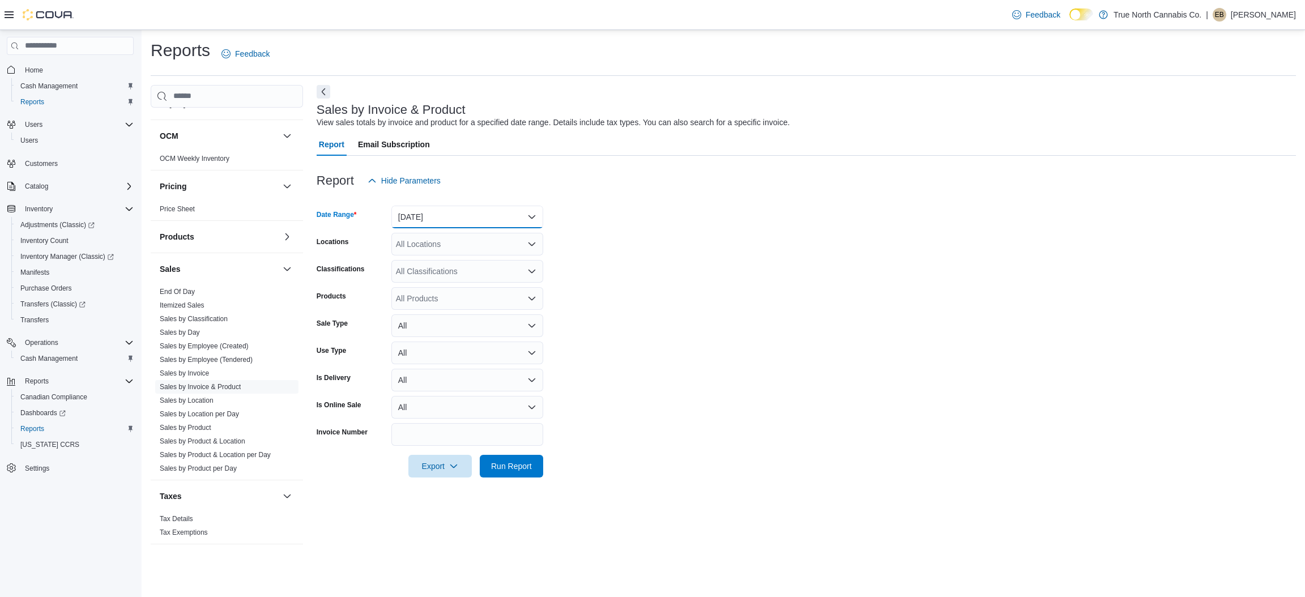
click at [459, 214] on button "Yesterday" at bounding box center [467, 217] width 152 height 23
click at [427, 238] on span "Custom Date" at bounding box center [474, 240] width 129 height 14
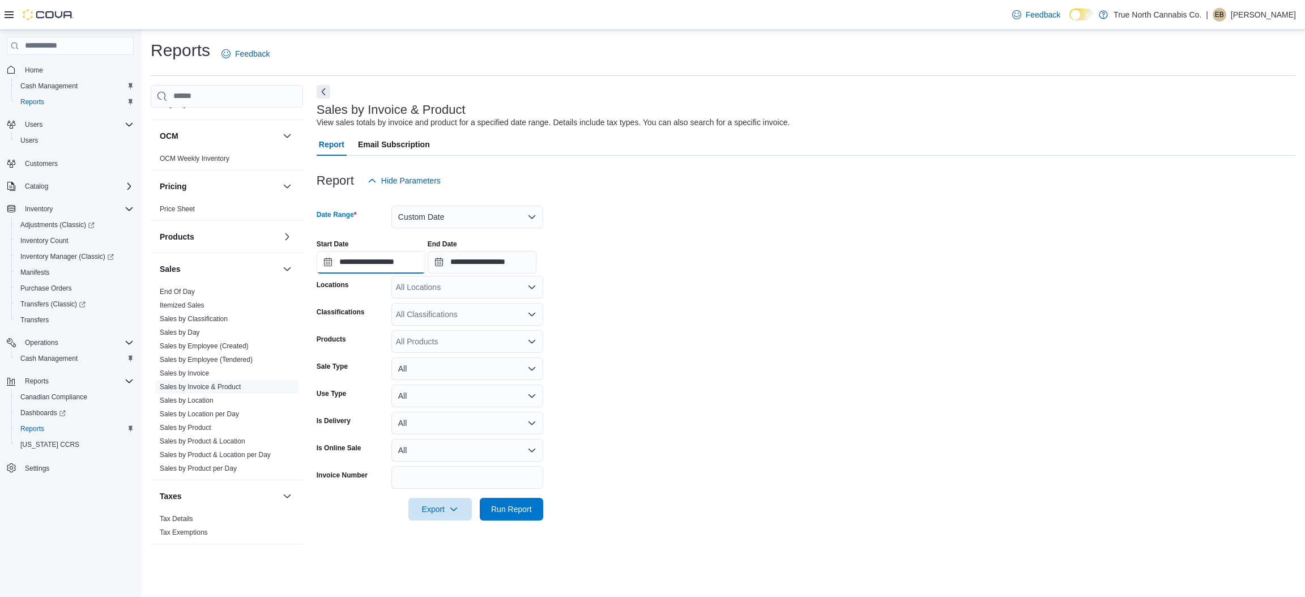
click at [325, 261] on input "**********" at bounding box center [371, 262] width 109 height 23
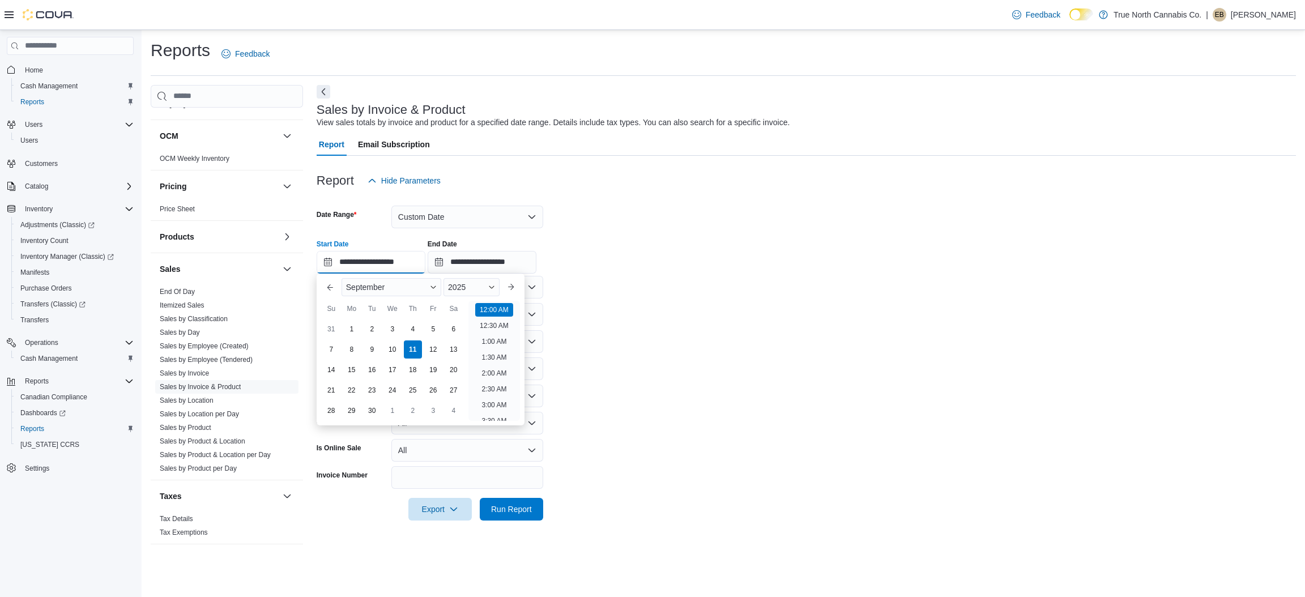
scroll to position [35, 0]
click at [347, 348] on div "8" at bounding box center [352, 349] width 20 height 20
type input "**********"
click at [450, 260] on input "**********" at bounding box center [482, 262] width 109 height 23
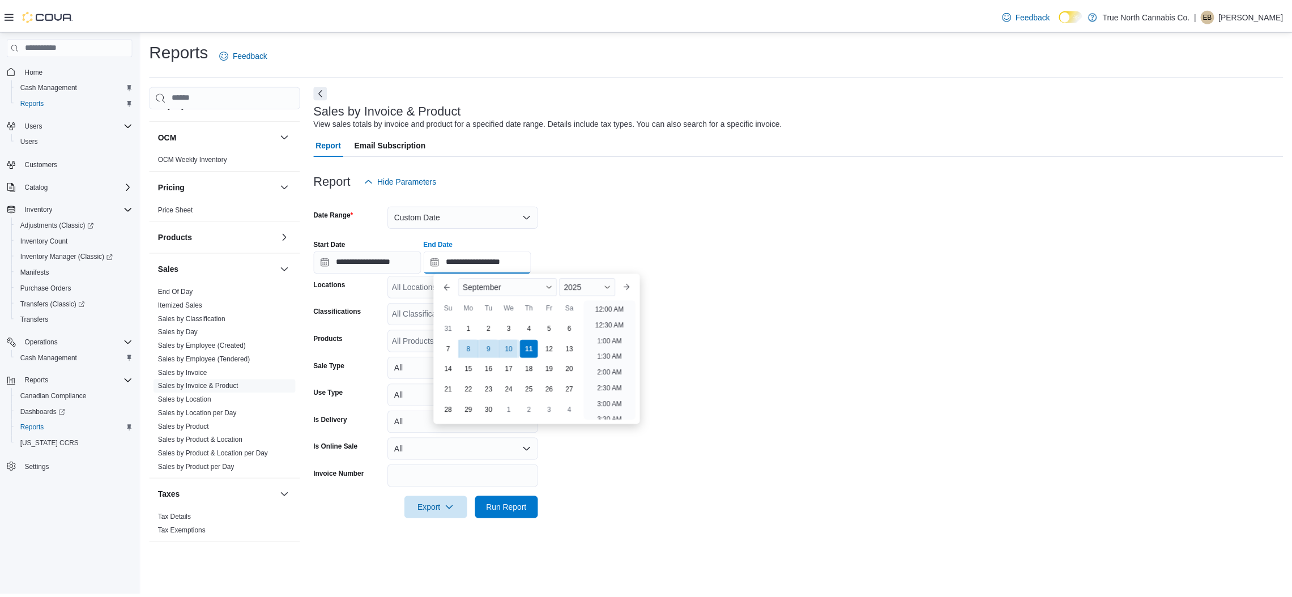
scroll to position [643, 0]
click at [471, 347] on div "8" at bounding box center [473, 349] width 20 height 20
type input "**********"
click at [662, 239] on div "**********" at bounding box center [807, 252] width 980 height 43
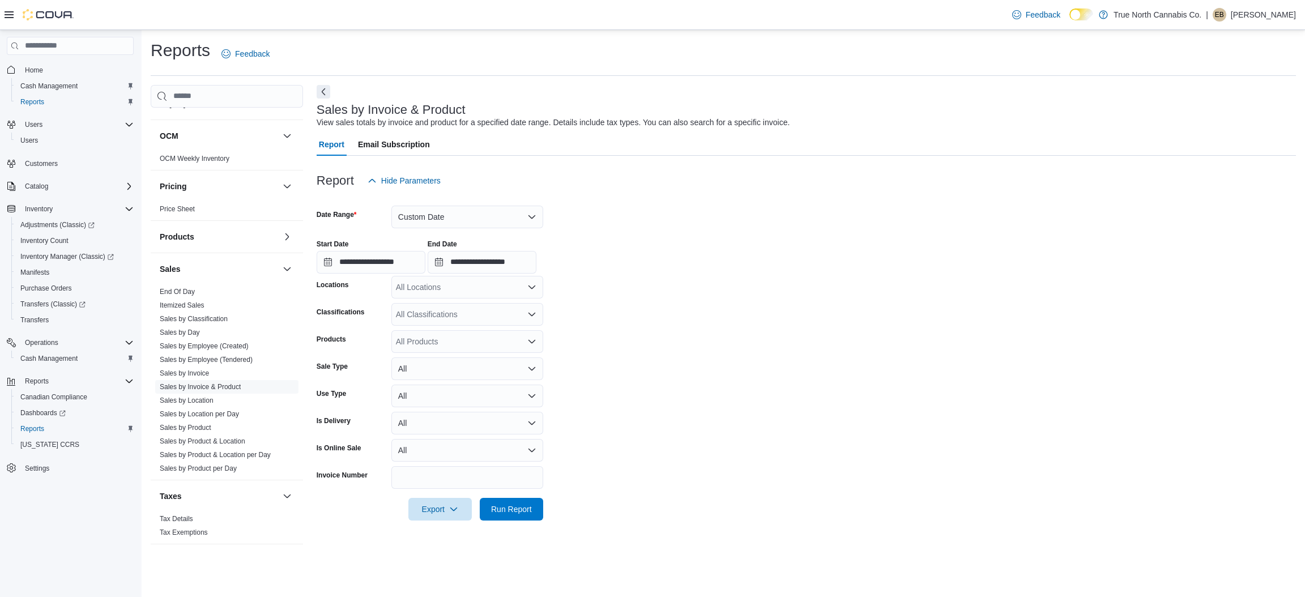
click at [487, 285] on div "All Locations" at bounding box center [467, 287] width 152 height 23
click at [432, 367] on span "Belleville" at bounding box center [457, 372] width 83 height 11
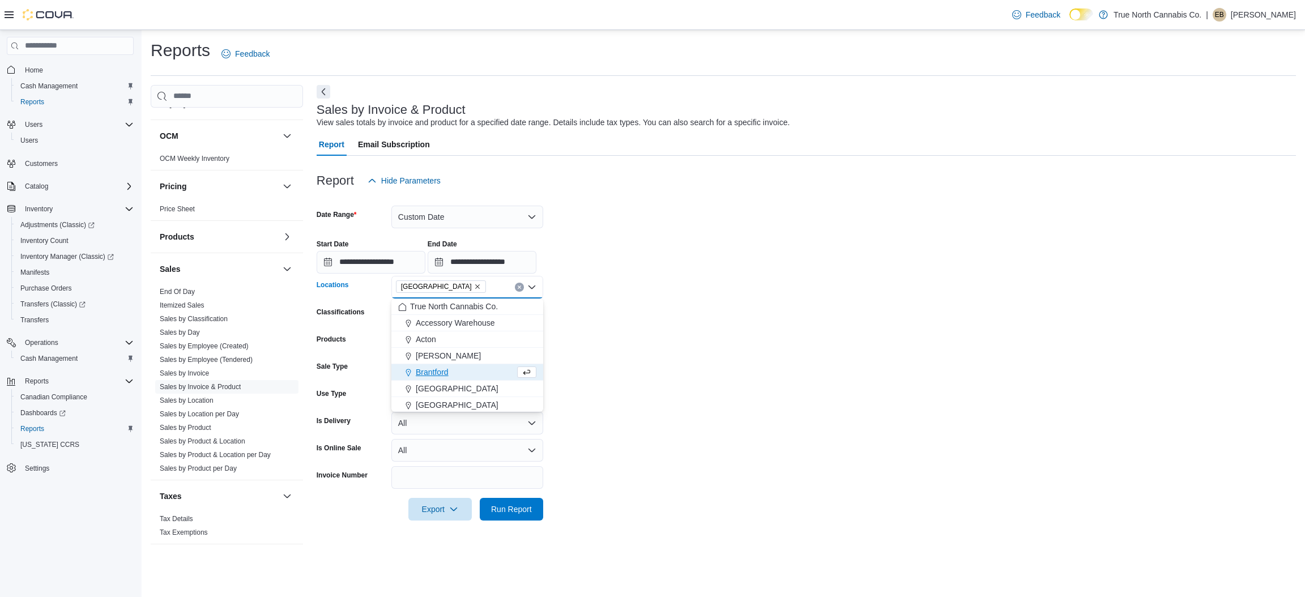
click at [640, 220] on form "**********" at bounding box center [807, 356] width 980 height 329
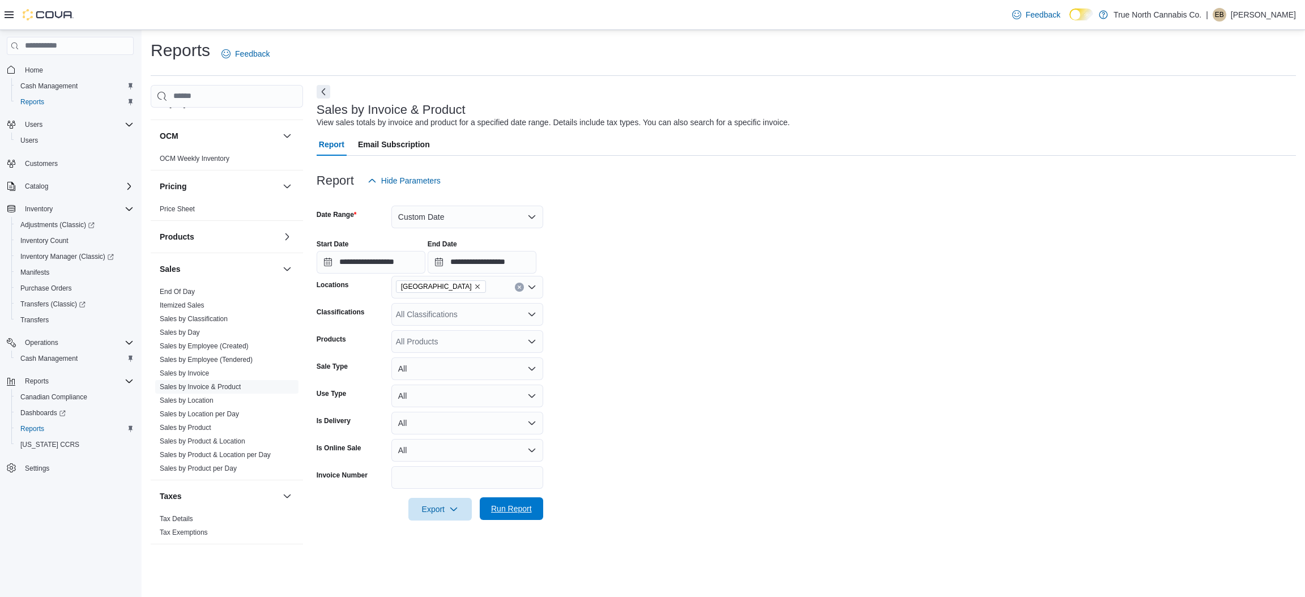
click at [514, 509] on span "Run Report" at bounding box center [511, 508] width 41 height 11
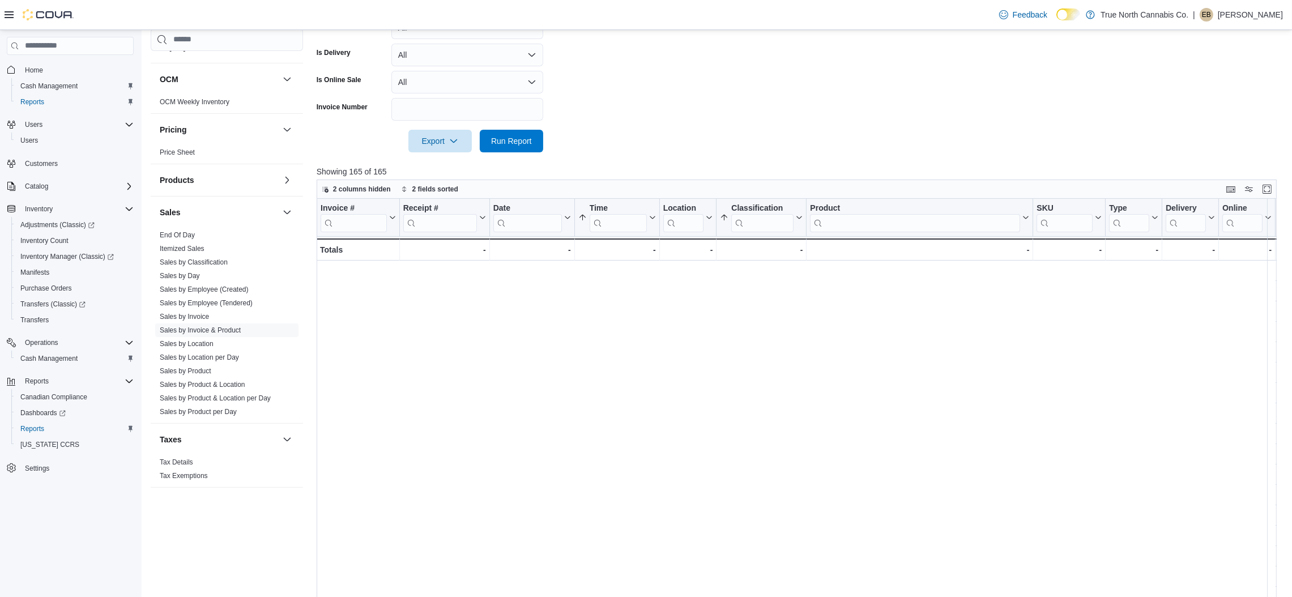
scroll to position [0, 1046]
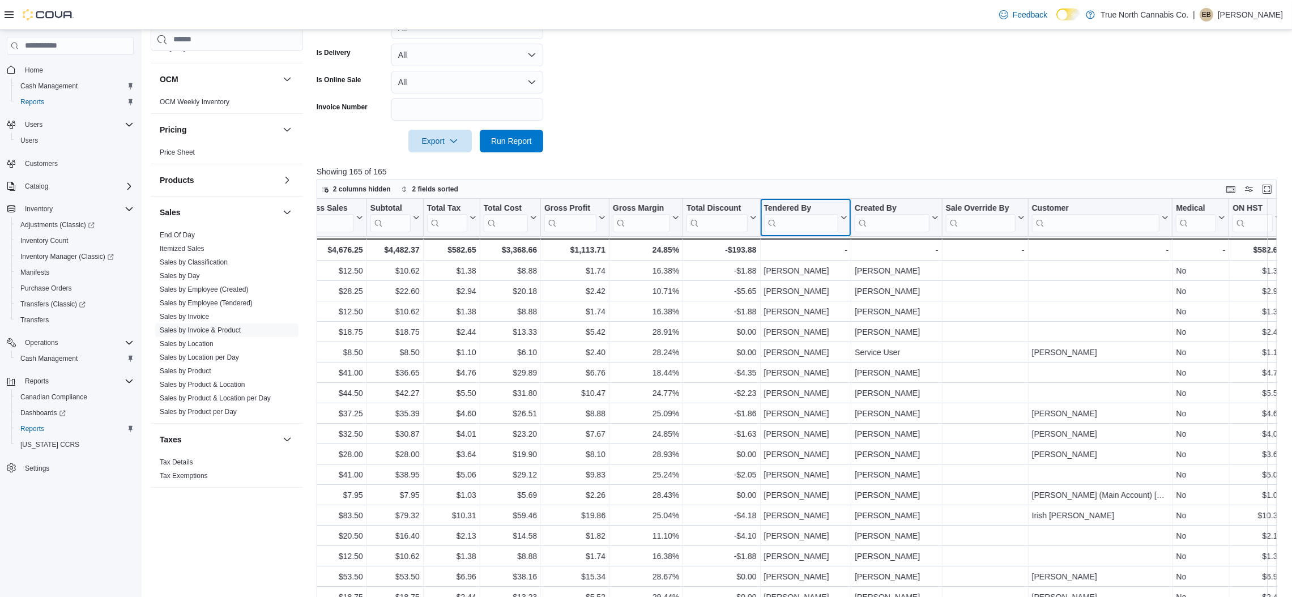
click at [790, 223] on input "search" at bounding box center [801, 223] width 75 height 18
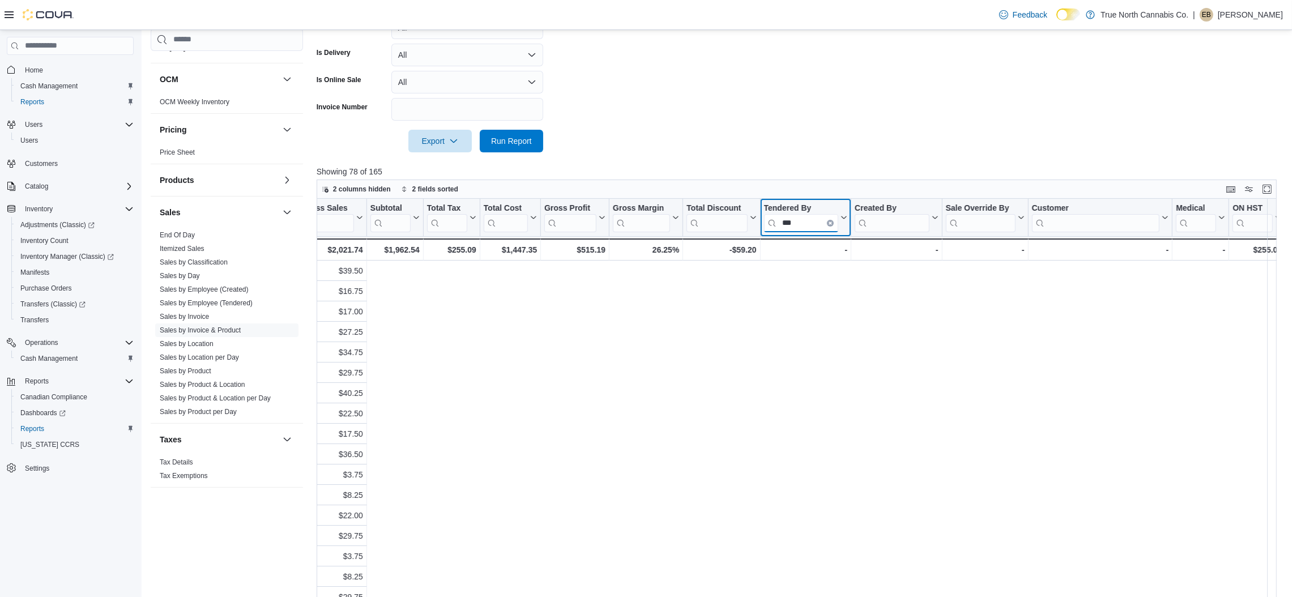
scroll to position [0, 0]
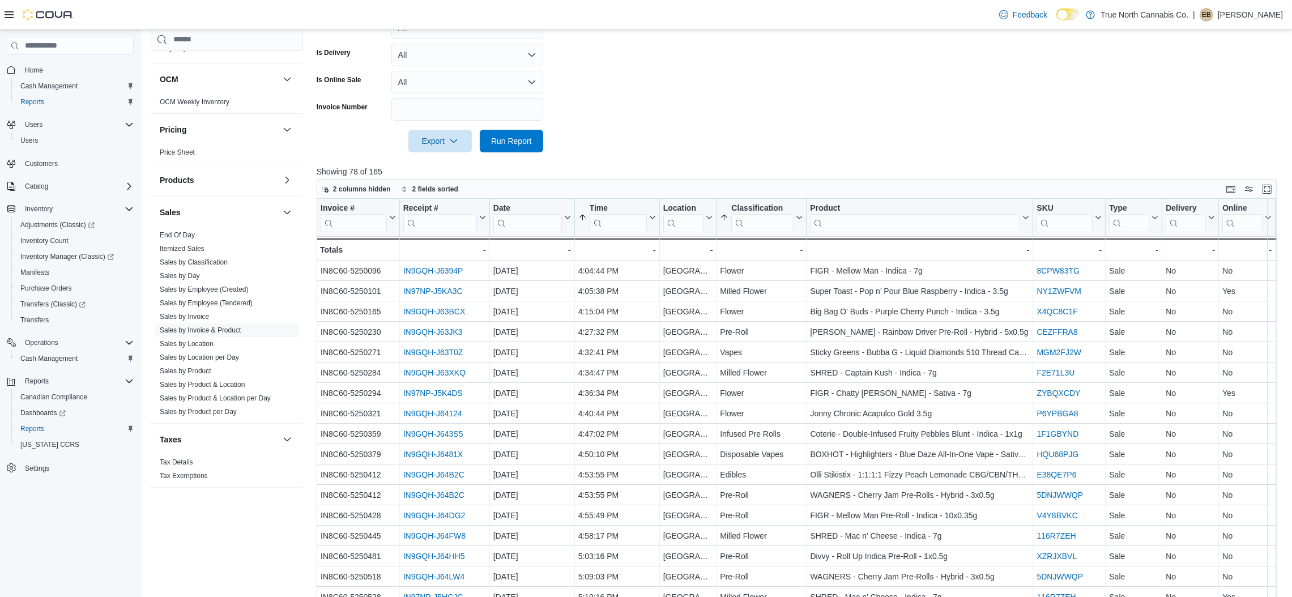
type input "***"
click at [844, 218] on input "search" at bounding box center [915, 223] width 210 height 18
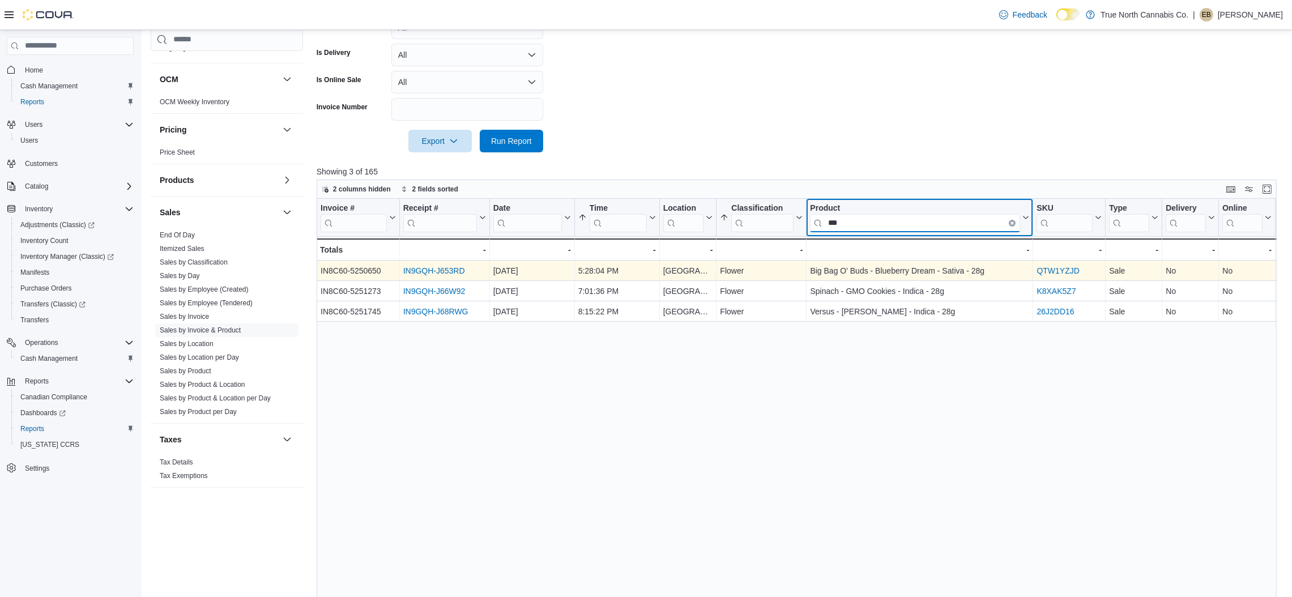
type input "***"
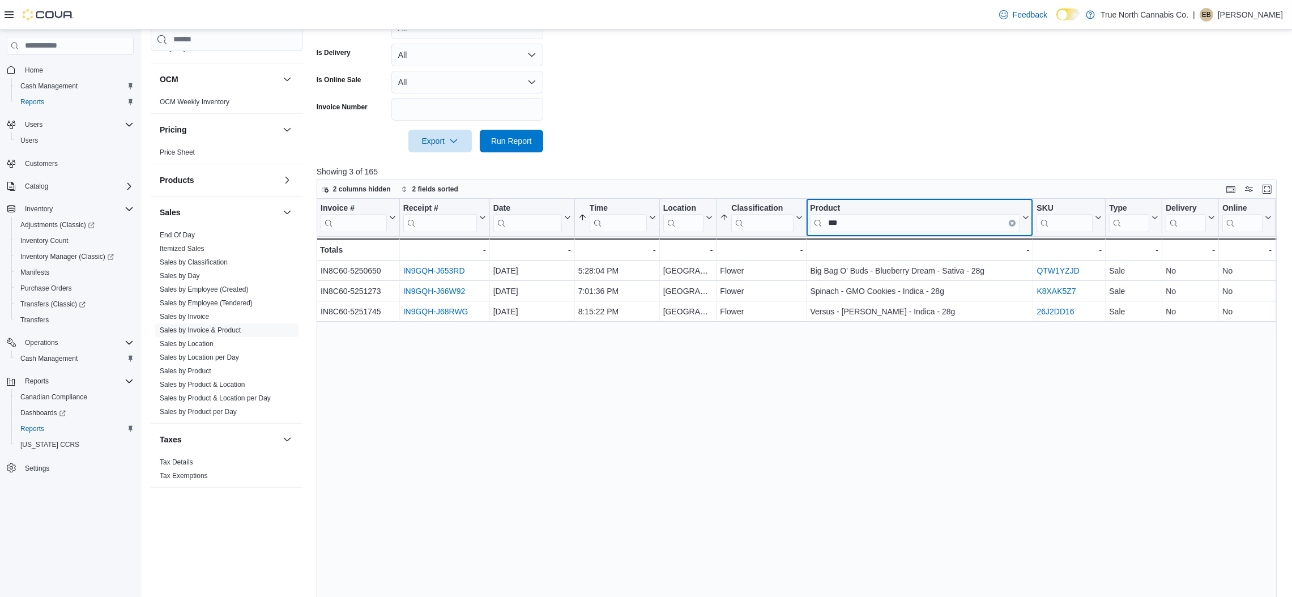
click at [1014, 223] on icon "Clear input" at bounding box center [1012, 223] width 2 height 2
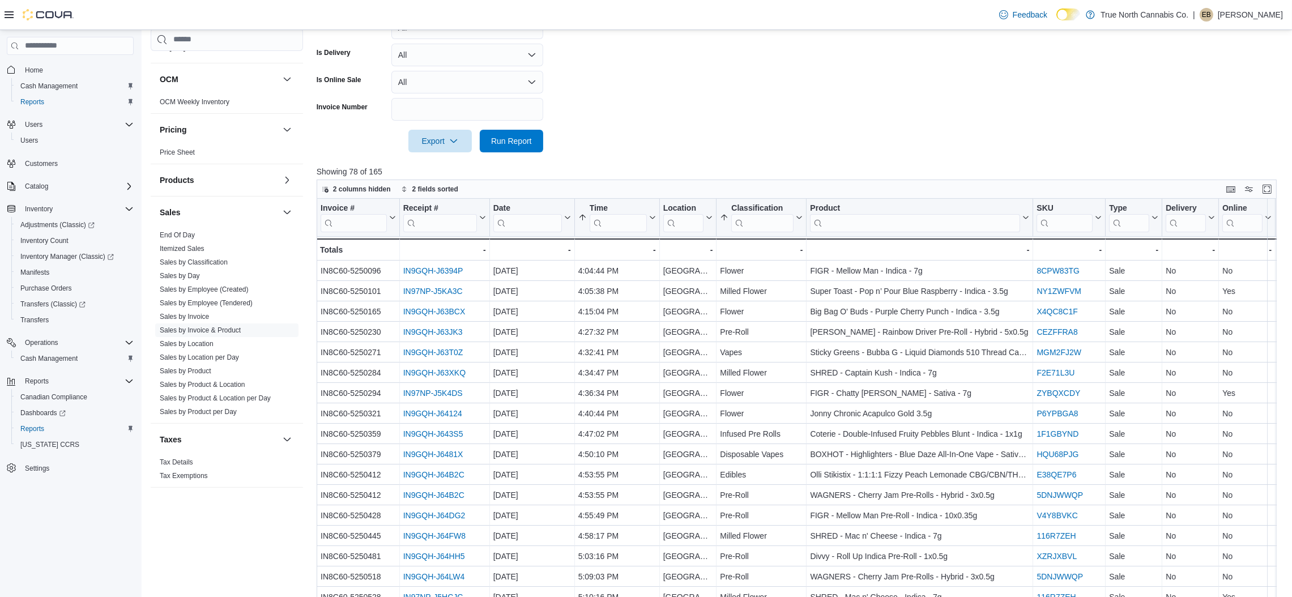
click at [759, 154] on div at bounding box center [802, 159] width 970 height 14
click at [759, 223] on input "search" at bounding box center [762, 223] width 62 height 18
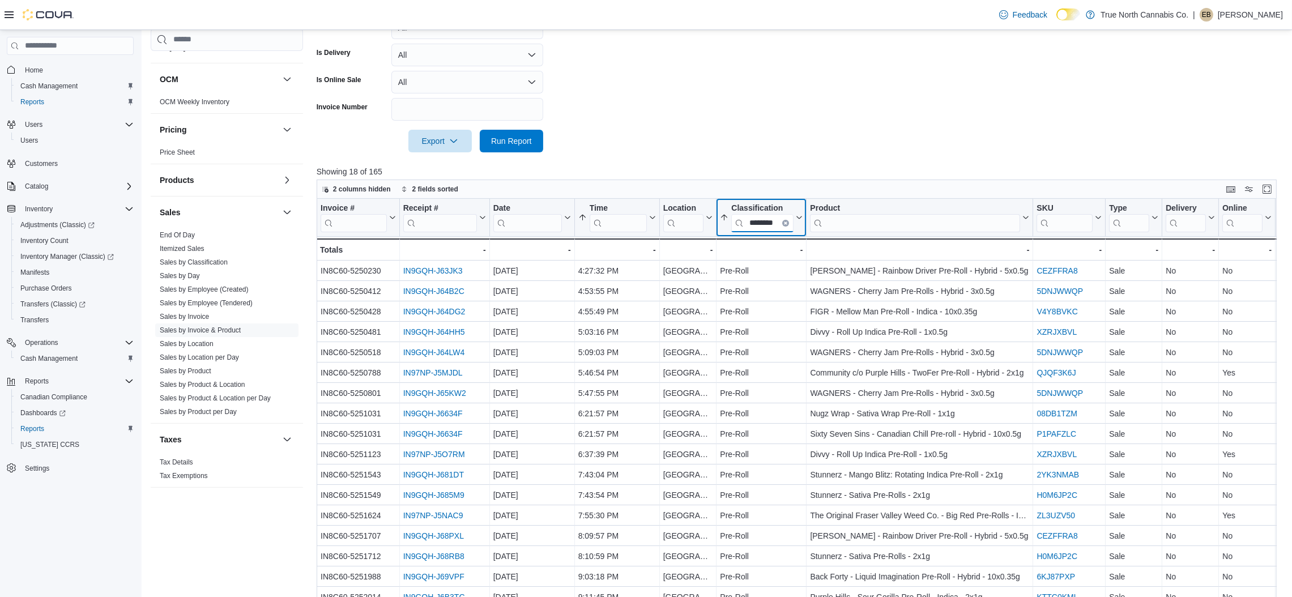
type input "********"
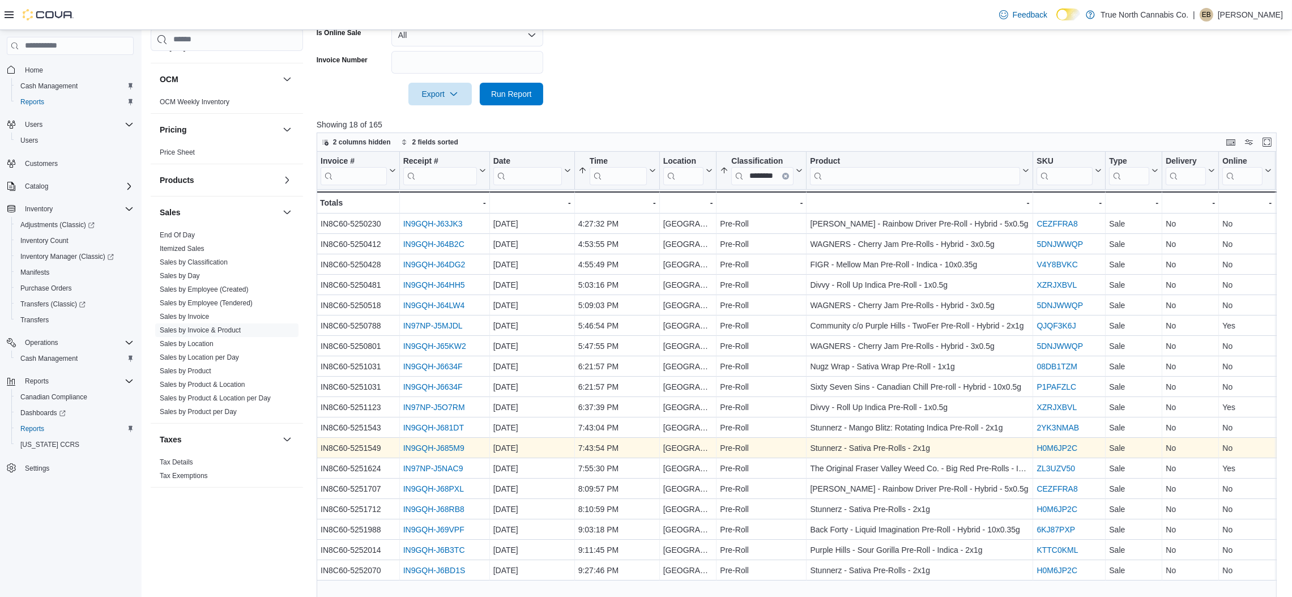
scroll to position [437, 0]
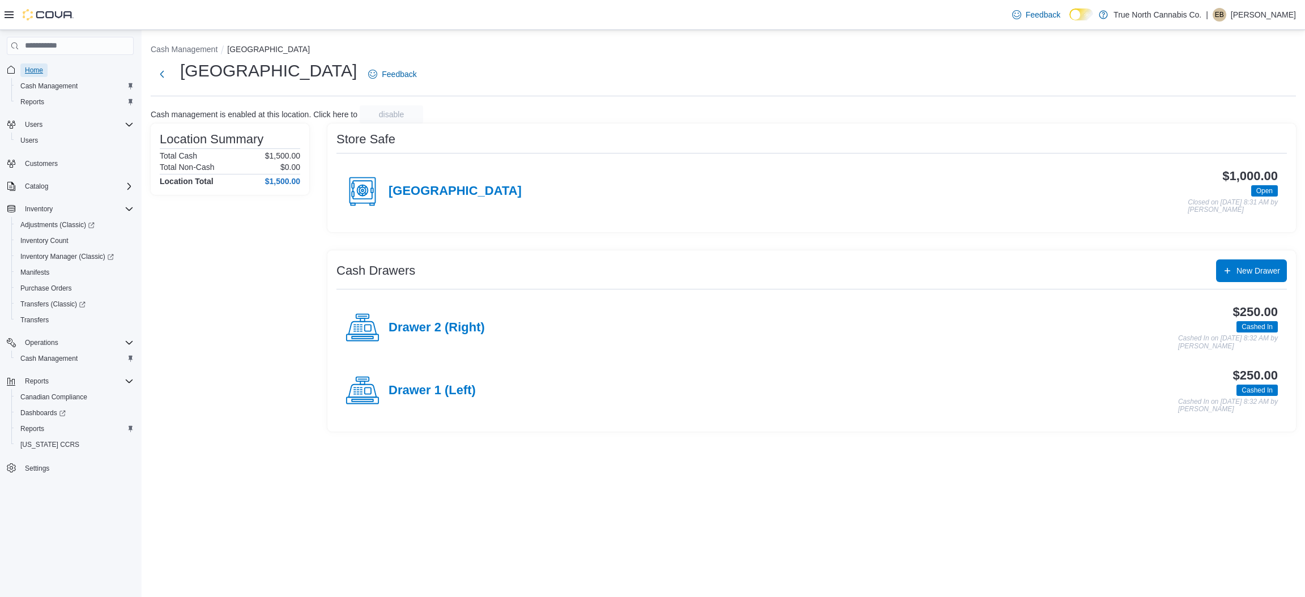
click at [42, 75] on span "Home" at bounding box center [34, 70] width 18 height 14
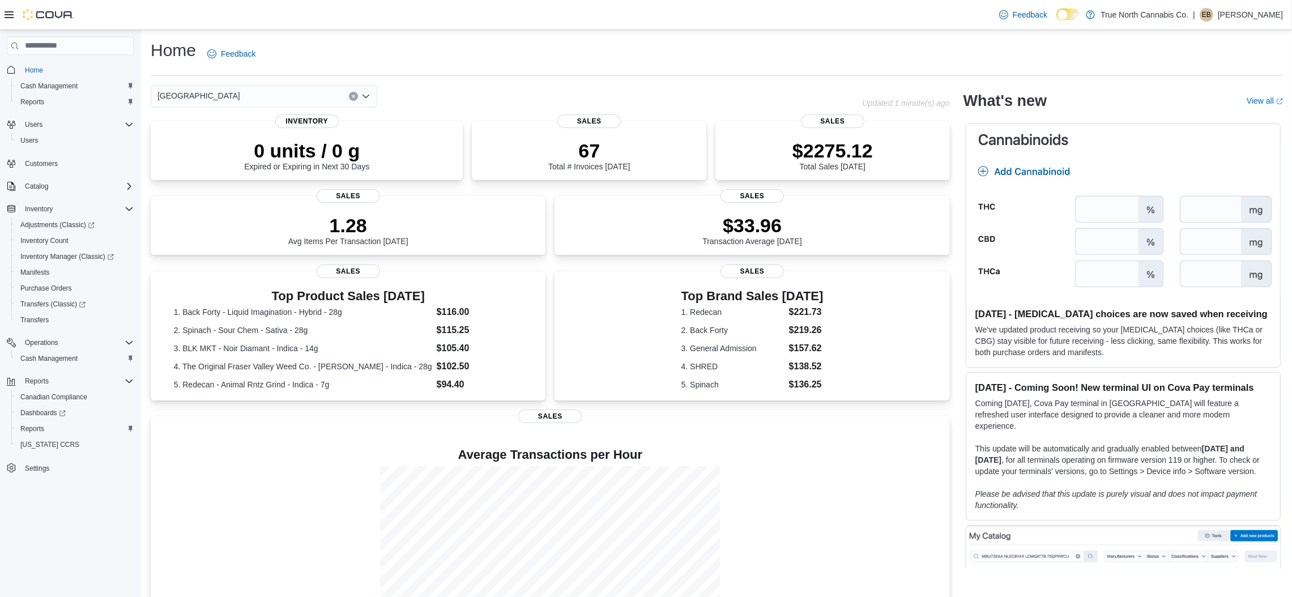
click at [1244, 20] on p "Elizabeth Brooks" at bounding box center [1250, 15] width 65 height 14
click at [1208, 113] on span "Sign Out" at bounding box center [1210, 112] width 31 height 11
